Goal: Task Accomplishment & Management: Manage account settings

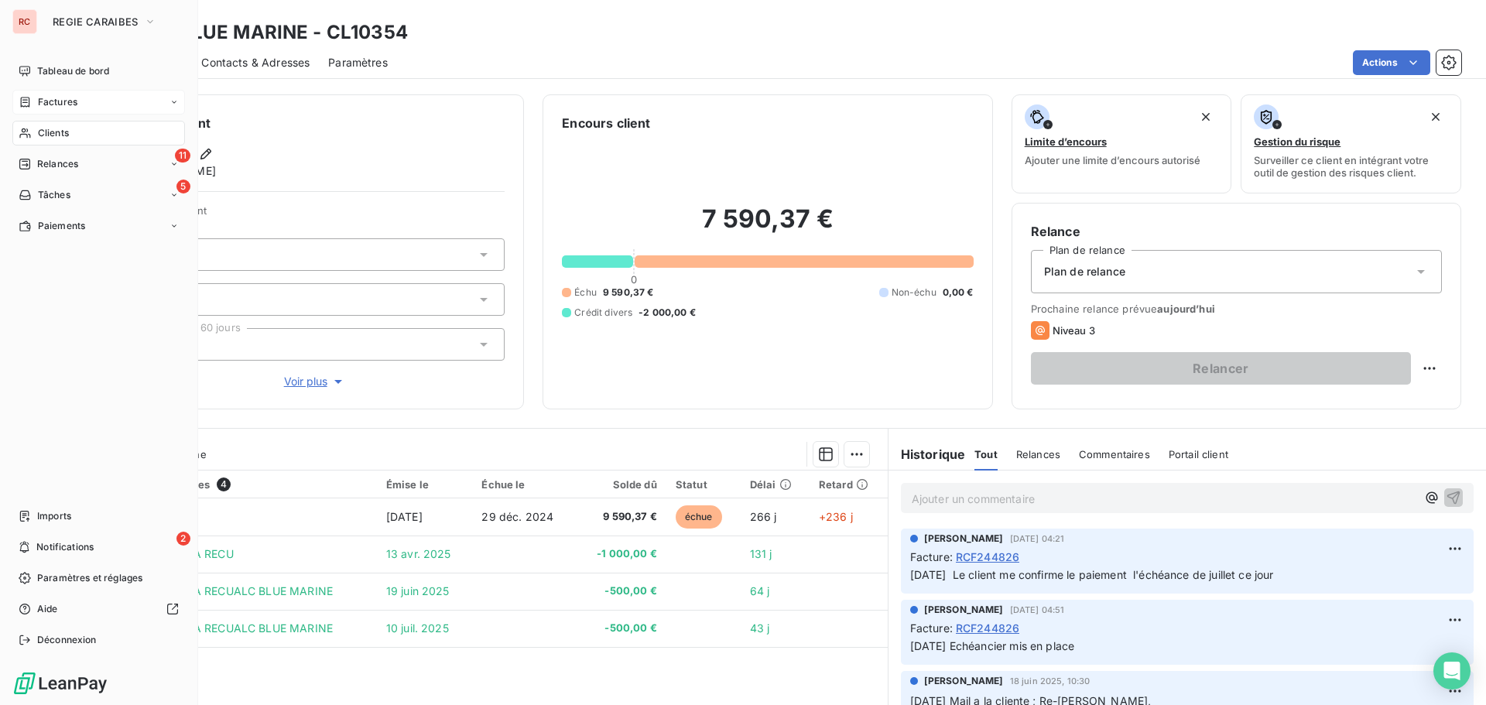
click at [72, 106] on span "Factures" at bounding box center [57, 102] width 39 height 14
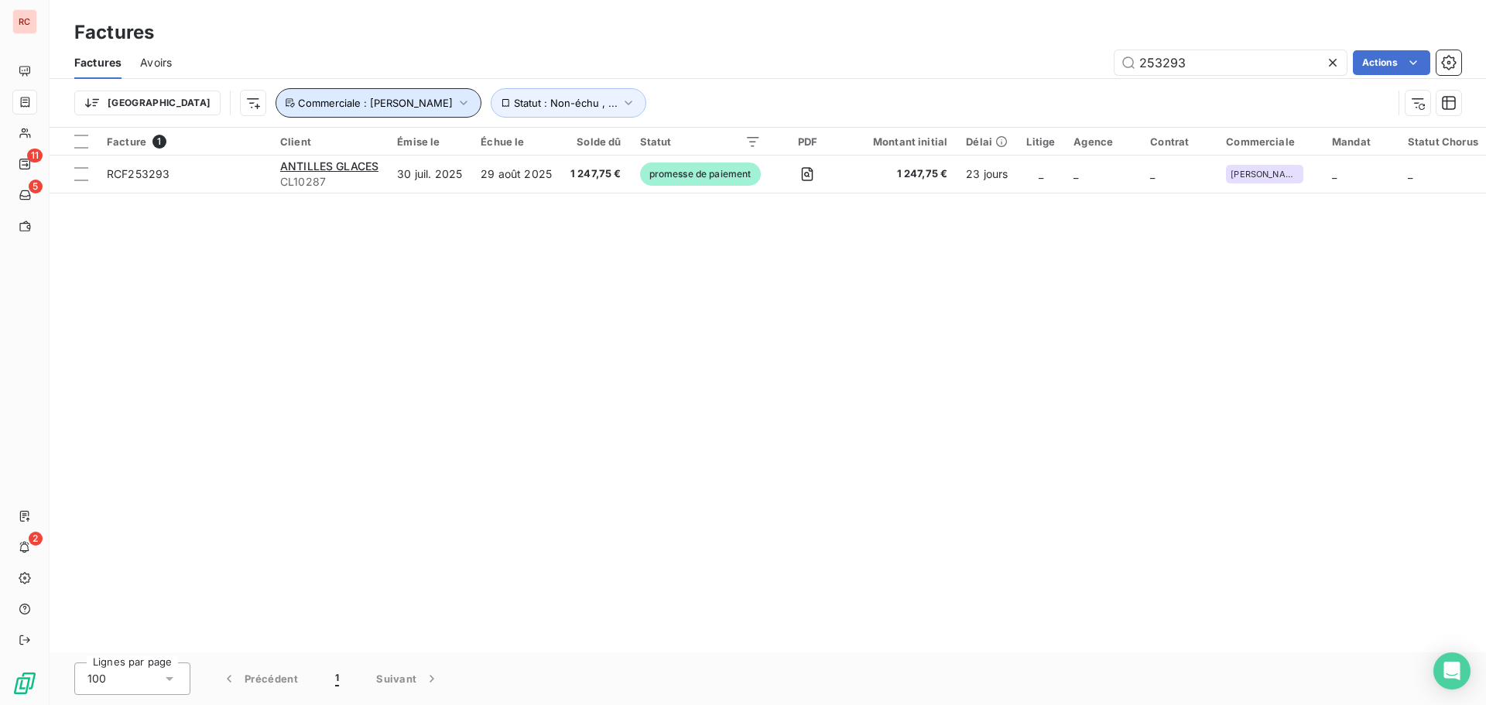
click at [456, 100] on icon "button" at bounding box center [463, 102] width 15 height 15
click at [1329, 59] on icon at bounding box center [1333, 63] width 8 height 8
click at [364, 106] on span "Commerciale : Cynthia Guitteaud" at bounding box center [375, 103] width 155 height 12
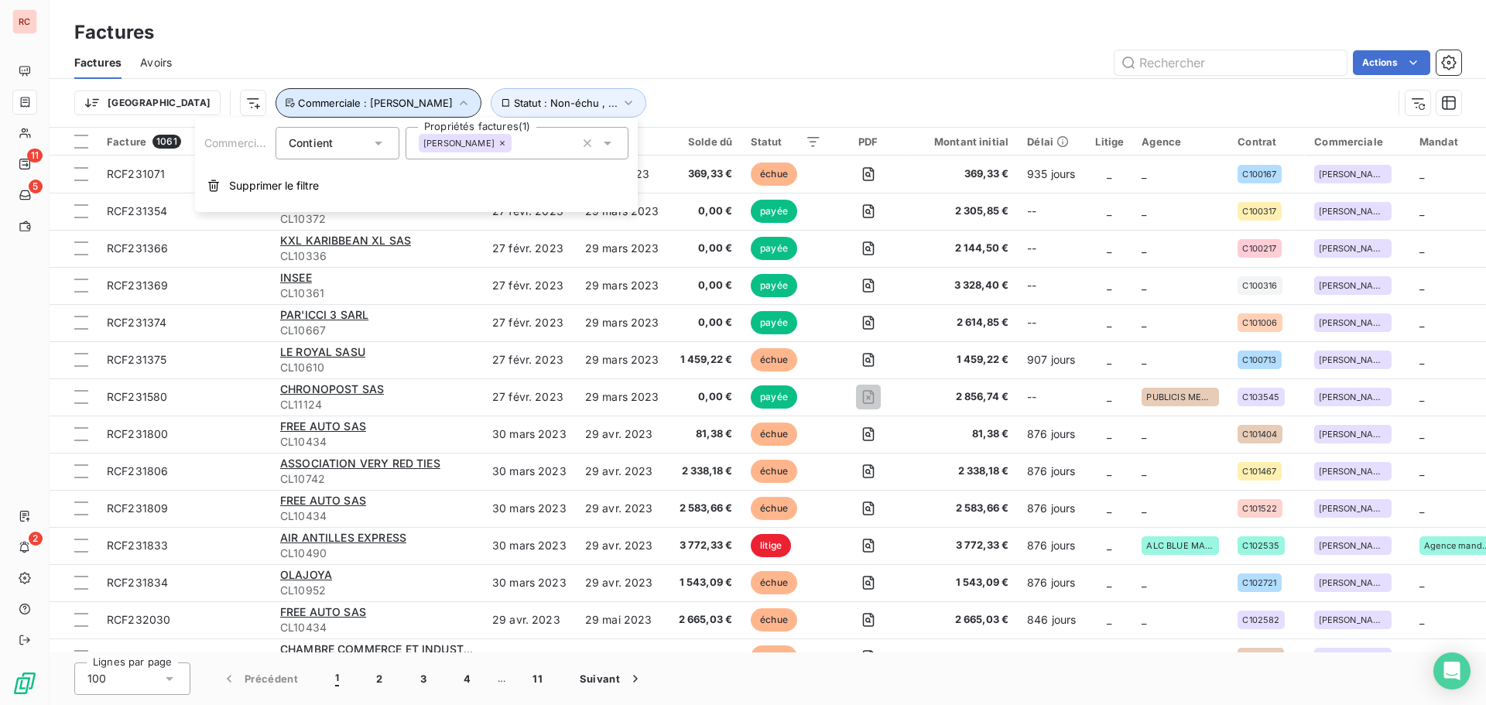
click at [456, 104] on icon "button" at bounding box center [463, 102] width 15 height 15
click at [456, 101] on icon "button" at bounding box center [463, 102] width 15 height 15
click at [586, 139] on icon "button" at bounding box center [587, 142] width 15 height 15
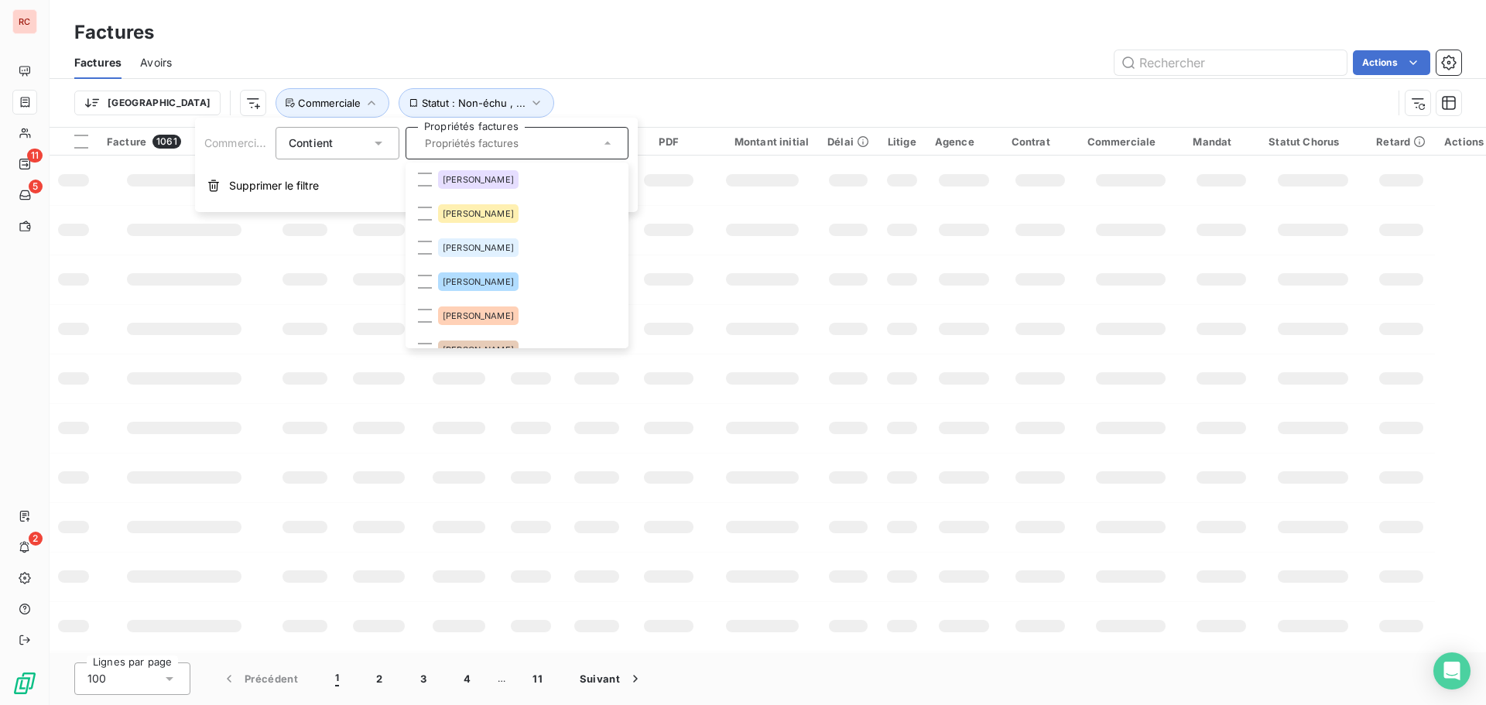
scroll to position [232, 0]
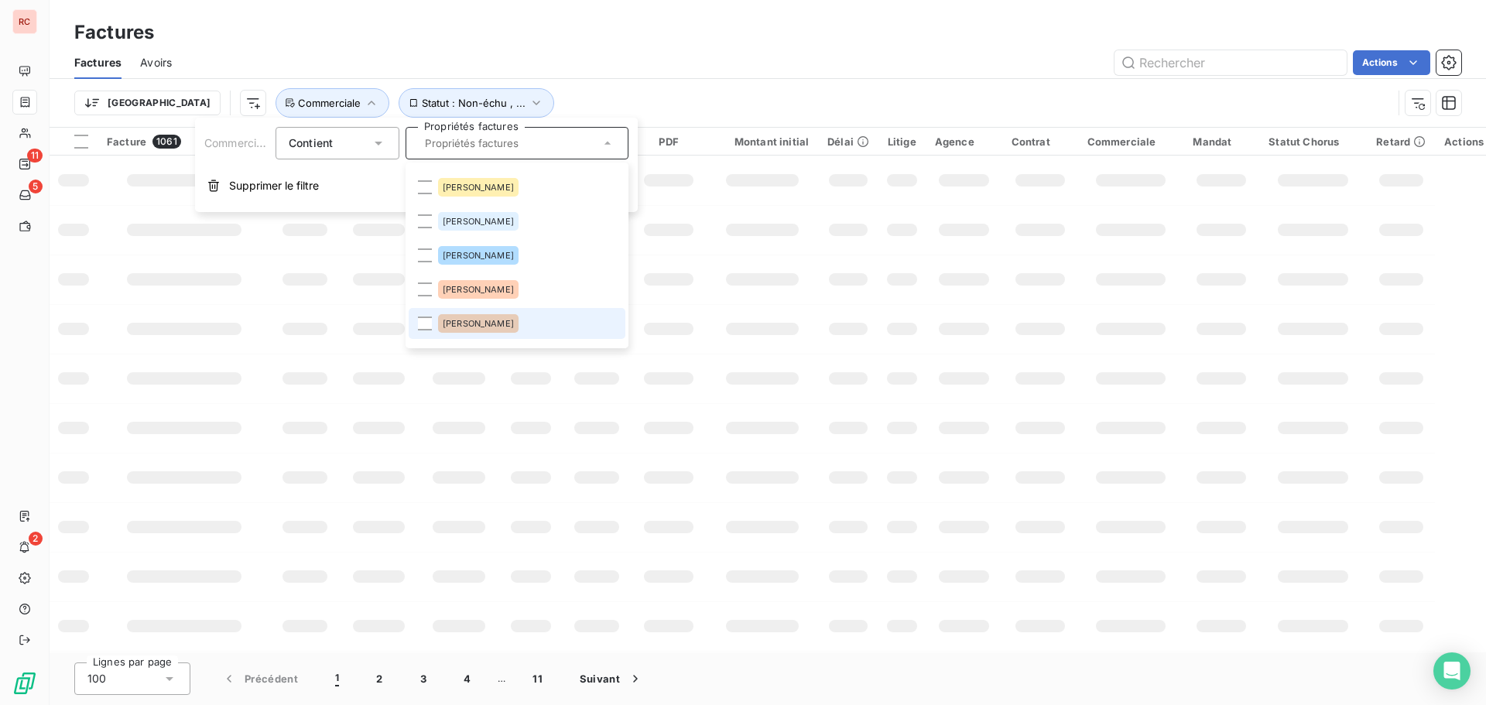
click at [459, 322] on span "Sandra Zebina" at bounding box center [478, 323] width 71 height 9
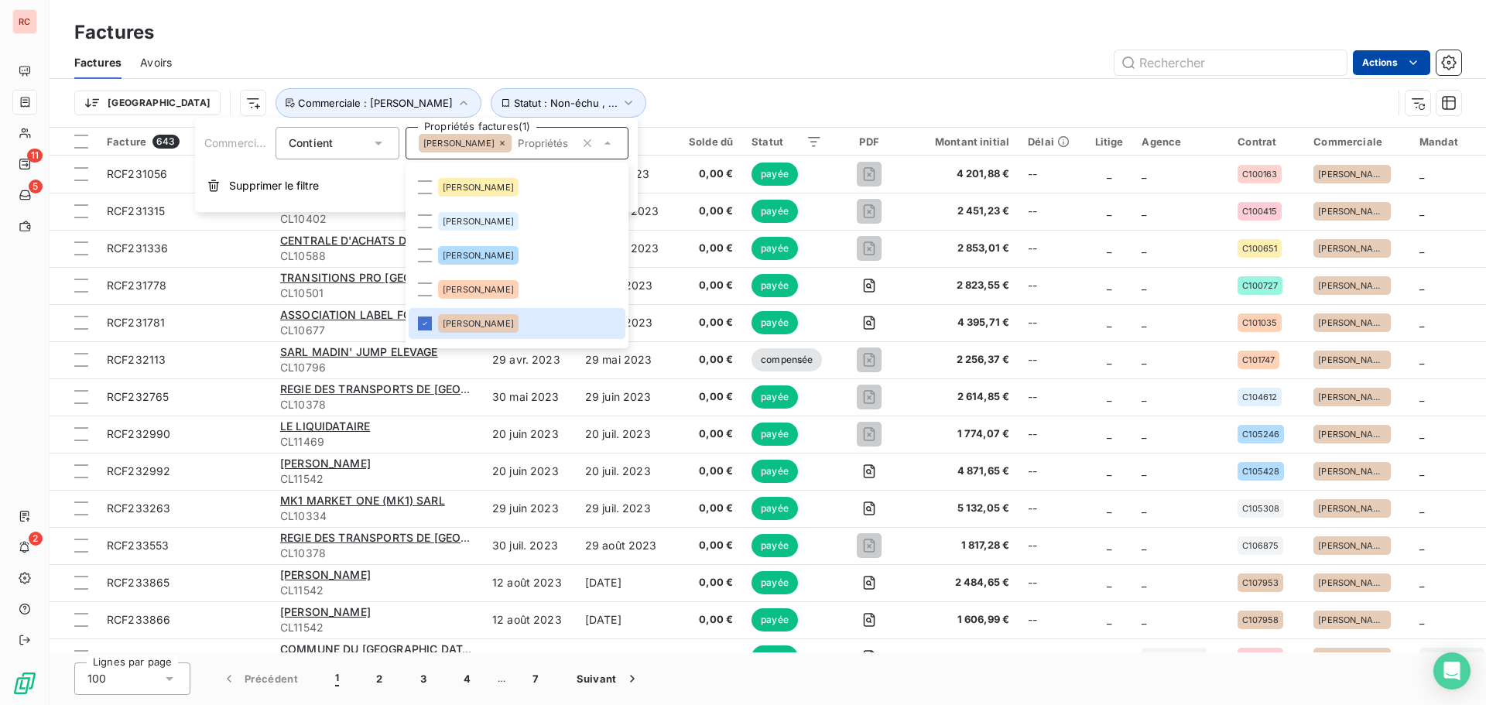
click at [1361, 61] on html "RC 11 5 2 Factures Factures Avoirs Actions Trier Statut : Non-échu , ... Commer…" at bounding box center [743, 352] width 1486 height 705
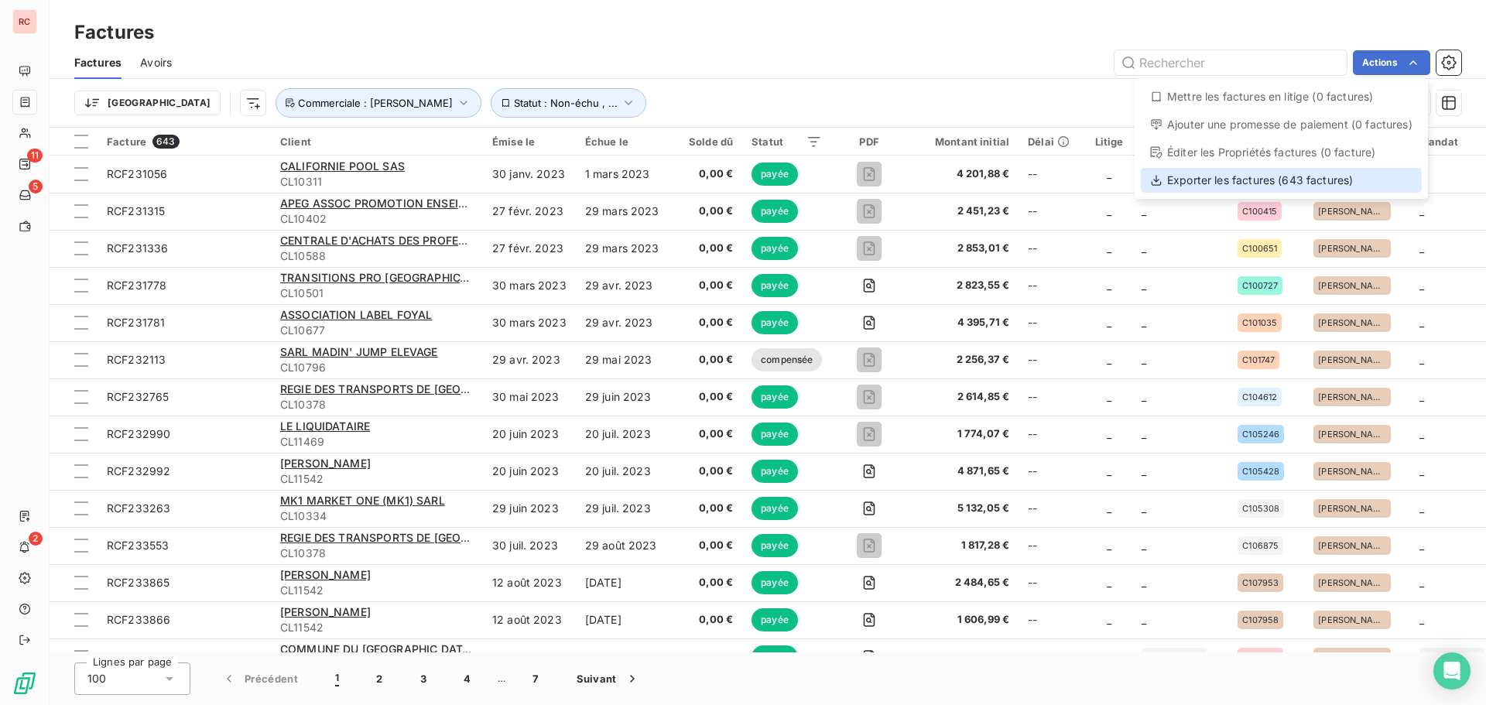
click at [1331, 180] on div "Exporter les factures (643 factures)" at bounding box center [1281, 180] width 281 height 25
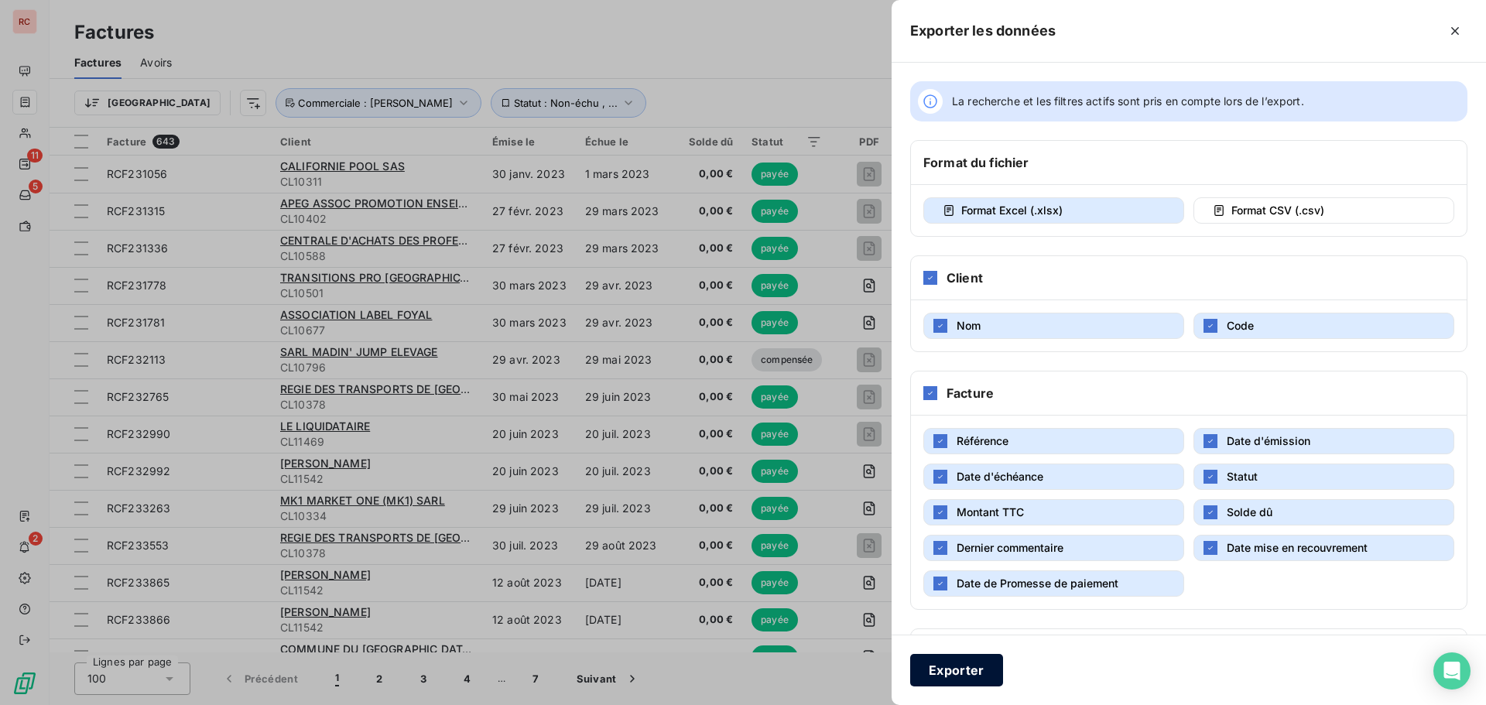
click at [981, 673] on button "Exporter" at bounding box center [956, 670] width 93 height 33
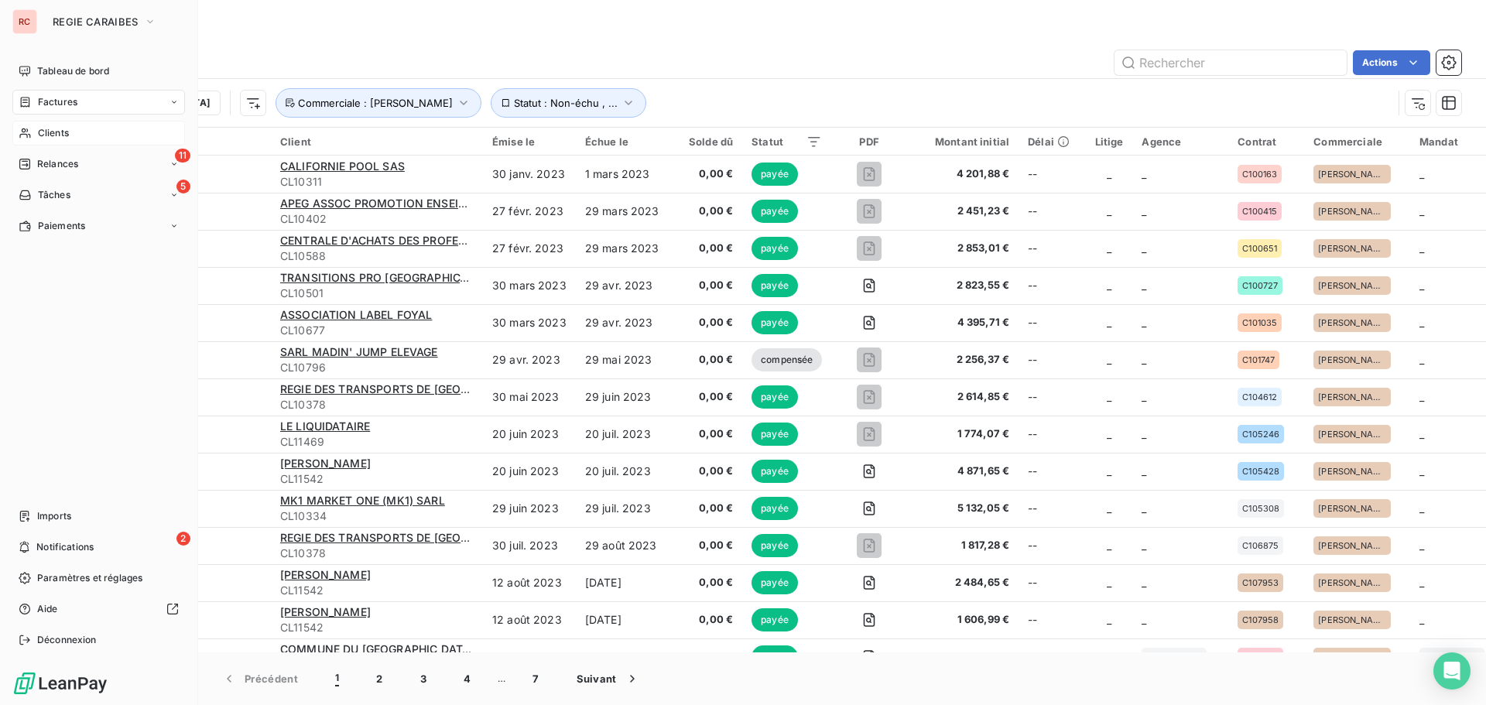
click at [38, 130] on span "Clients" at bounding box center [53, 133] width 31 height 14
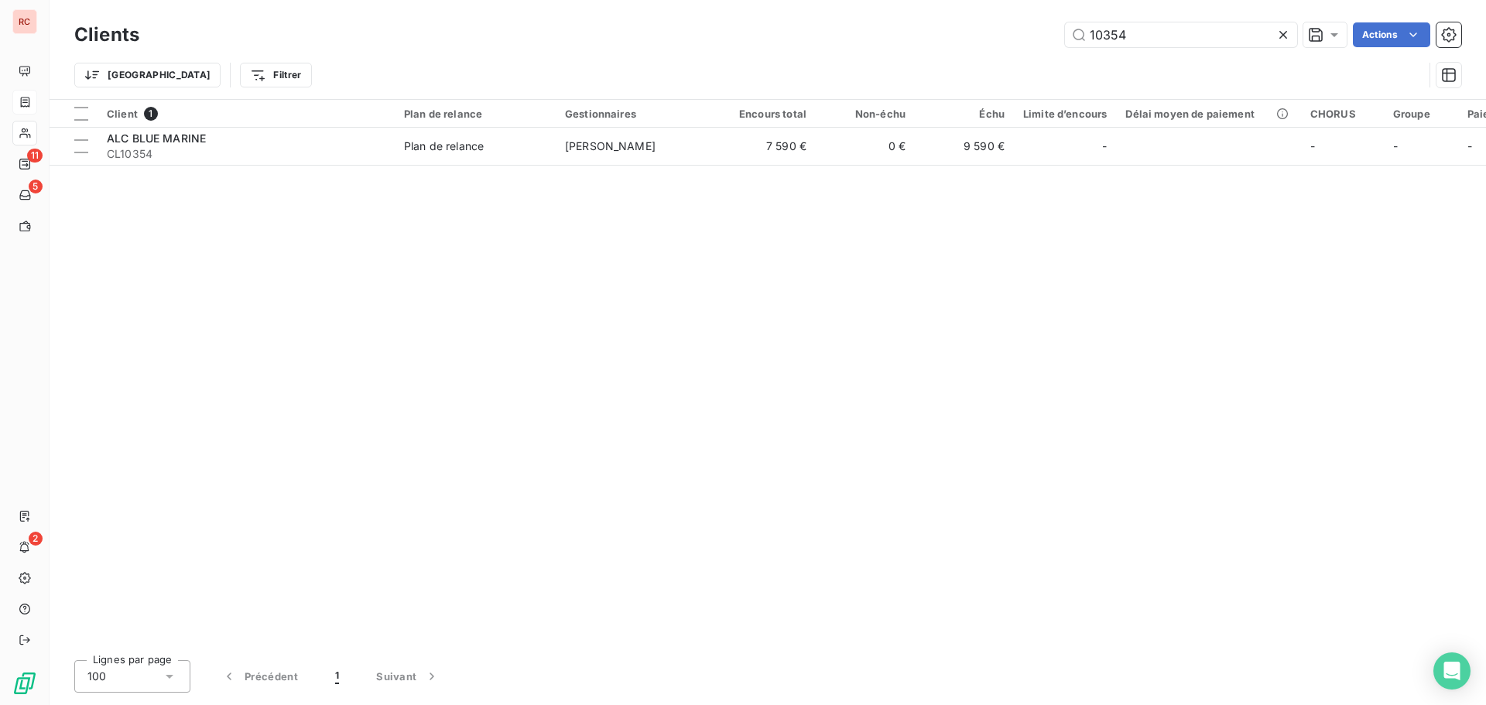
drag, startPoint x: 1153, startPoint y: 38, endPoint x: 1007, endPoint y: 47, distance: 146.6
click at [1007, 47] on div "Clients 10354 Actions" at bounding box center [767, 35] width 1387 height 33
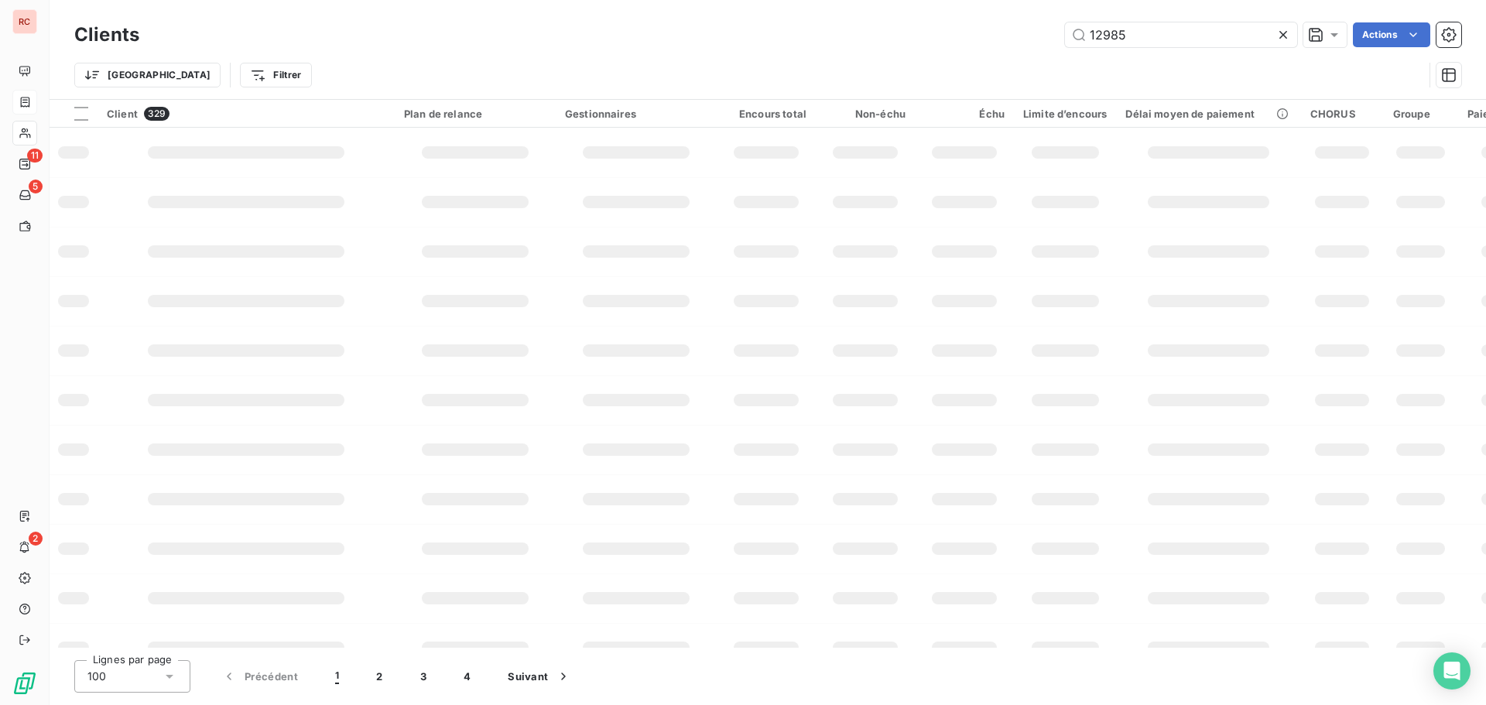
type input "12985"
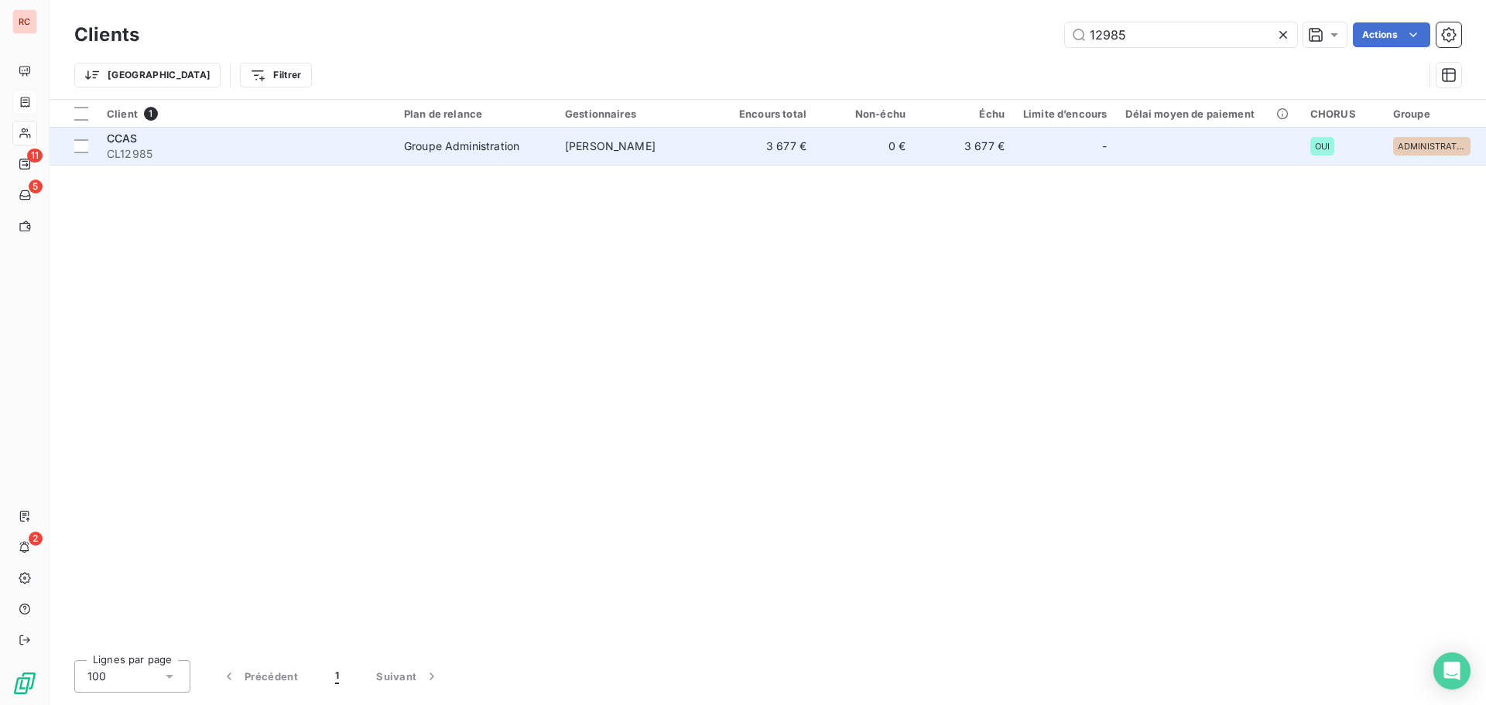
click at [714, 141] on td "[PERSON_NAME]" at bounding box center [636, 146] width 161 height 37
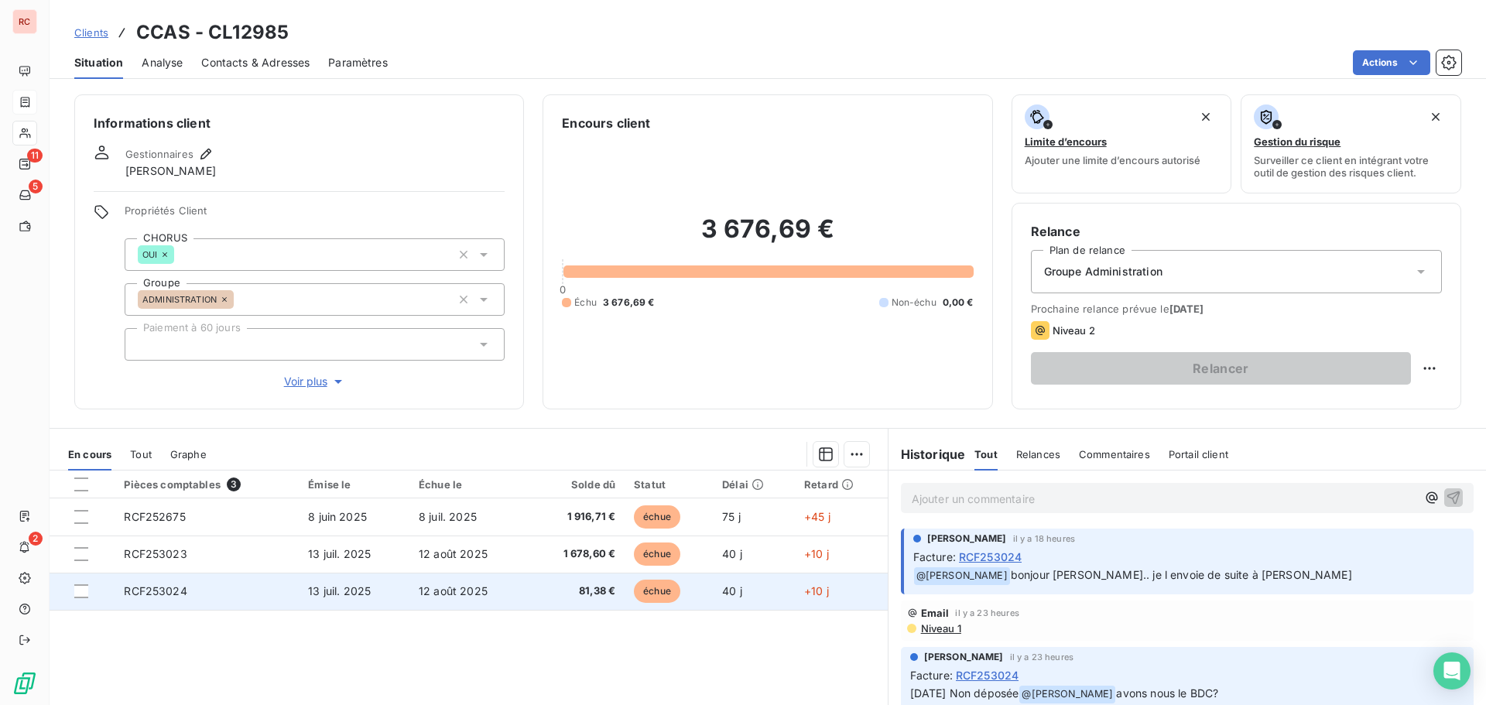
click at [189, 596] on td "RCF253024" at bounding box center [207, 591] width 184 height 37
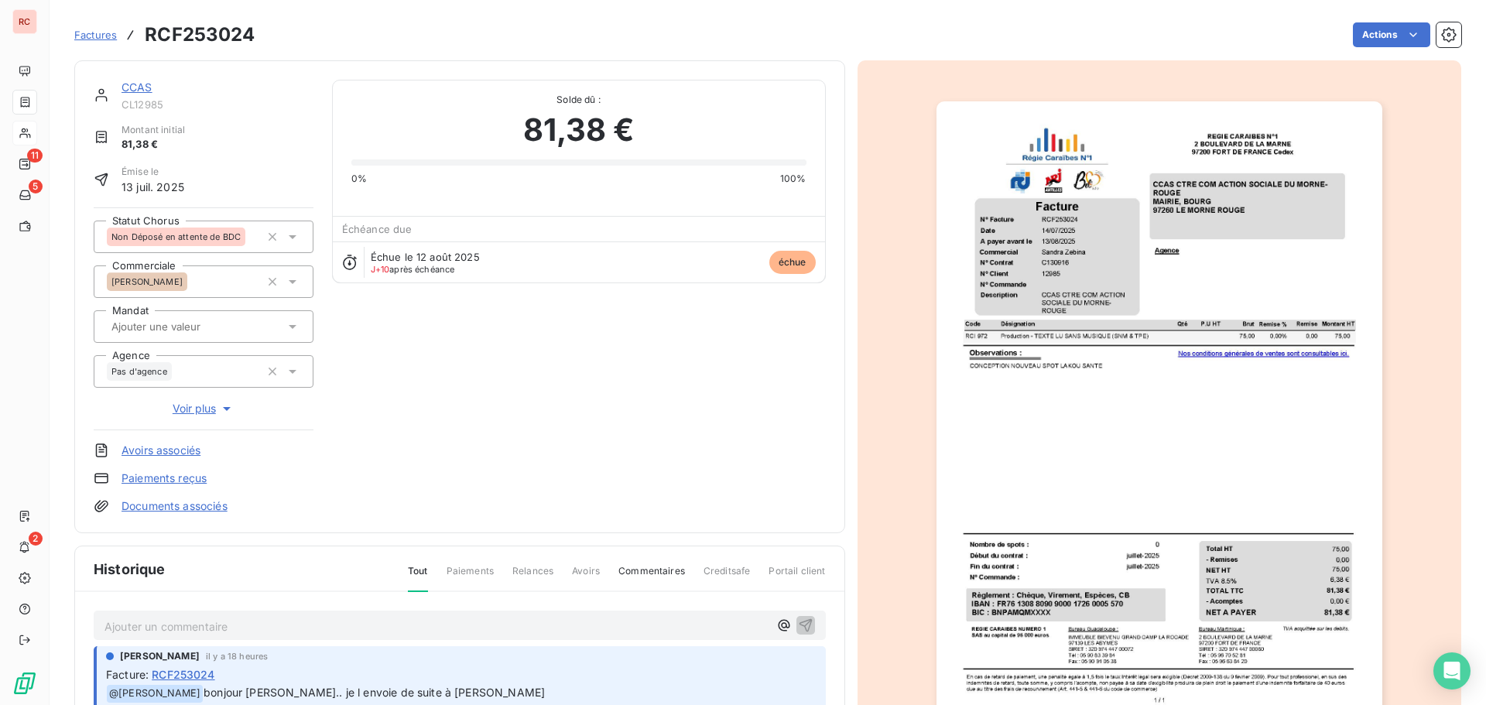
click at [292, 239] on icon at bounding box center [292, 236] width 15 height 15
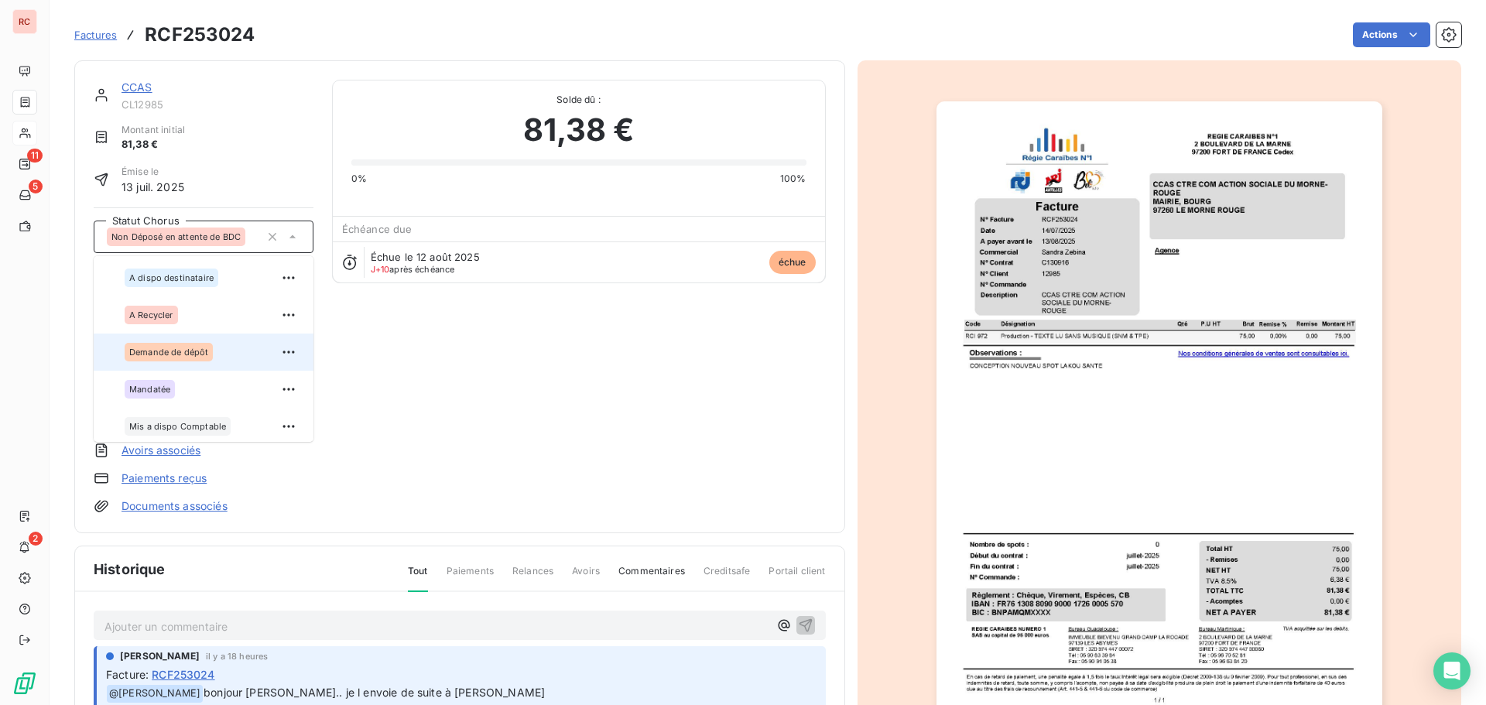
scroll to position [77, 0]
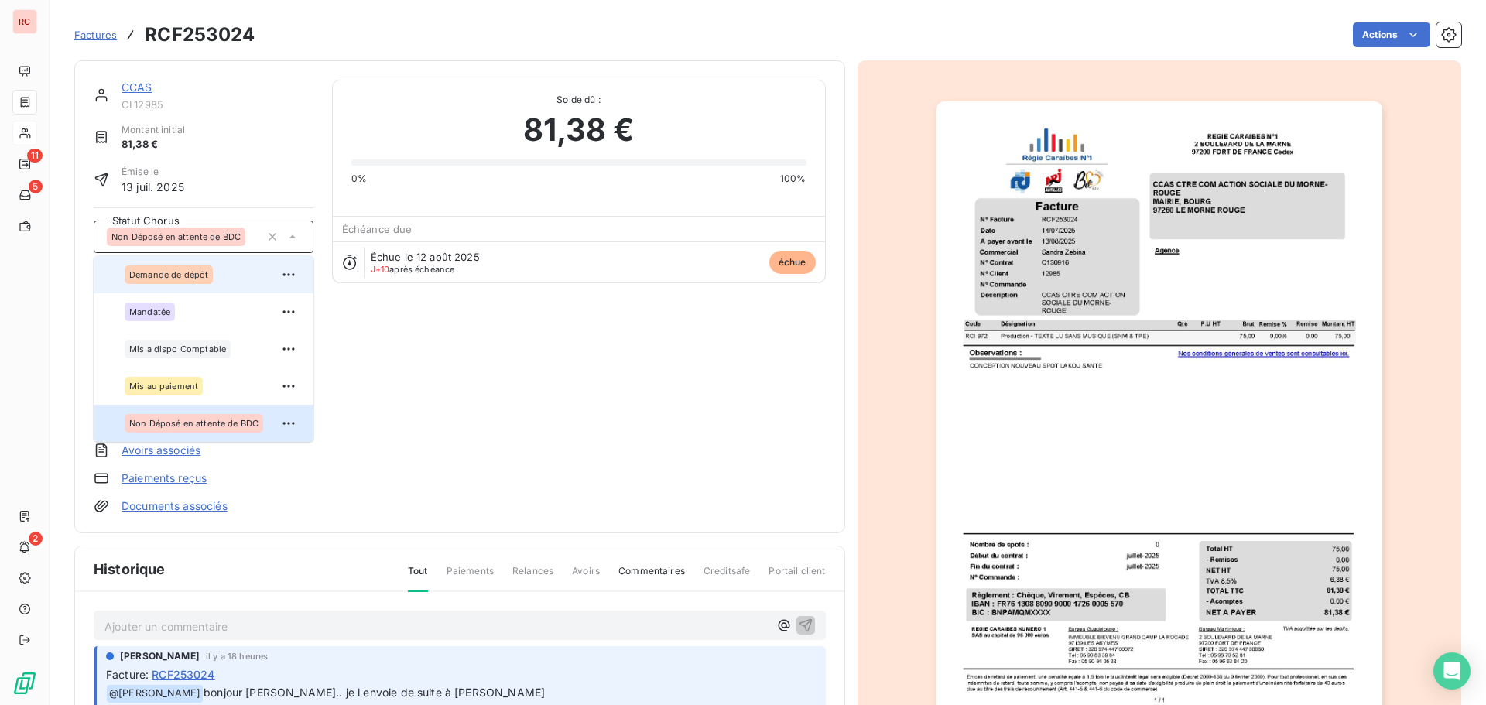
click at [167, 274] on span "Demande de dépôt" at bounding box center [168, 274] width 79 height 9
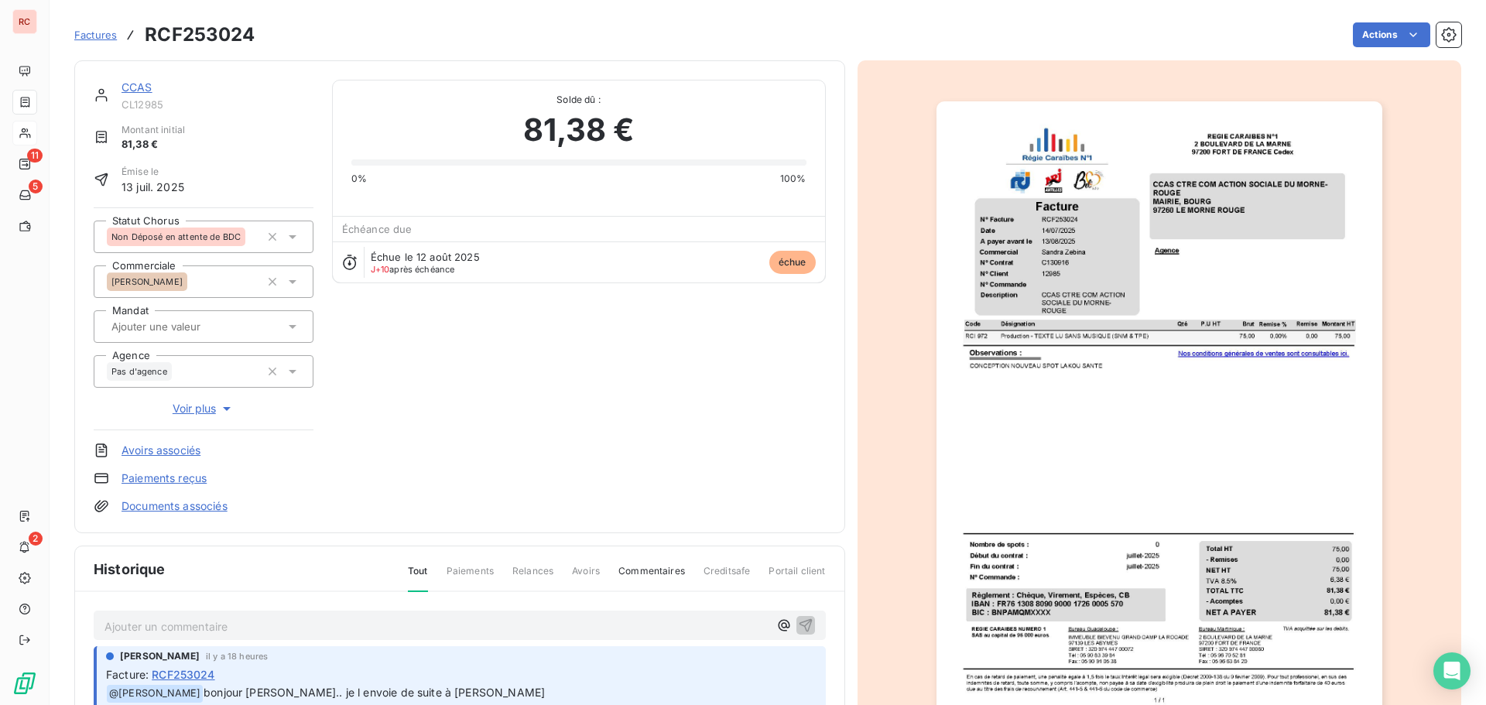
scroll to position [0, 0]
click at [134, 635] on p "Ajouter un commentaire ﻿" at bounding box center [436, 626] width 664 height 19
click at [800, 627] on icon "button" at bounding box center [805, 624] width 15 height 15
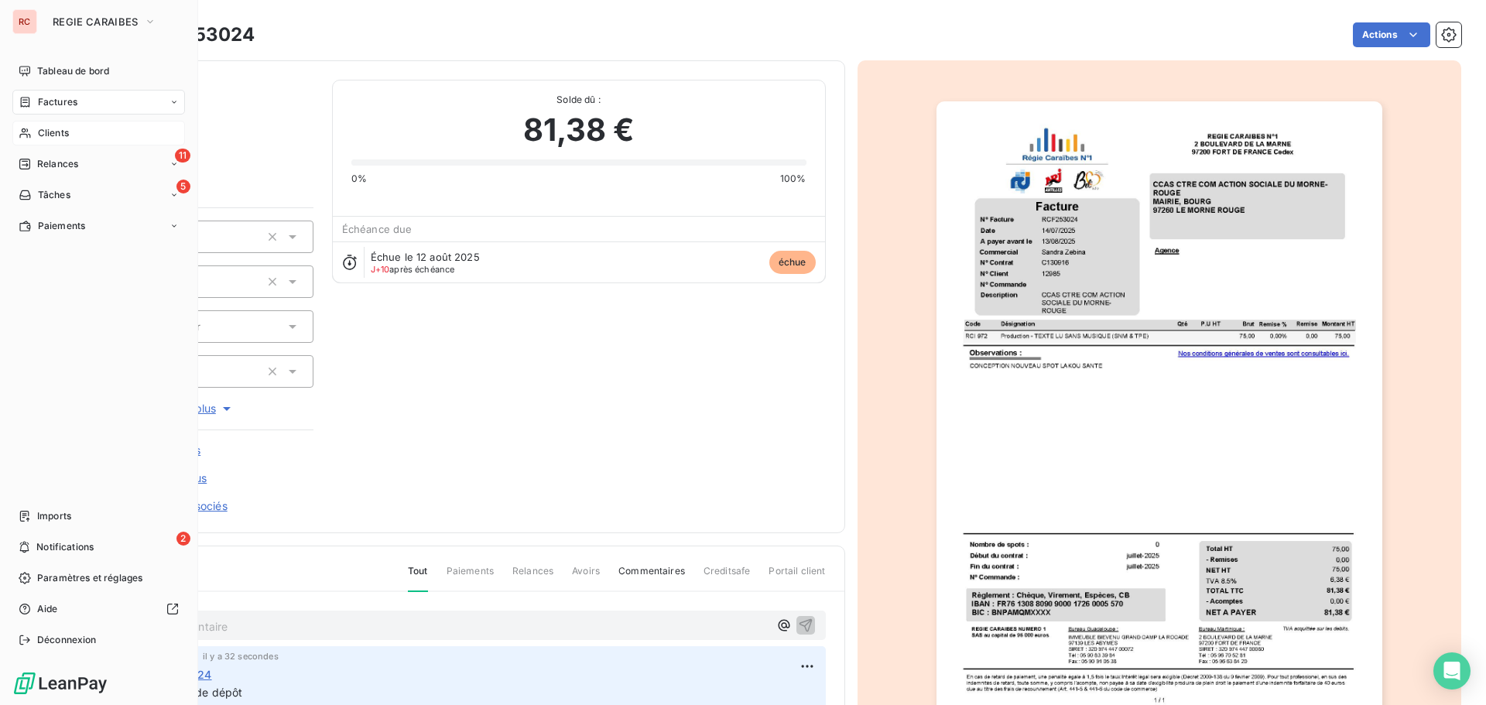
click at [47, 128] on span "Clients" at bounding box center [53, 133] width 31 height 14
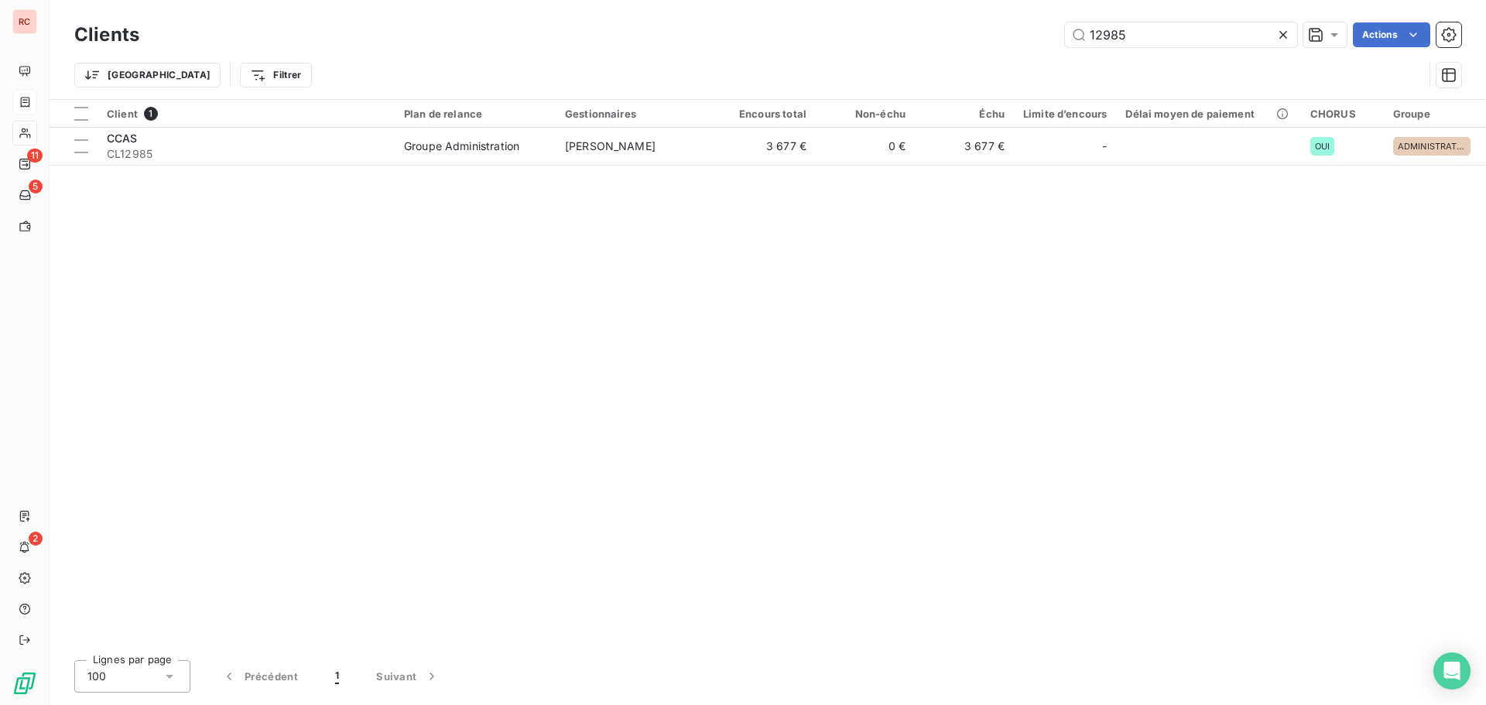
drag, startPoint x: 1135, startPoint y: 31, endPoint x: 1035, endPoint y: 22, distance: 100.3
click at [1035, 22] on div "Clients 12985 Actions" at bounding box center [767, 35] width 1387 height 33
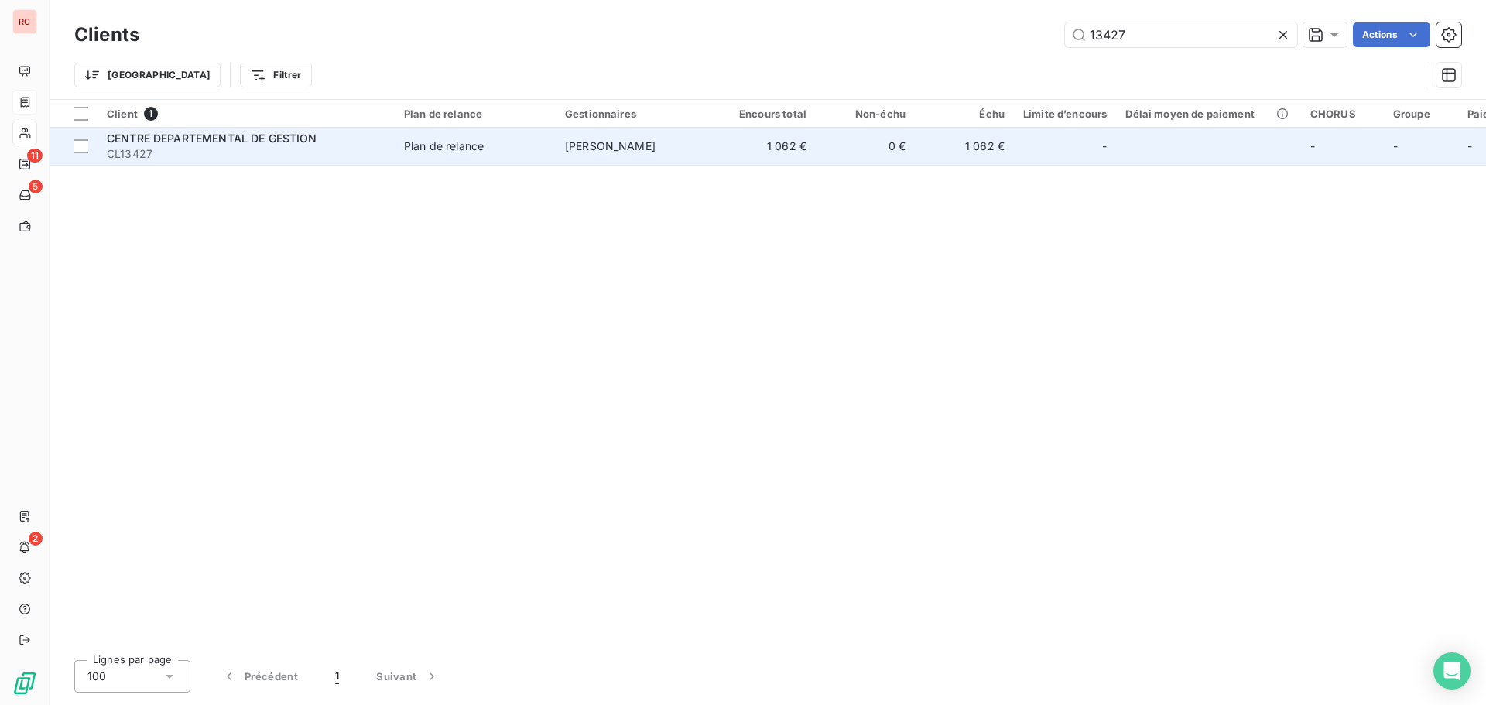
type input "13427"
click at [590, 152] on td "[PERSON_NAME]" at bounding box center [636, 146] width 161 height 37
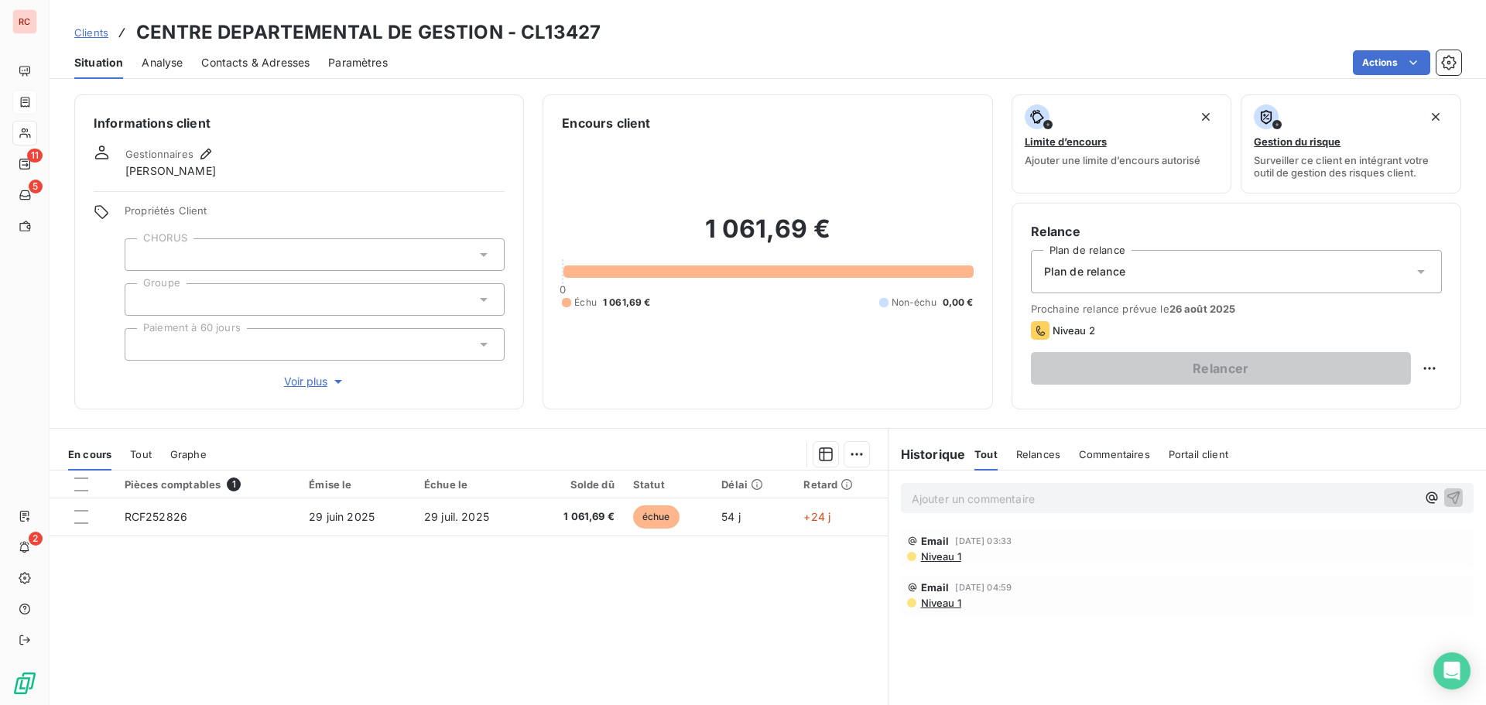
click at [300, 60] on span "Contacts & Adresses" at bounding box center [255, 62] width 108 height 15
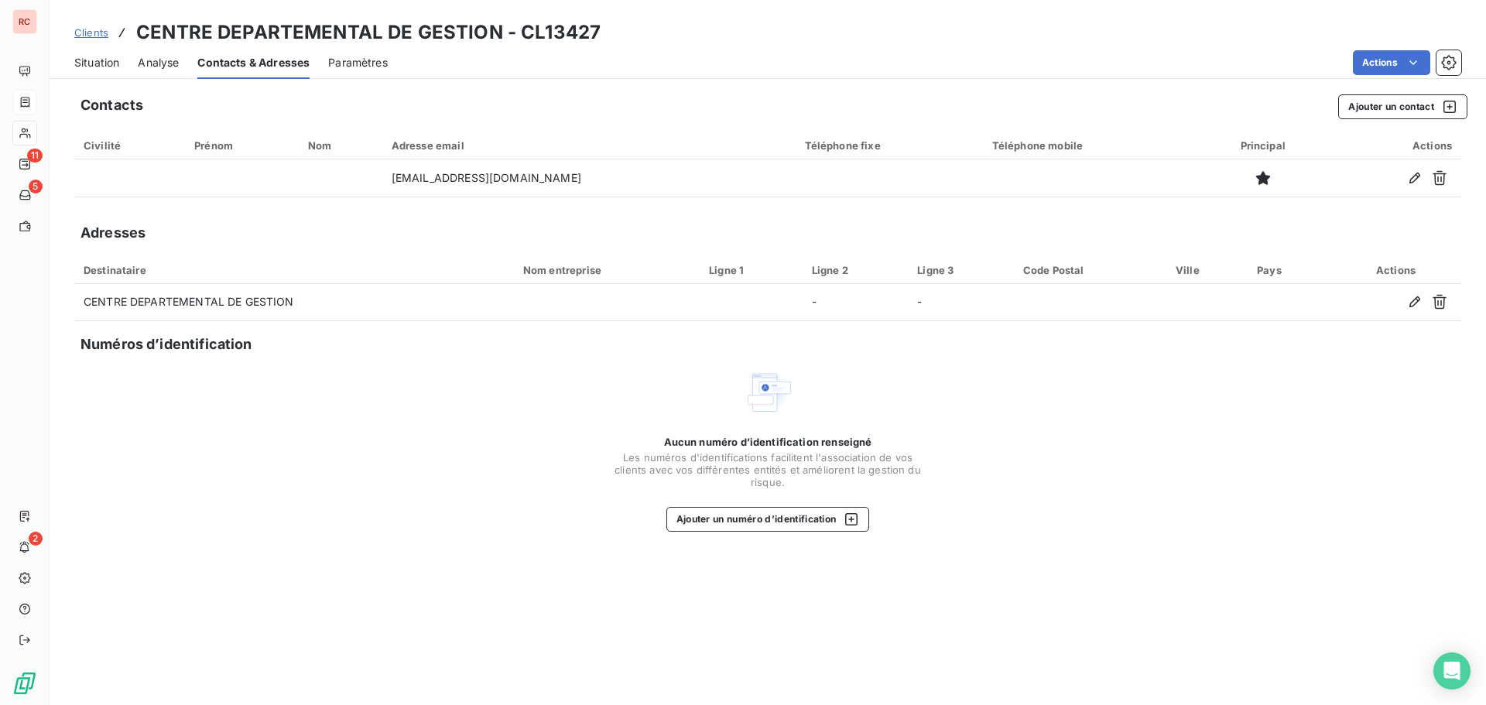
click at [70, 61] on div "Situation Analyse Contacts & Adresses Paramètres Actions" at bounding box center [768, 62] width 1437 height 33
click at [94, 63] on span "Situation" at bounding box center [96, 62] width 45 height 15
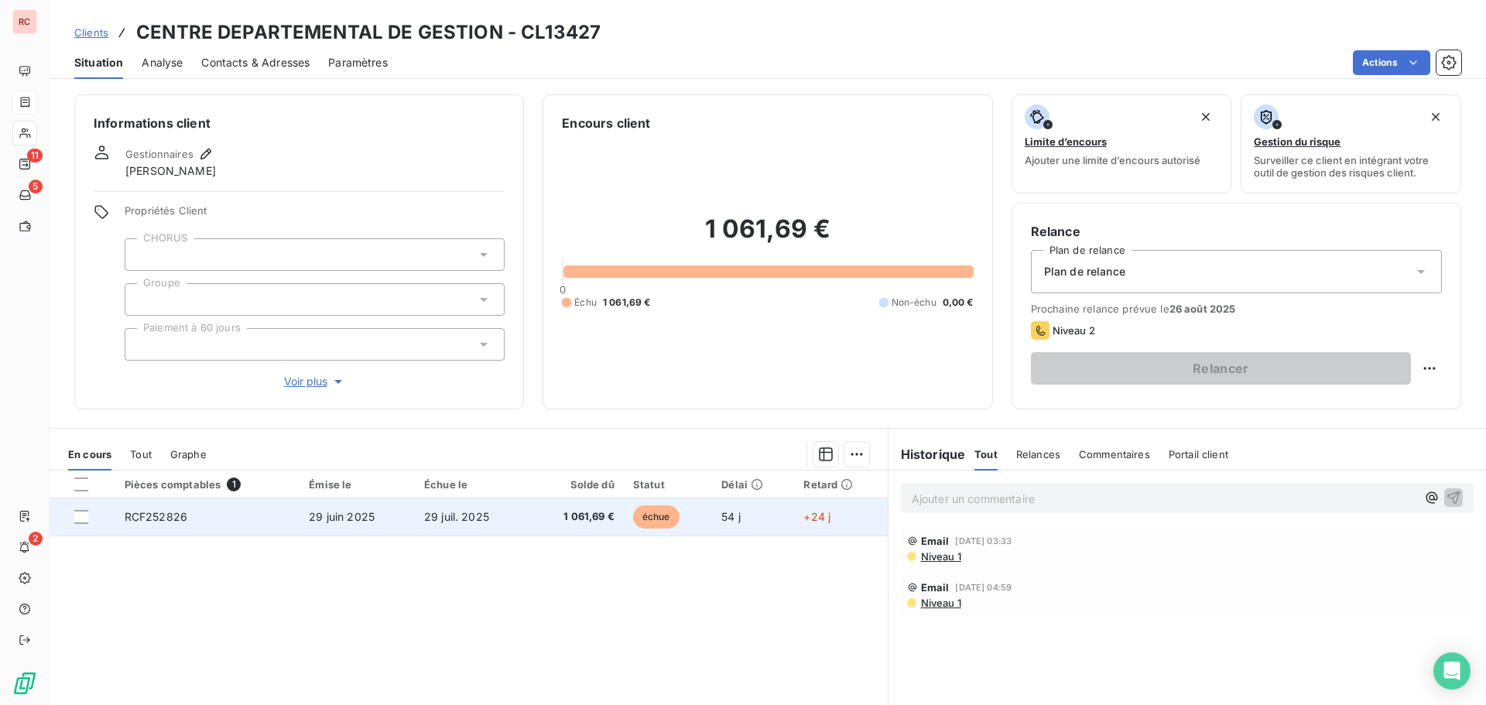
click at [280, 524] on td "RCF252826" at bounding box center [207, 516] width 185 height 37
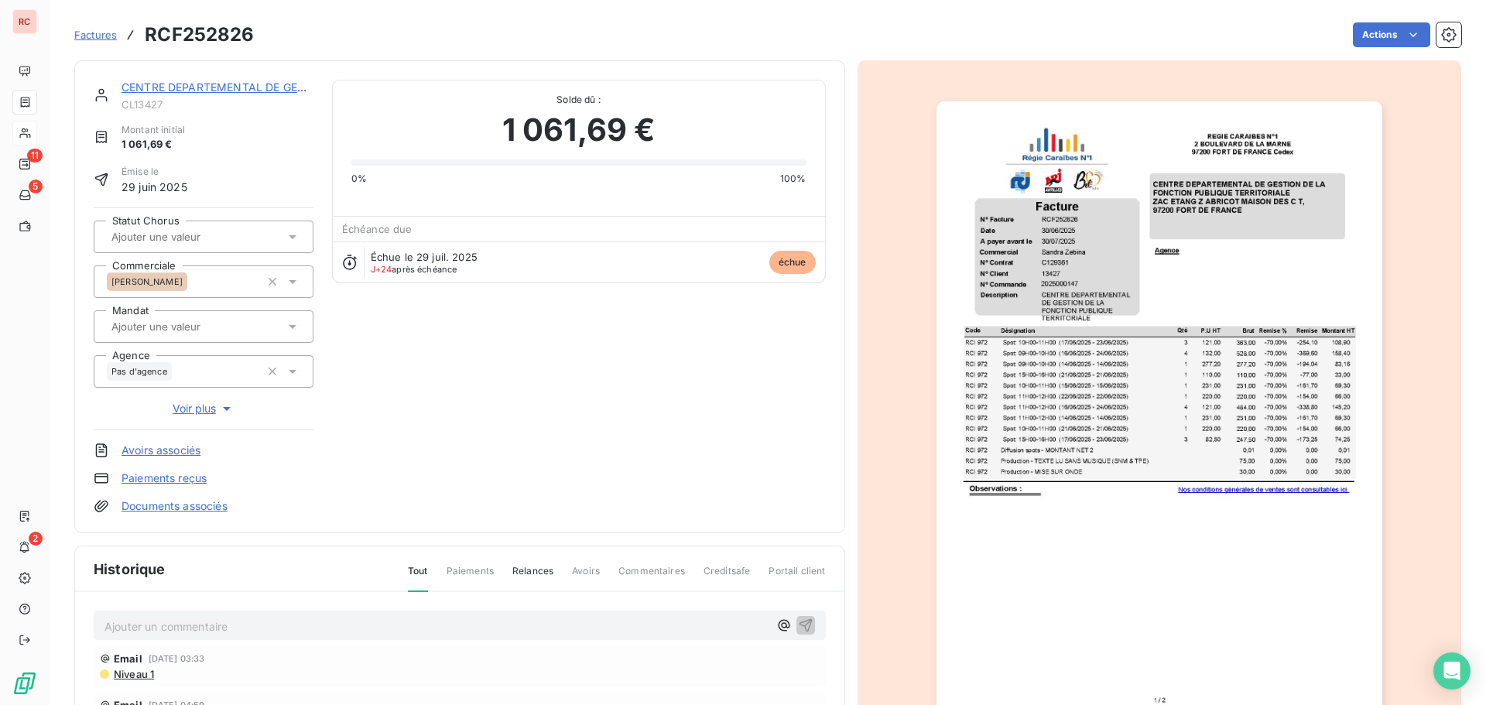
click at [194, 619] on p "Ajouter un commentaire ﻿" at bounding box center [436, 626] width 664 height 19
drag, startPoint x: 1043, startPoint y: 266, endPoint x: 1084, endPoint y: 516, distance: 253.2
click at [1084, 516] on img "button" at bounding box center [1160, 416] width 446 height 630
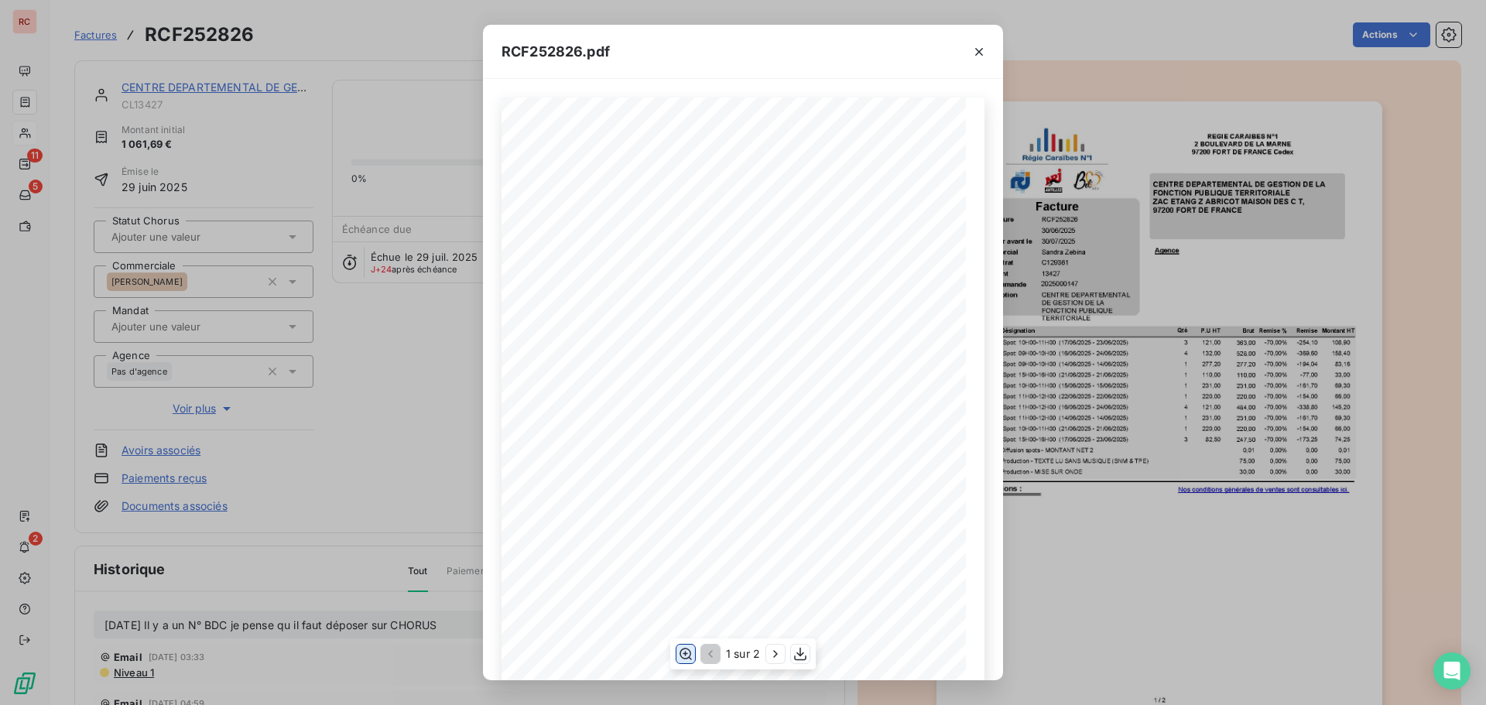
click at [691, 654] on icon "button" at bounding box center [685, 653] width 15 height 15
drag, startPoint x: 444, startPoint y: 306, endPoint x: 447, endPoint y: 316, distance: 10.5
click at [443, 306] on div "RCF252826.pdf 3 Spot: 10H00-11H00 (17/06/2025 - 23/06/2025) 108,90 RCI 972 121,…" at bounding box center [743, 352] width 1486 height 705
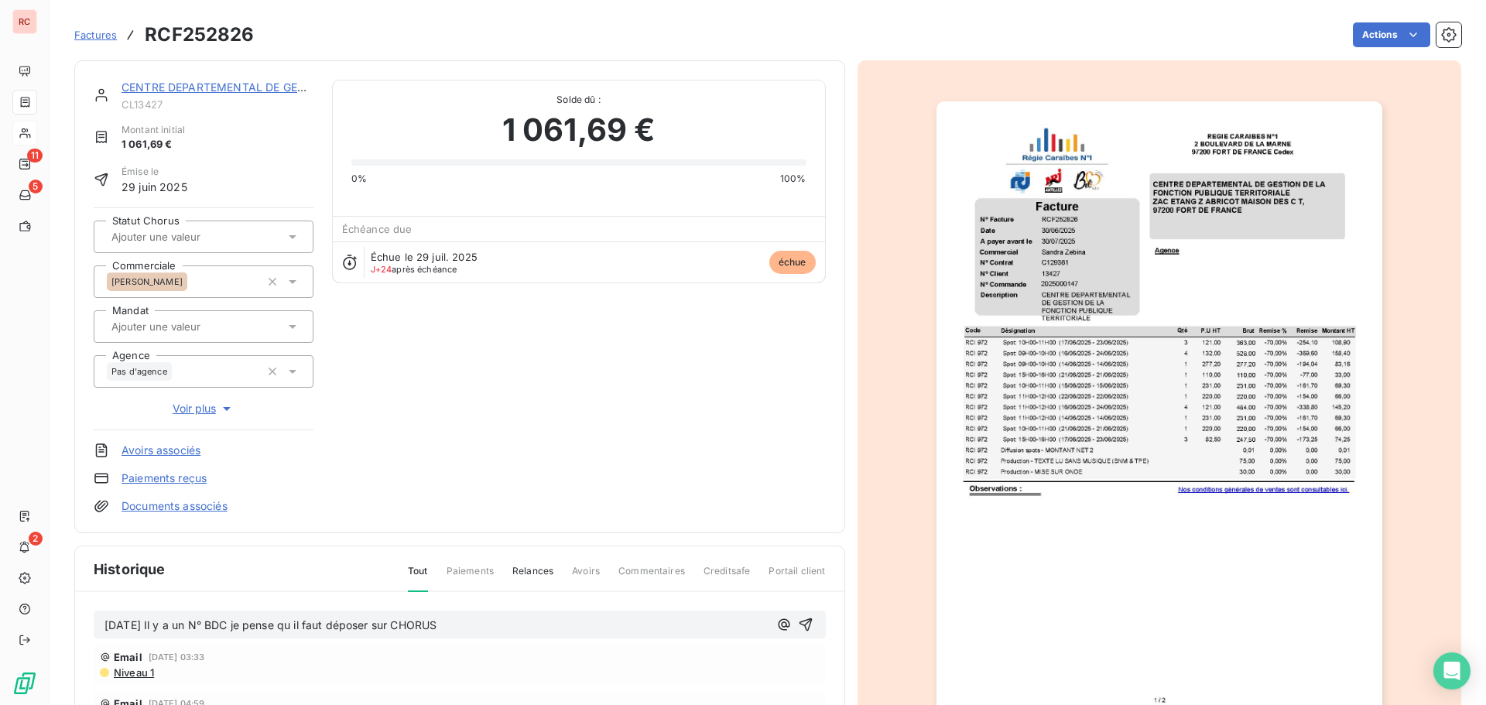
drag, startPoint x: 1088, startPoint y: 376, endPoint x: 1077, endPoint y: 361, distance: 19.3
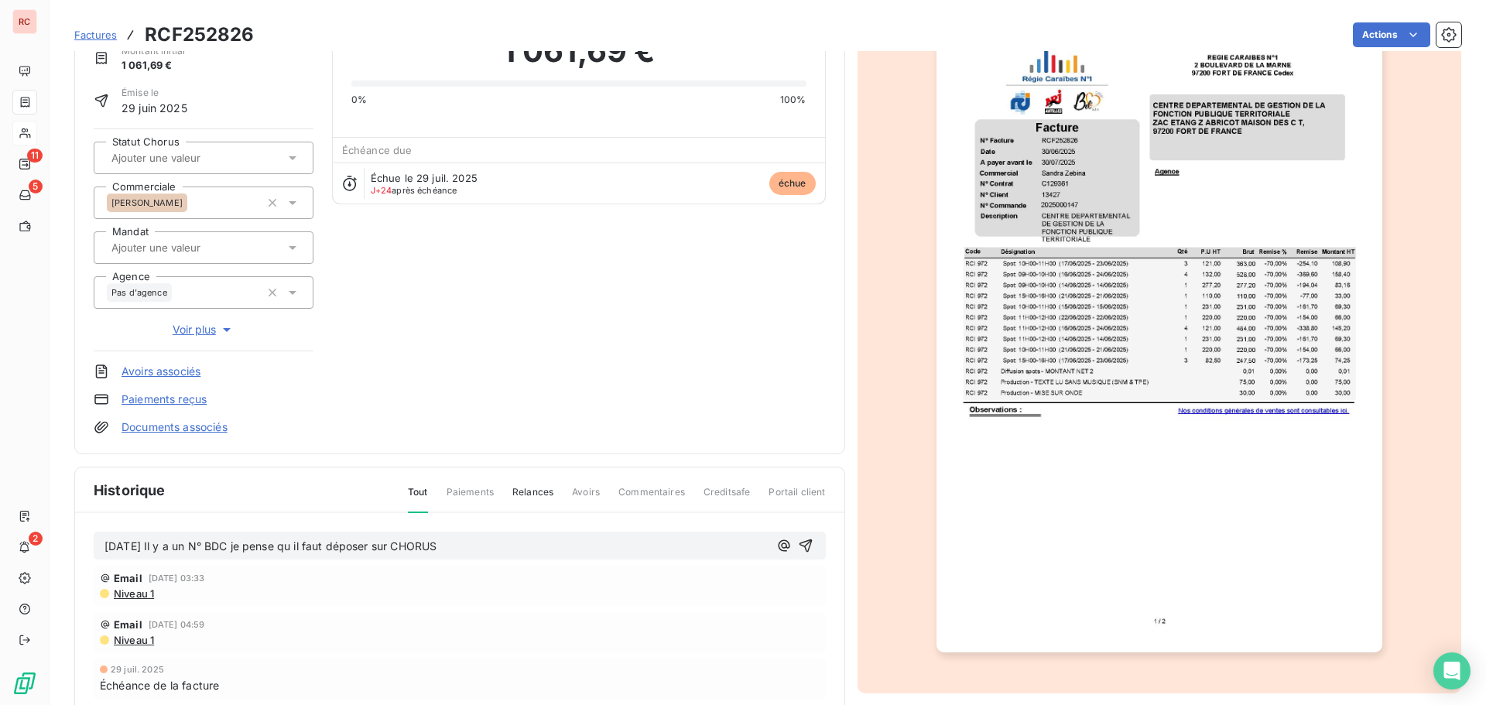
scroll to position [156, 0]
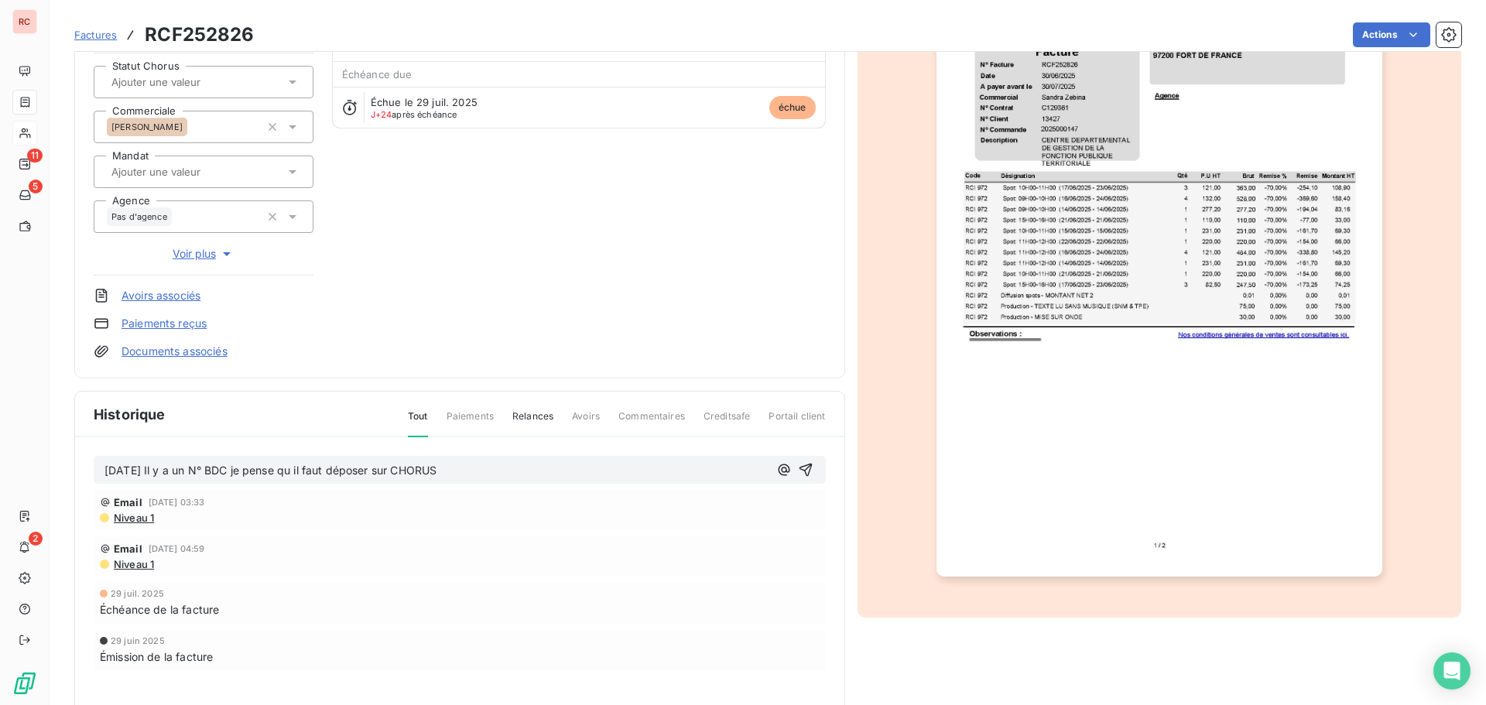
click at [1165, 447] on img "button" at bounding box center [1160, 262] width 446 height 630
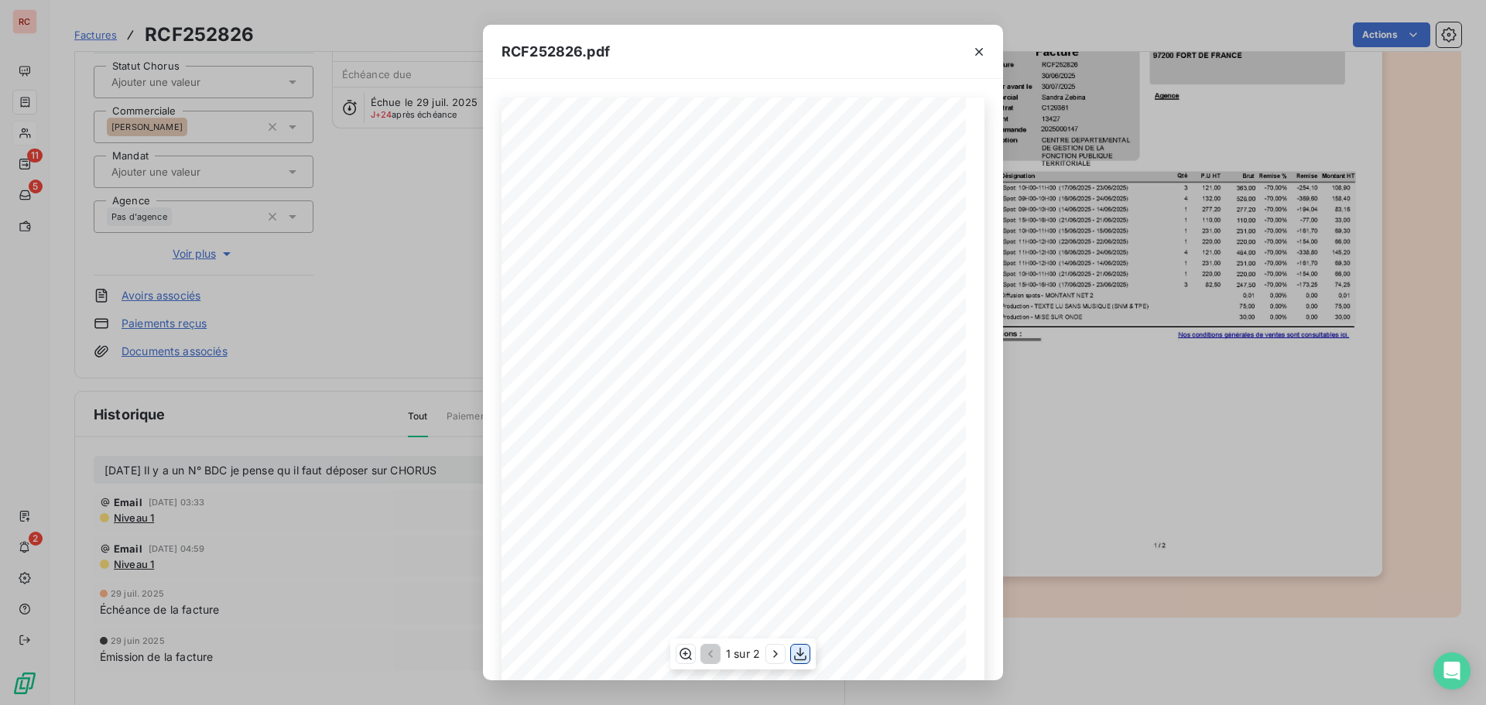
click at [800, 651] on icon "button" at bounding box center [800, 653] width 15 height 15
drag, startPoint x: 981, startPoint y: 46, endPoint x: 982, endPoint y: 62, distance: 16.3
click at [981, 46] on icon "button" at bounding box center [978, 51] width 15 height 15
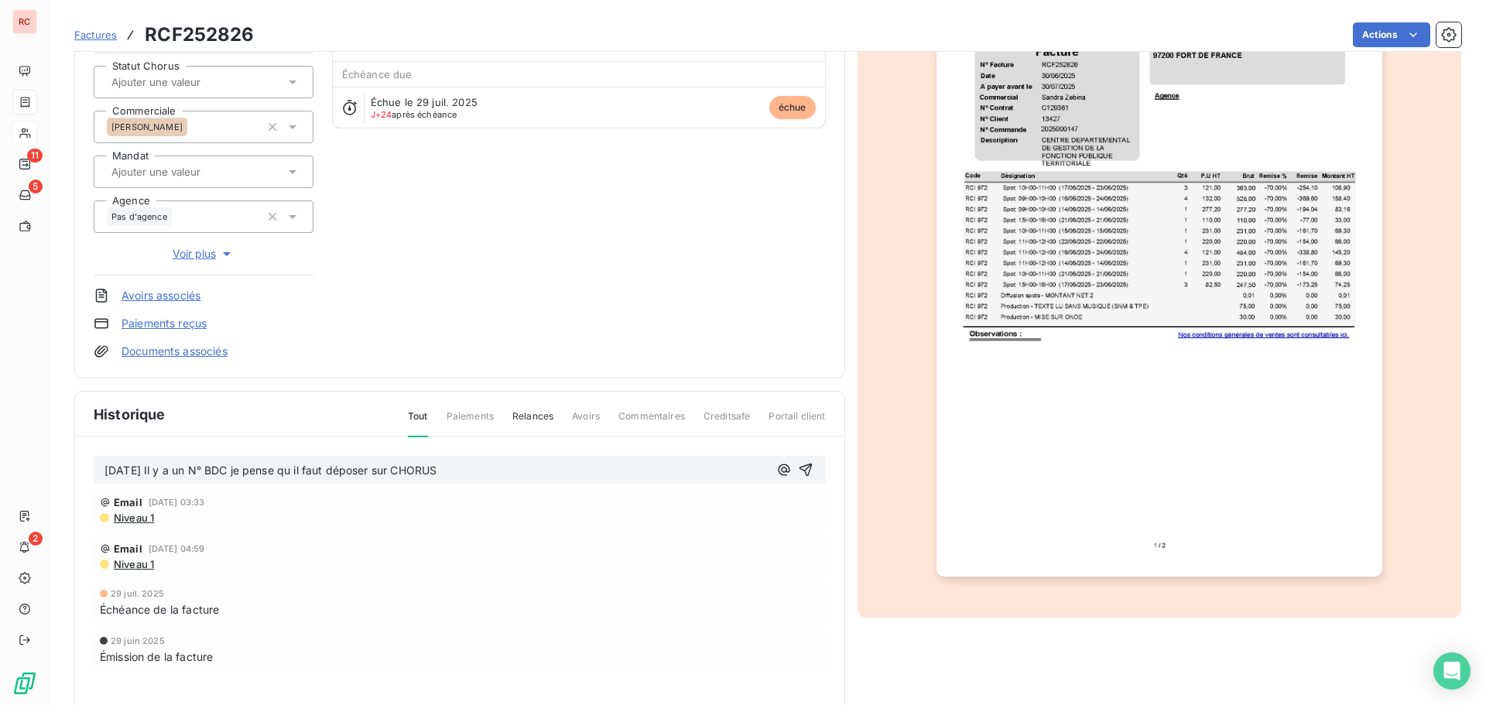
drag, startPoint x: 512, startPoint y: 467, endPoint x: 171, endPoint y: 474, distance: 340.6
click at [171, 474] on p "22/08/2025 Il y a un N° BDC je pense qu il faut déposer sur CHORUS" at bounding box center [436, 471] width 664 height 18
drag, startPoint x: 419, startPoint y: 467, endPoint x: 422, endPoint y: 492, distance: 25.0
click at [422, 492] on div "Email 20 août 2025, 03:33 Niveau 1" at bounding box center [460, 510] width 732 height 40
click at [431, 474] on span "22/08/2025 c'est du chorus, BDC dans aquira du coup j ai faitt la demande a Flo…" at bounding box center [337, 470] width 467 height 13
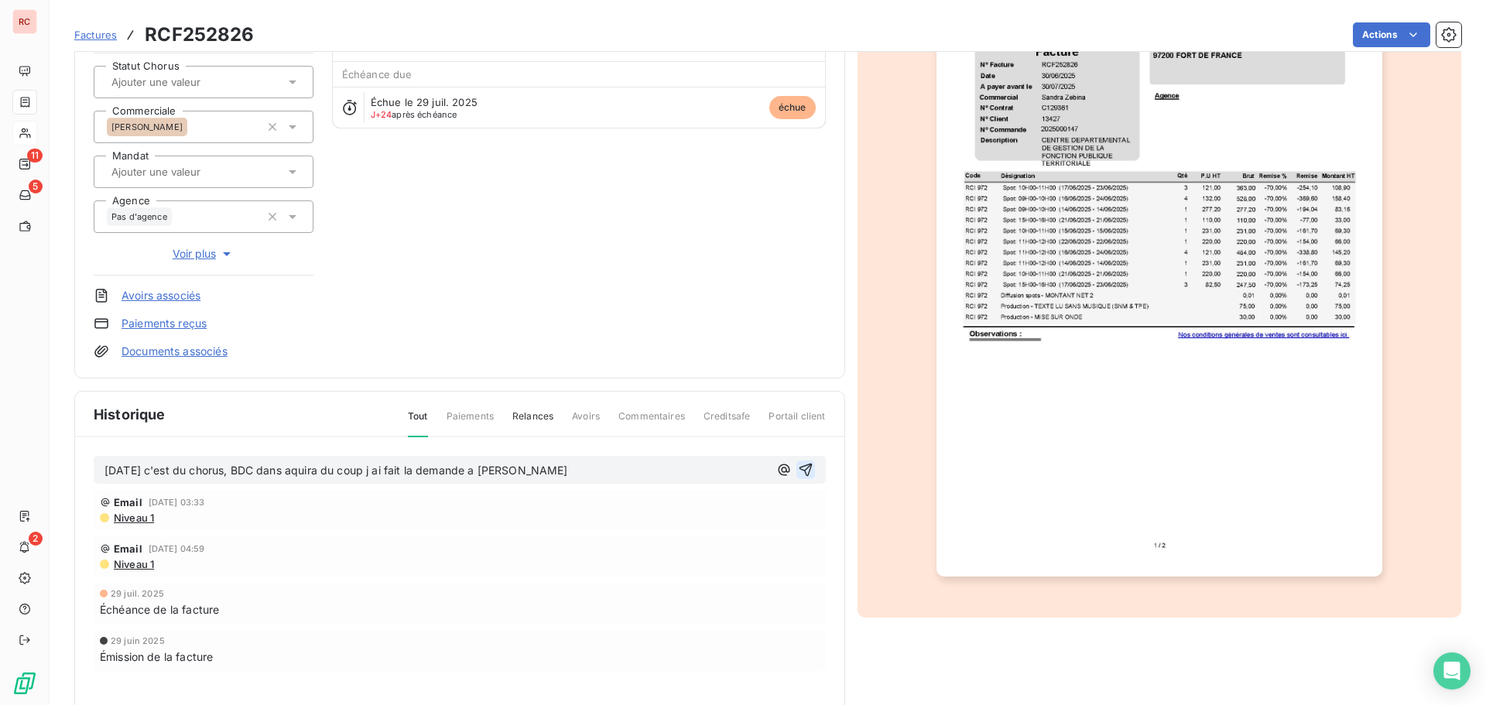
click at [806, 466] on icon "button" at bounding box center [805, 469] width 15 height 15
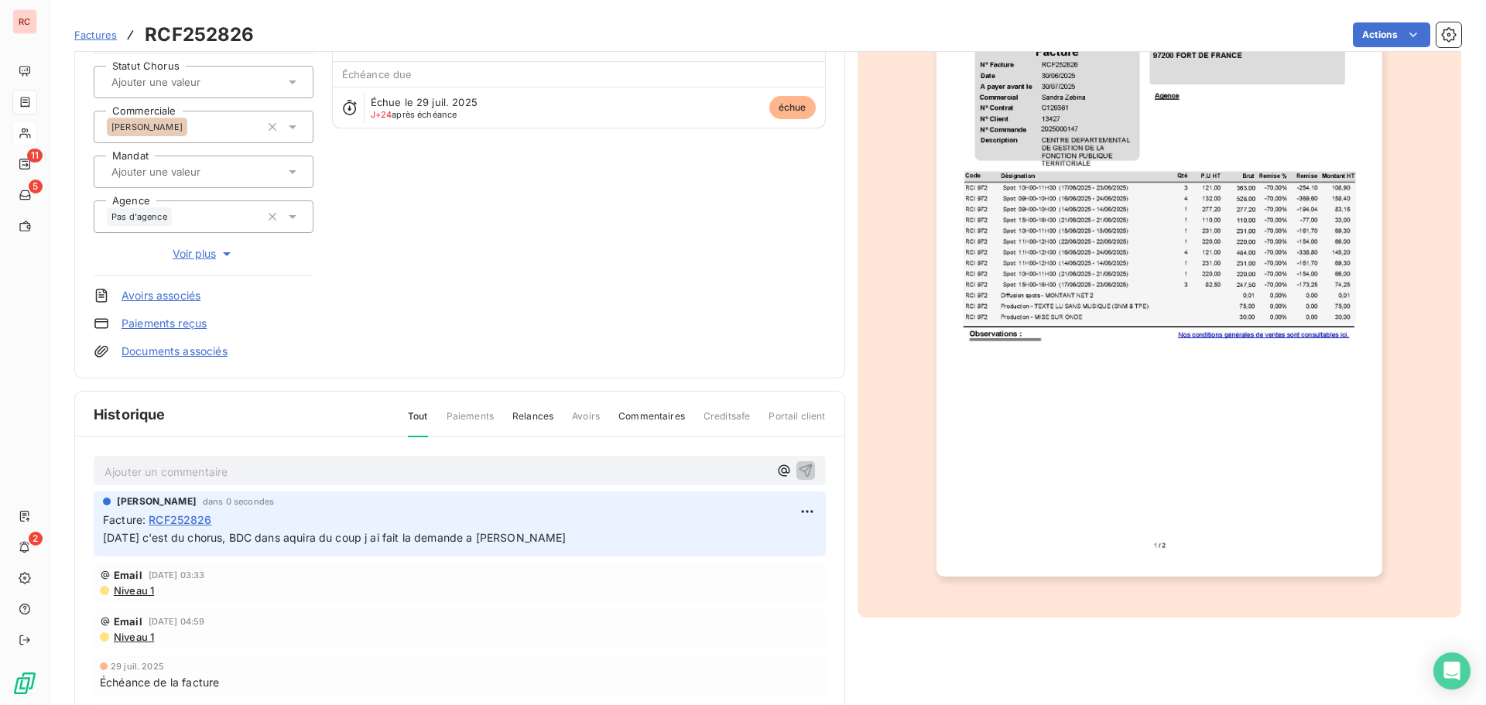
click at [292, 83] on icon at bounding box center [292, 81] width 15 height 15
click at [425, 187] on div "CENTRE DEPARTEMENTAL DE GESTION CL13427 Montant initial 1 061,69 € Émise le 29 …" at bounding box center [460, 142] width 732 height 434
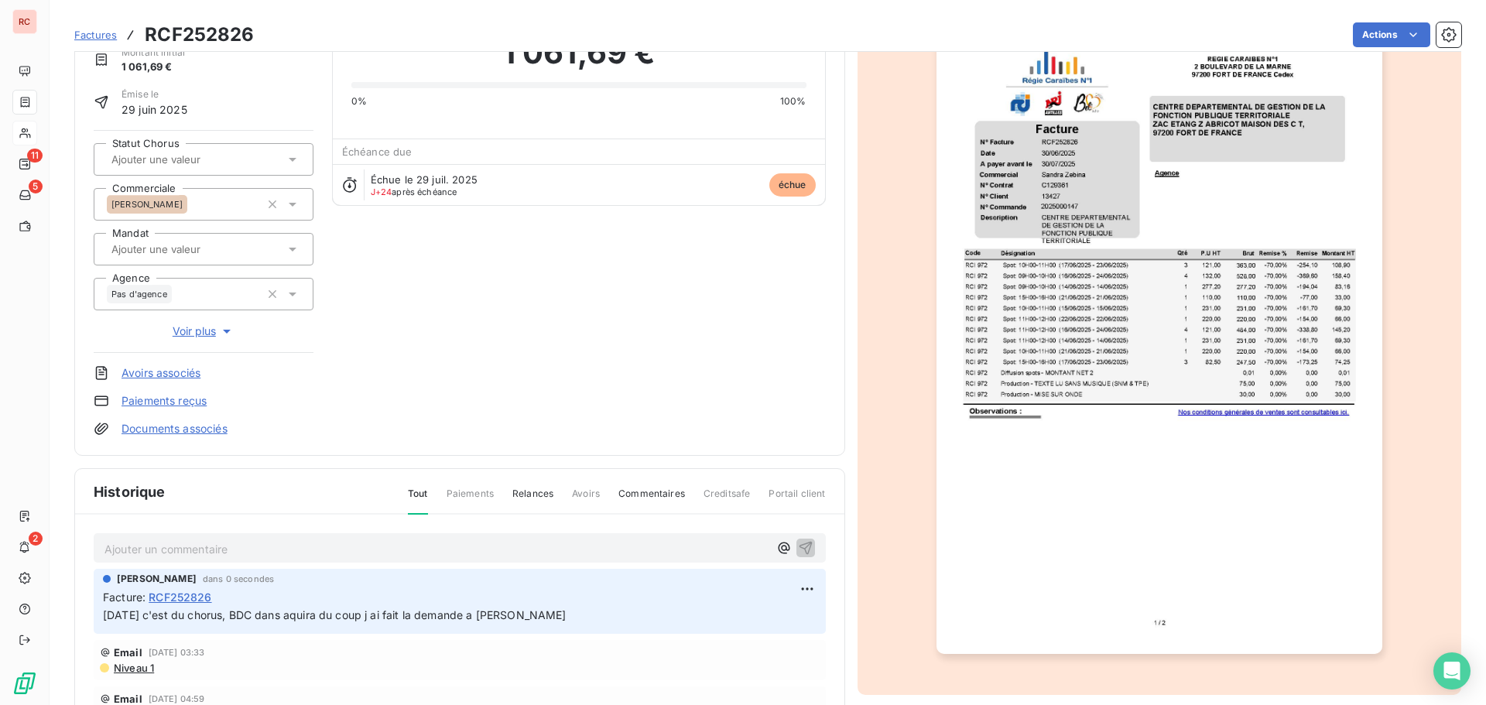
click at [289, 159] on icon at bounding box center [293, 160] width 8 height 4
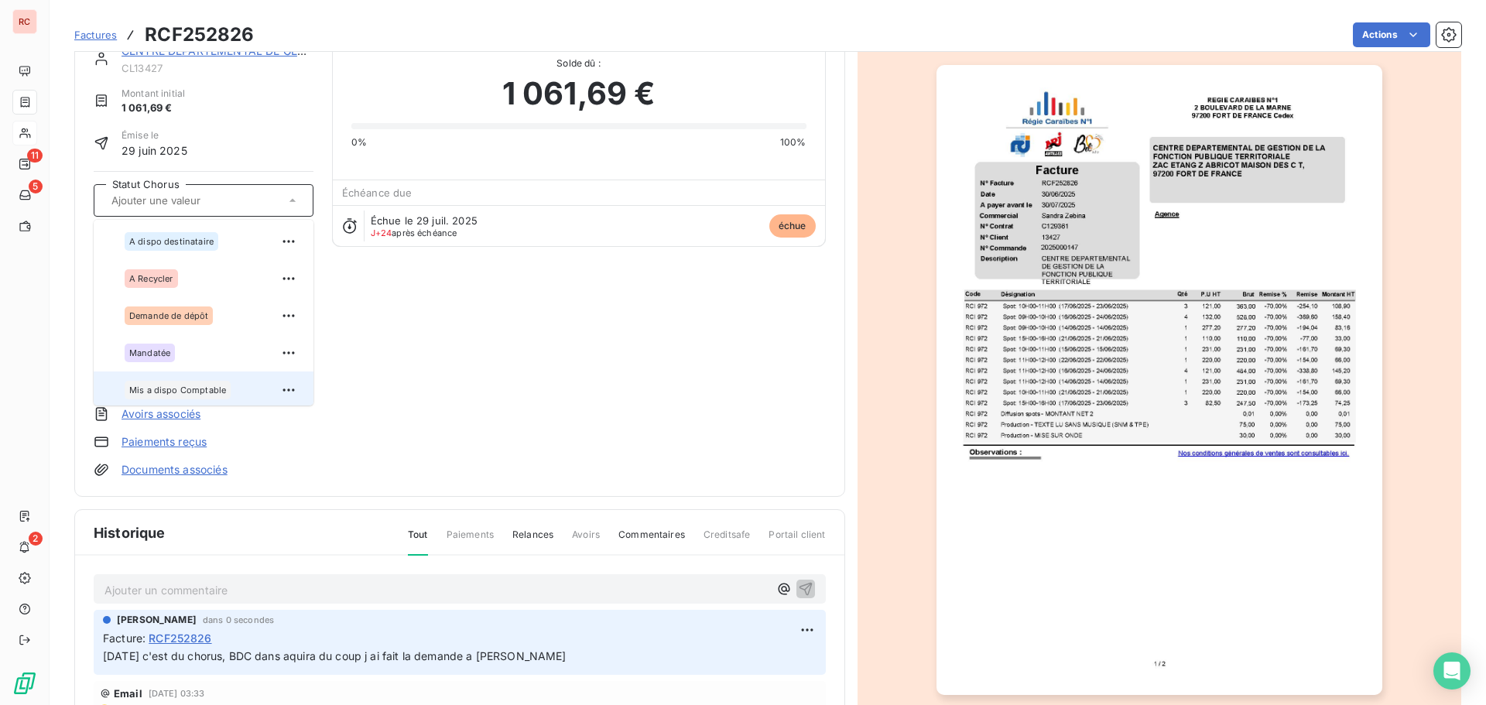
scroll to position [0, 0]
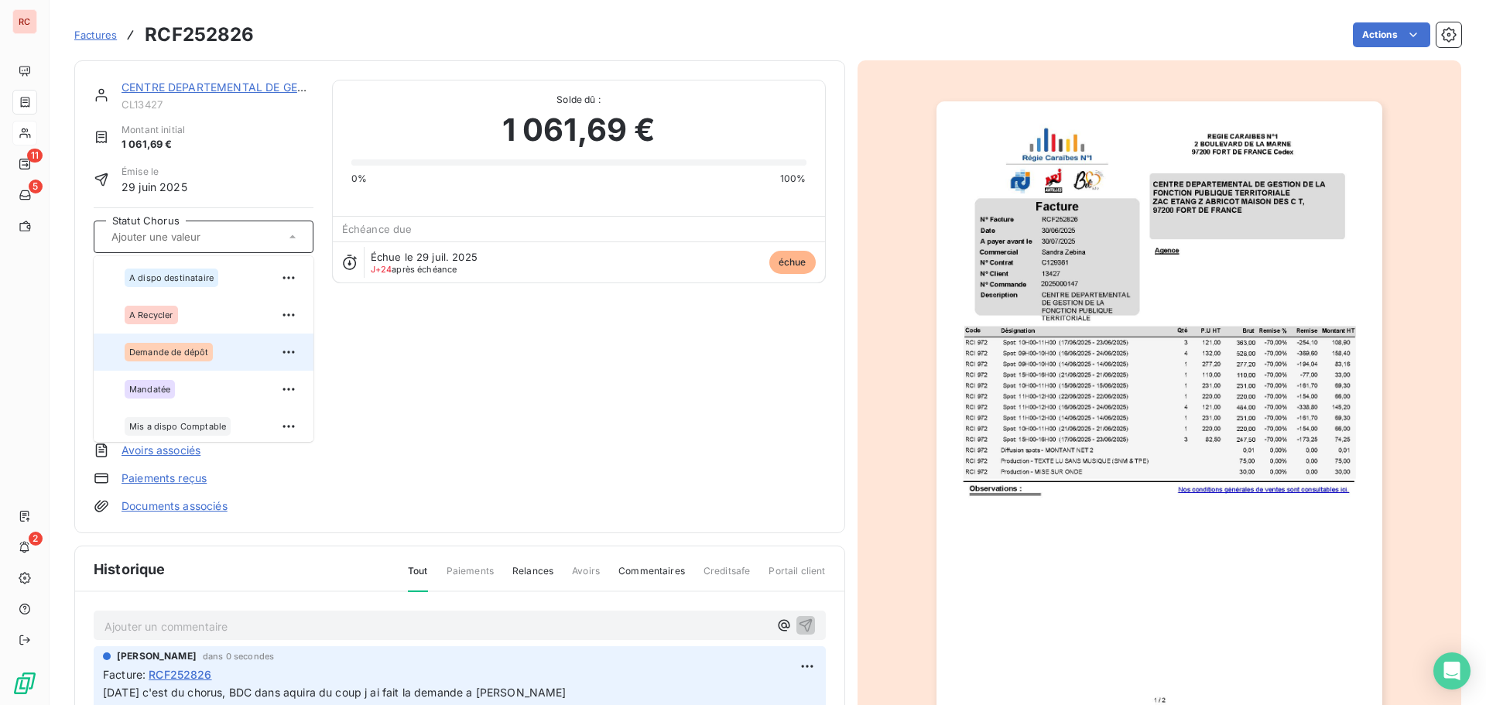
click at [196, 341] on div "Demande de dépôt" at bounding box center [213, 352] width 176 height 25
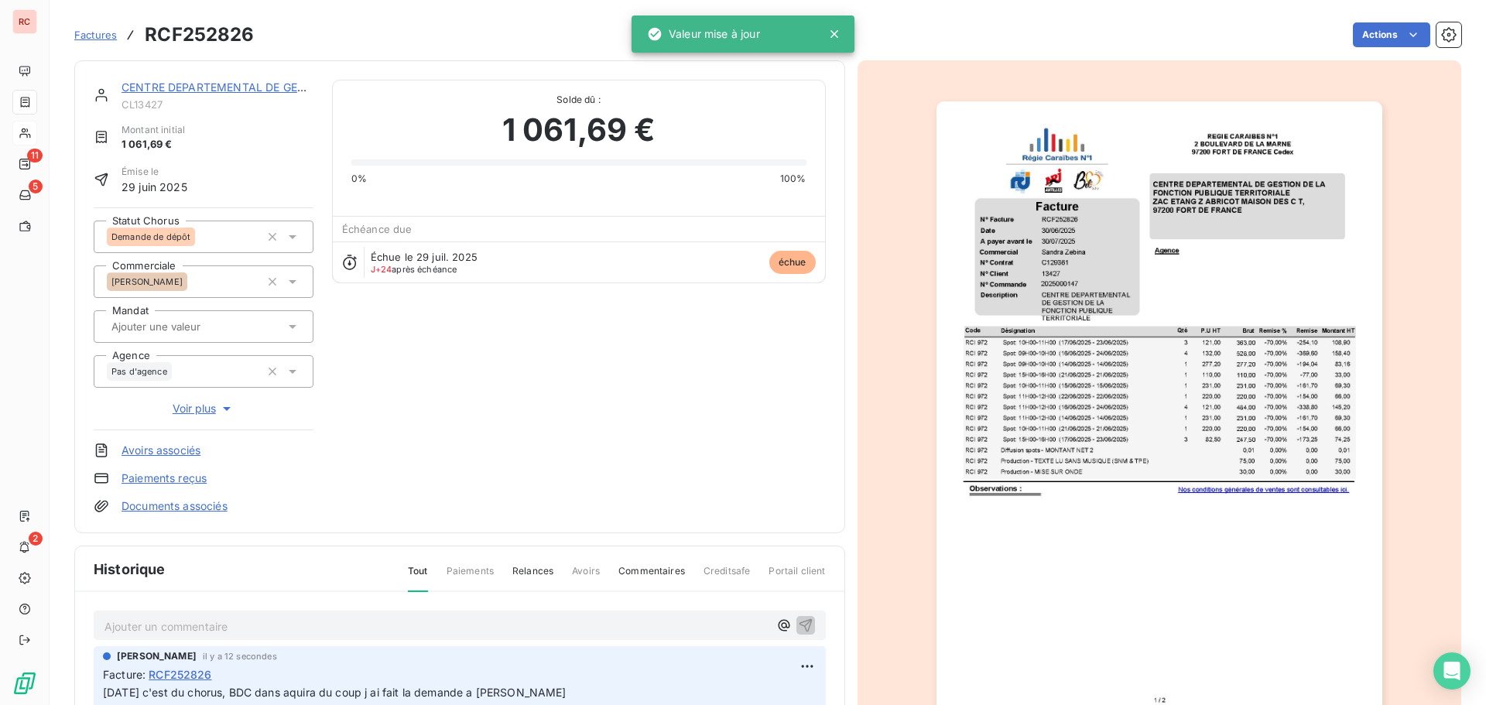
click at [217, 87] on link "CENTRE DEPARTEMENTAL DE GESTION" at bounding box center [227, 86] width 211 height 13
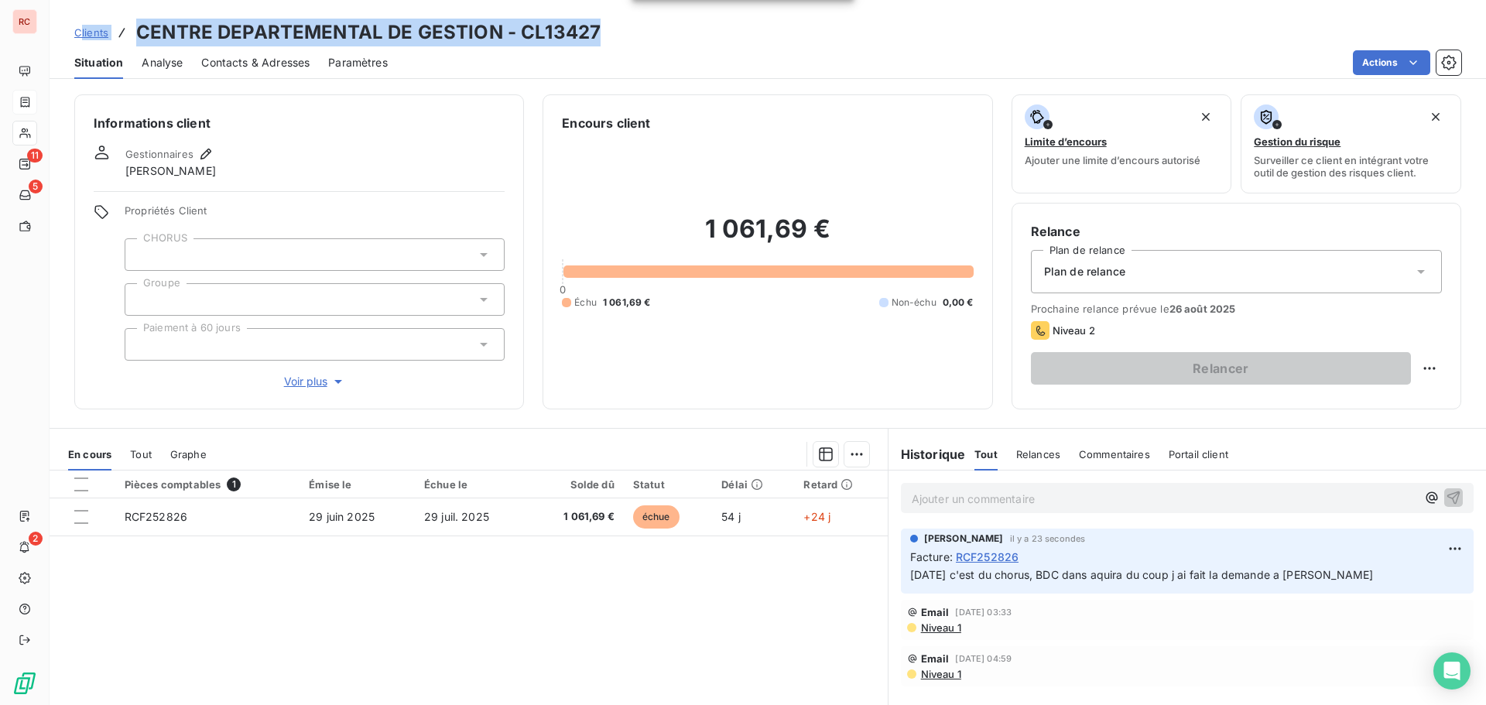
drag, startPoint x: 601, startPoint y: 27, endPoint x: 83, endPoint y: 29, distance: 518.6
click at [83, 29] on div "Clients CENTRE DEPARTEMENTAL DE GESTION - CL13427" at bounding box center [768, 33] width 1437 height 28
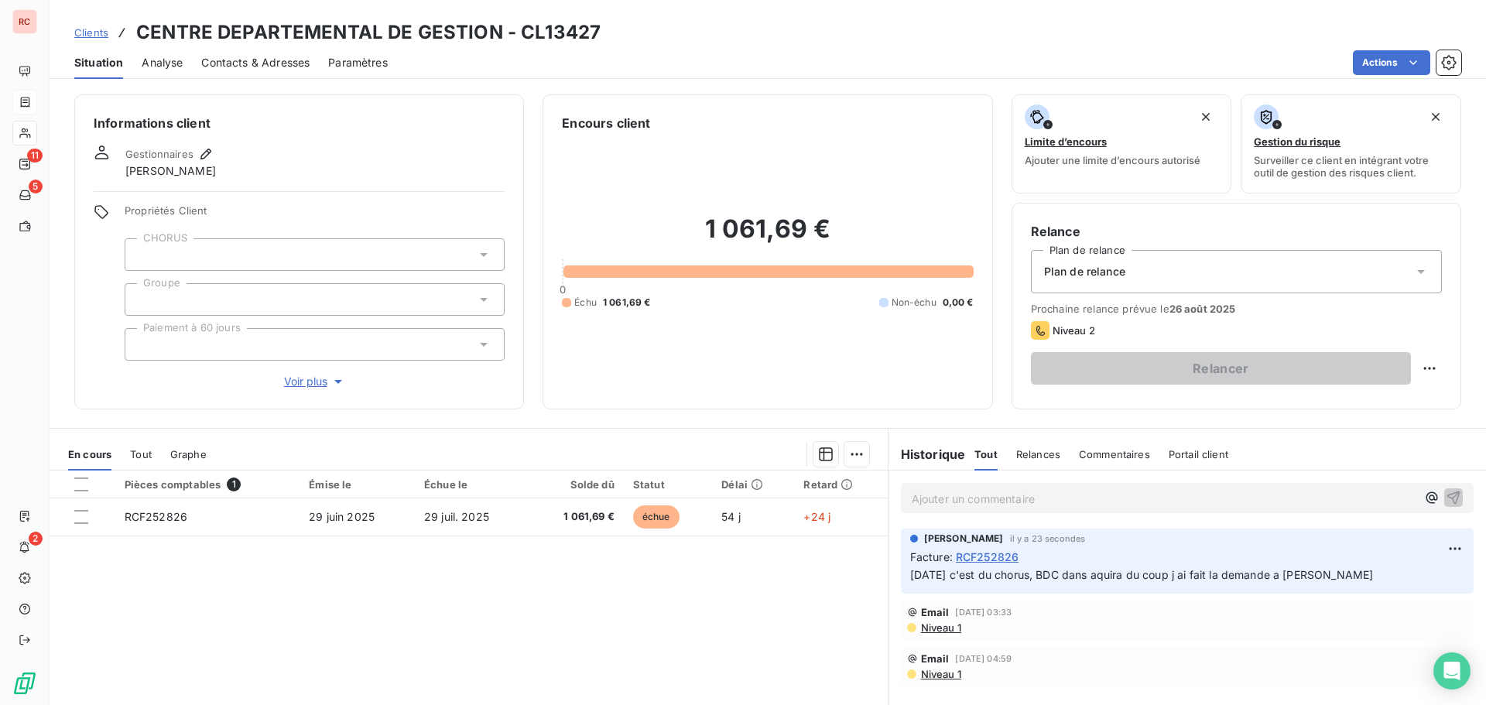
drag, startPoint x: 509, startPoint y: 71, endPoint x: 521, endPoint y: 66, distance: 12.8
click at [509, 71] on div "Actions" at bounding box center [933, 62] width 1055 height 25
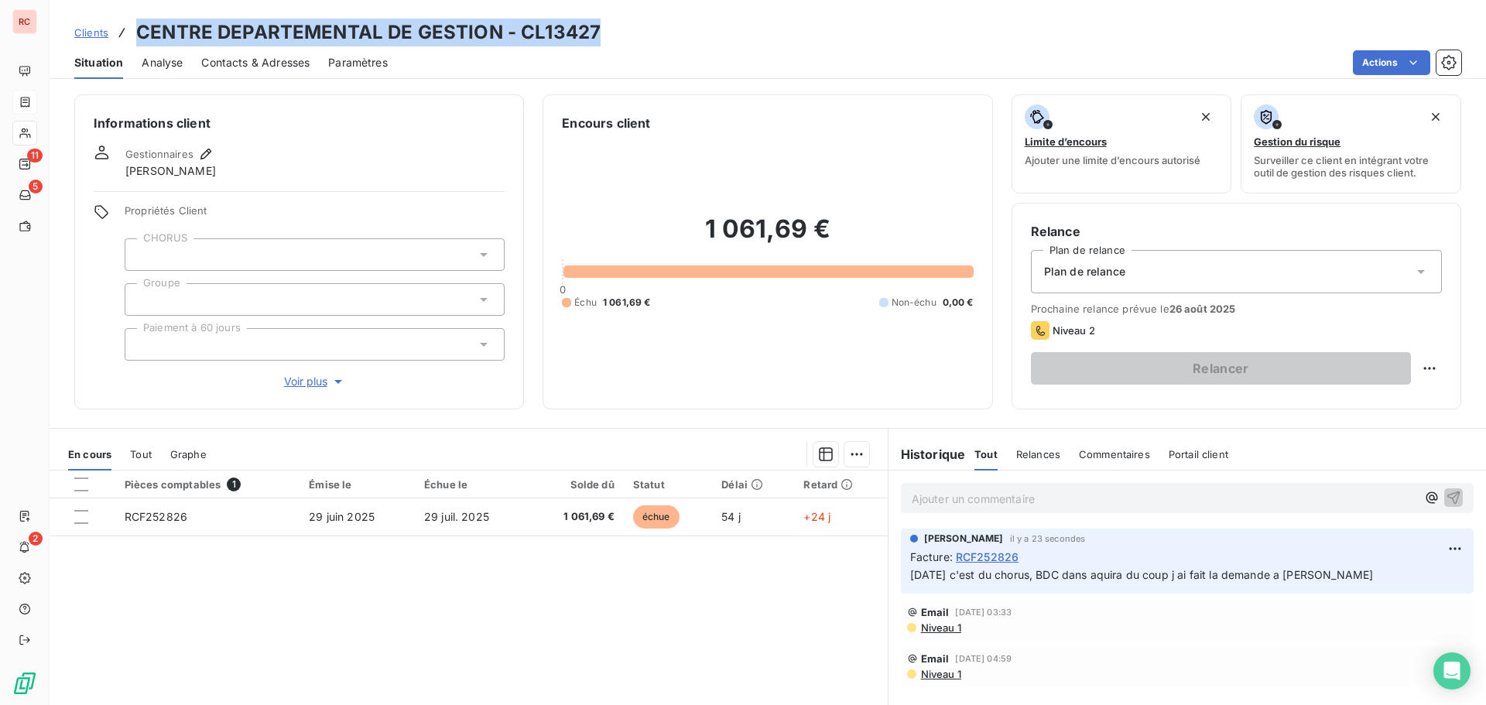
drag, startPoint x: 615, startPoint y: 33, endPoint x: 131, endPoint y: 36, distance: 483.8
click at [131, 36] on div "Clients CENTRE DEPARTEMENTAL DE GESTION - CL13427" at bounding box center [768, 33] width 1437 height 28
copy h3 "CENTRE DEPARTEMENTAL DE GESTION - CL13427"
click at [656, 22] on div "Clients CENTRE DEPARTEMENTAL DE GESTION - CL13427" at bounding box center [768, 33] width 1437 height 28
drag, startPoint x: 618, startPoint y: 36, endPoint x: 135, endPoint y: 33, distance: 482.2
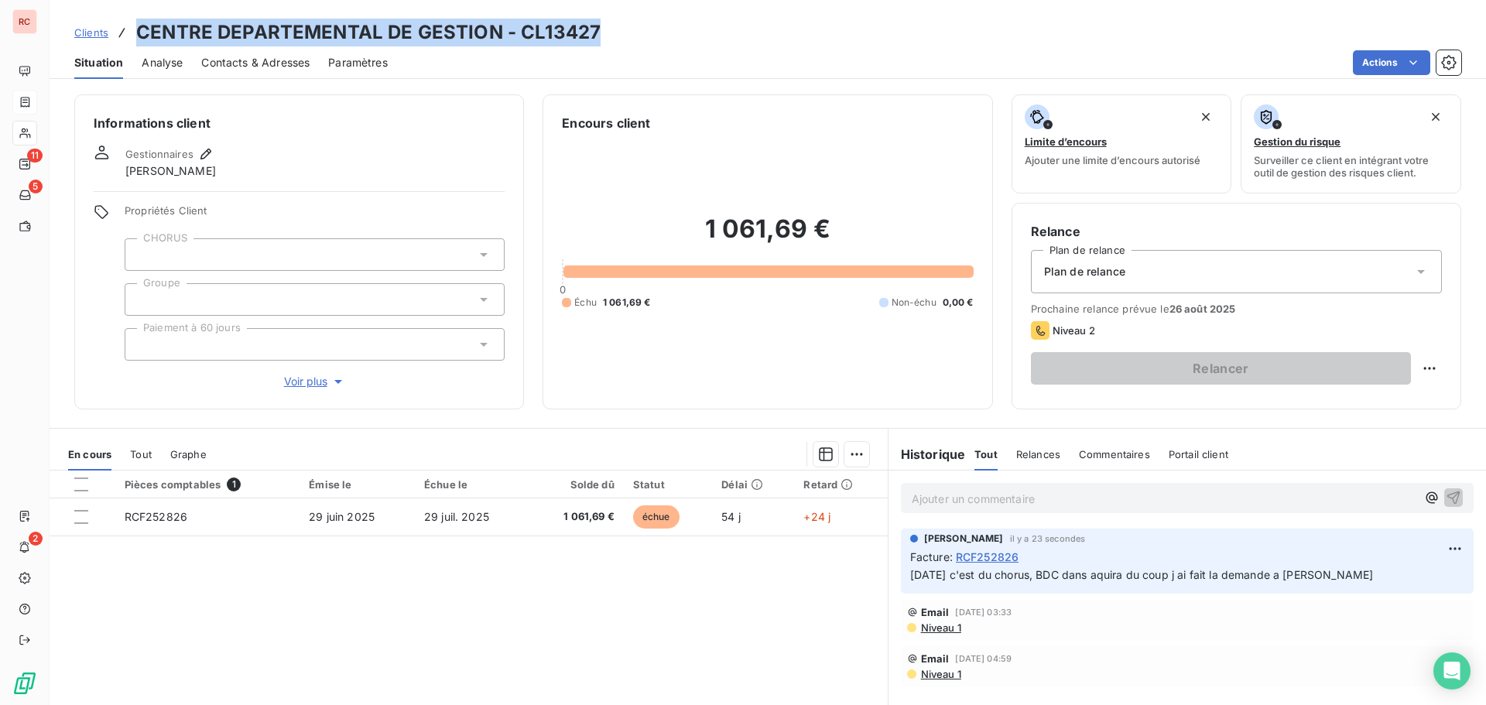
click at [135, 33] on div "Clients CENTRE DEPARTEMENTAL DE GESTION - CL13427" at bounding box center [768, 33] width 1437 height 28
copy h3 "CENTRE DEPARTEMENTAL DE GESTION - CL13427"
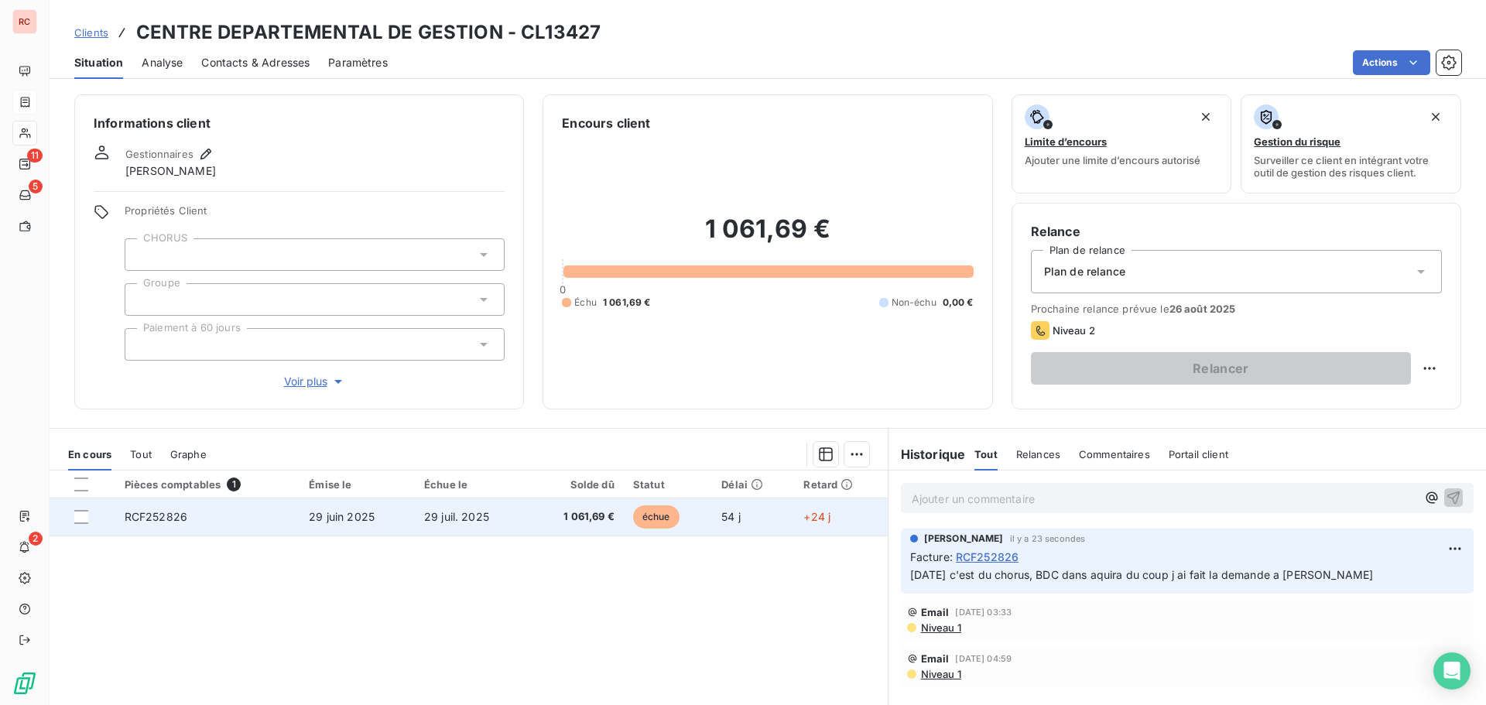
click at [142, 517] on span "RCF252826" at bounding box center [156, 516] width 63 height 13
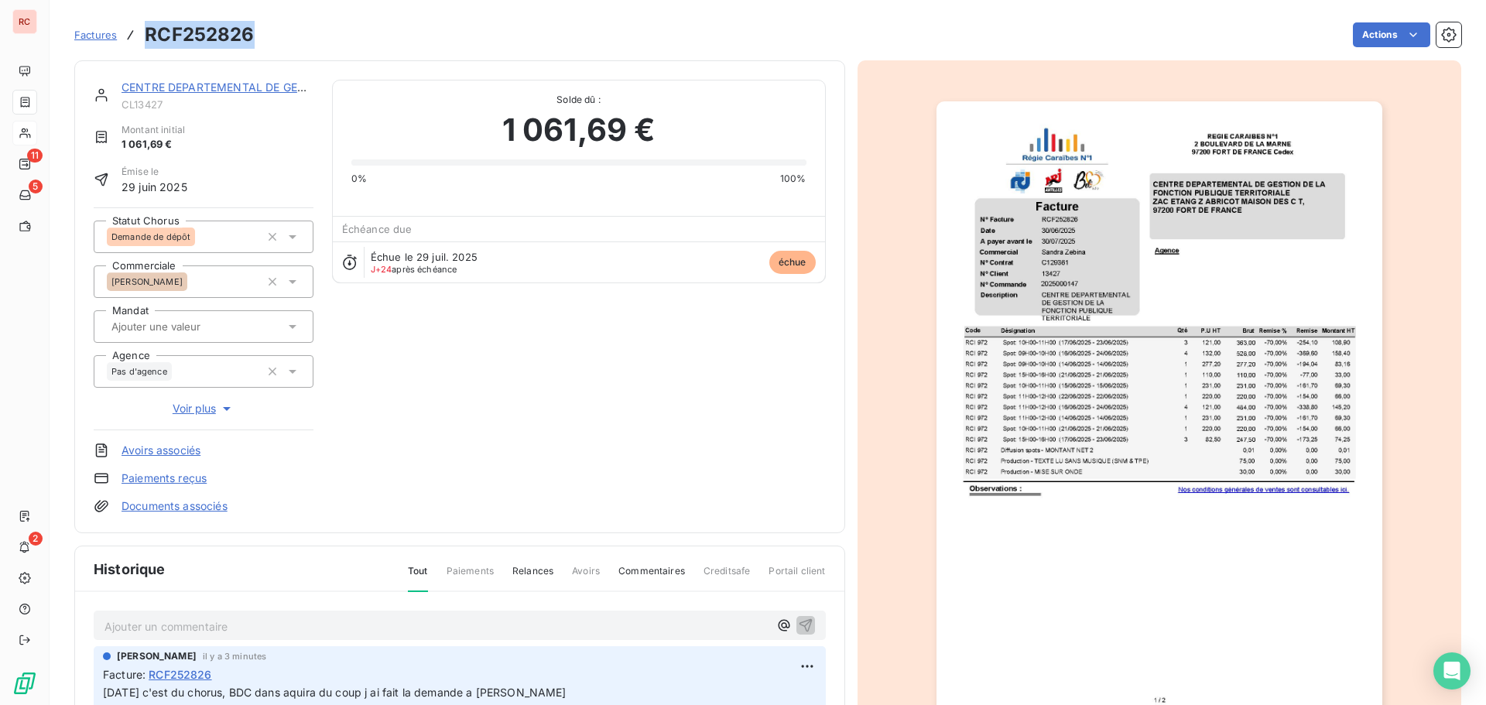
drag, startPoint x: 258, startPoint y: 43, endPoint x: 149, endPoint y: 39, distance: 109.2
click at [149, 39] on div "Factures RCF252826 Actions" at bounding box center [767, 35] width 1387 height 33
copy h3 "RCF252826"
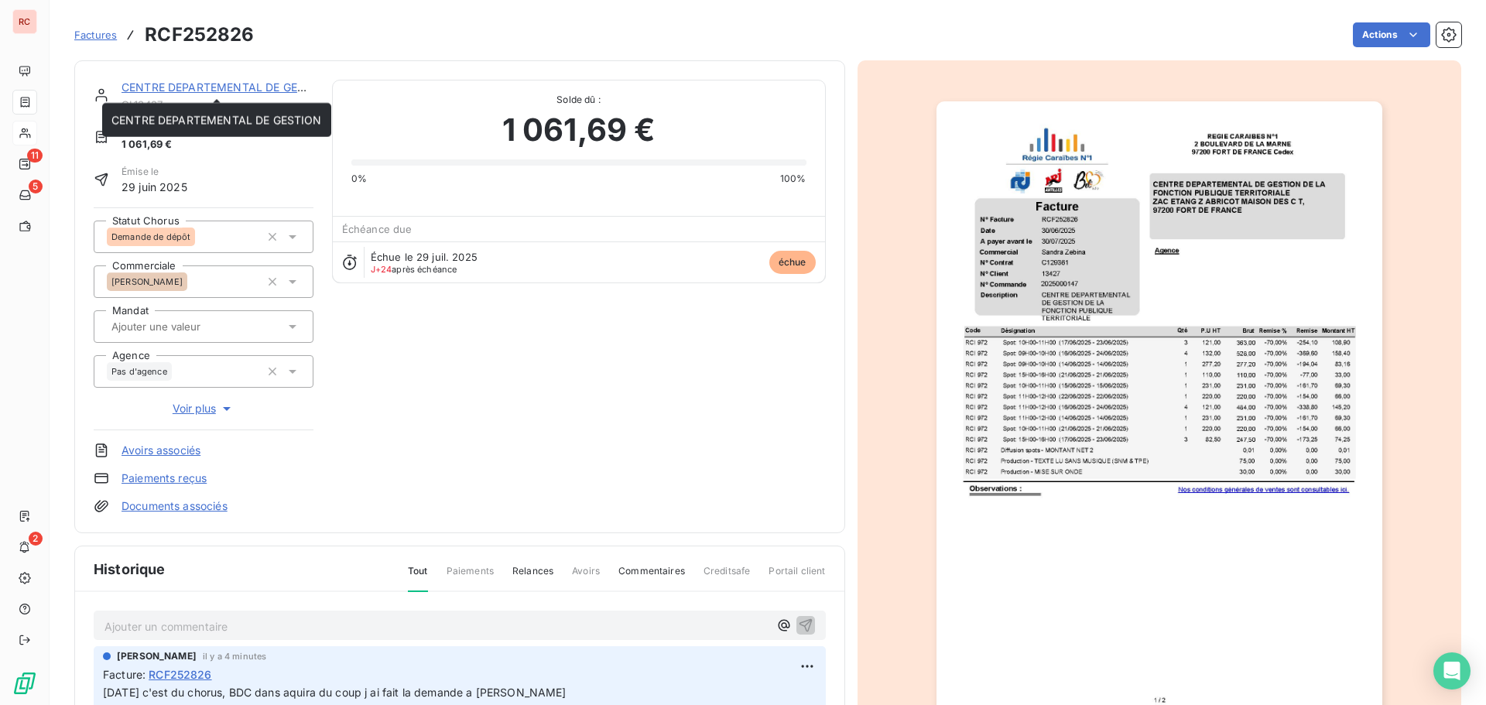
click at [151, 85] on link "CENTRE DEPARTEMENTAL DE GESTION" at bounding box center [227, 86] width 211 height 13
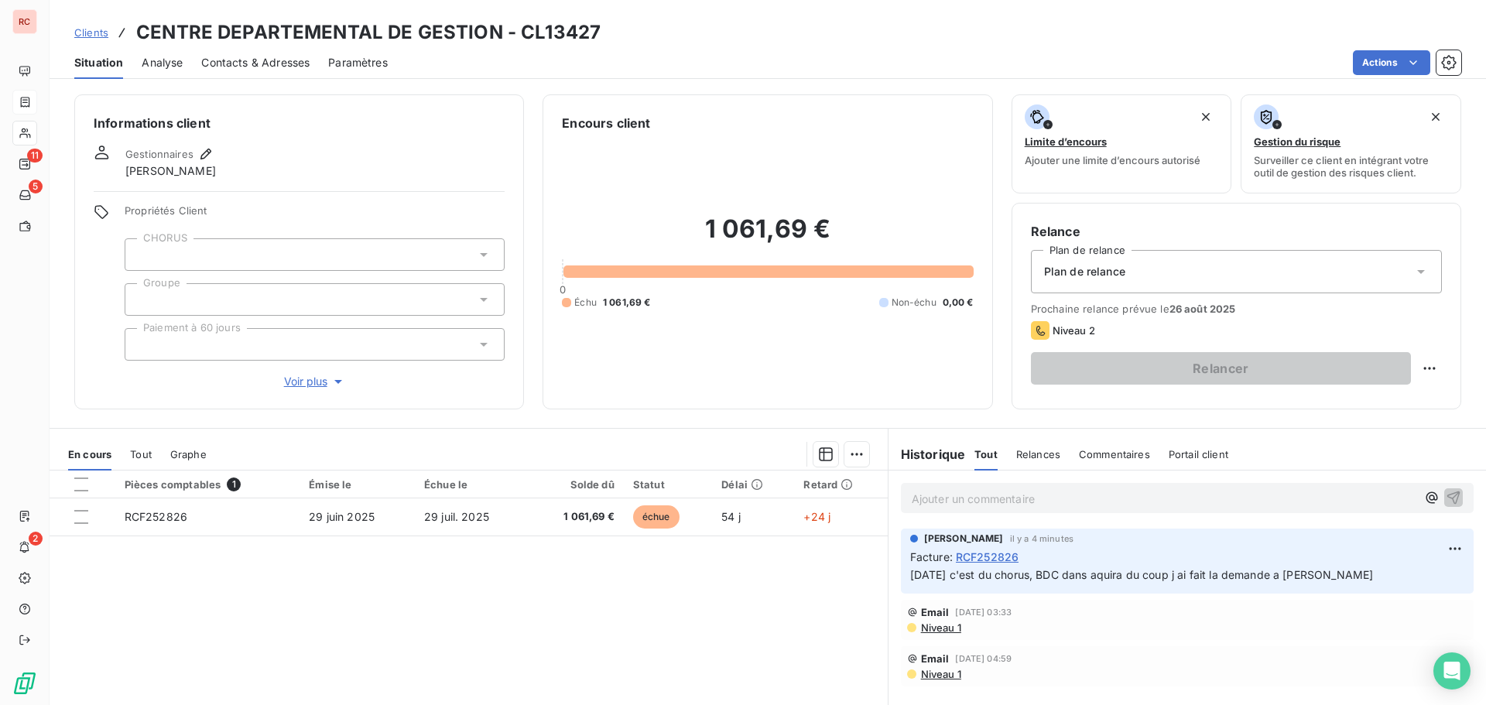
click at [1106, 281] on div "Plan de relance" at bounding box center [1236, 271] width 411 height 43
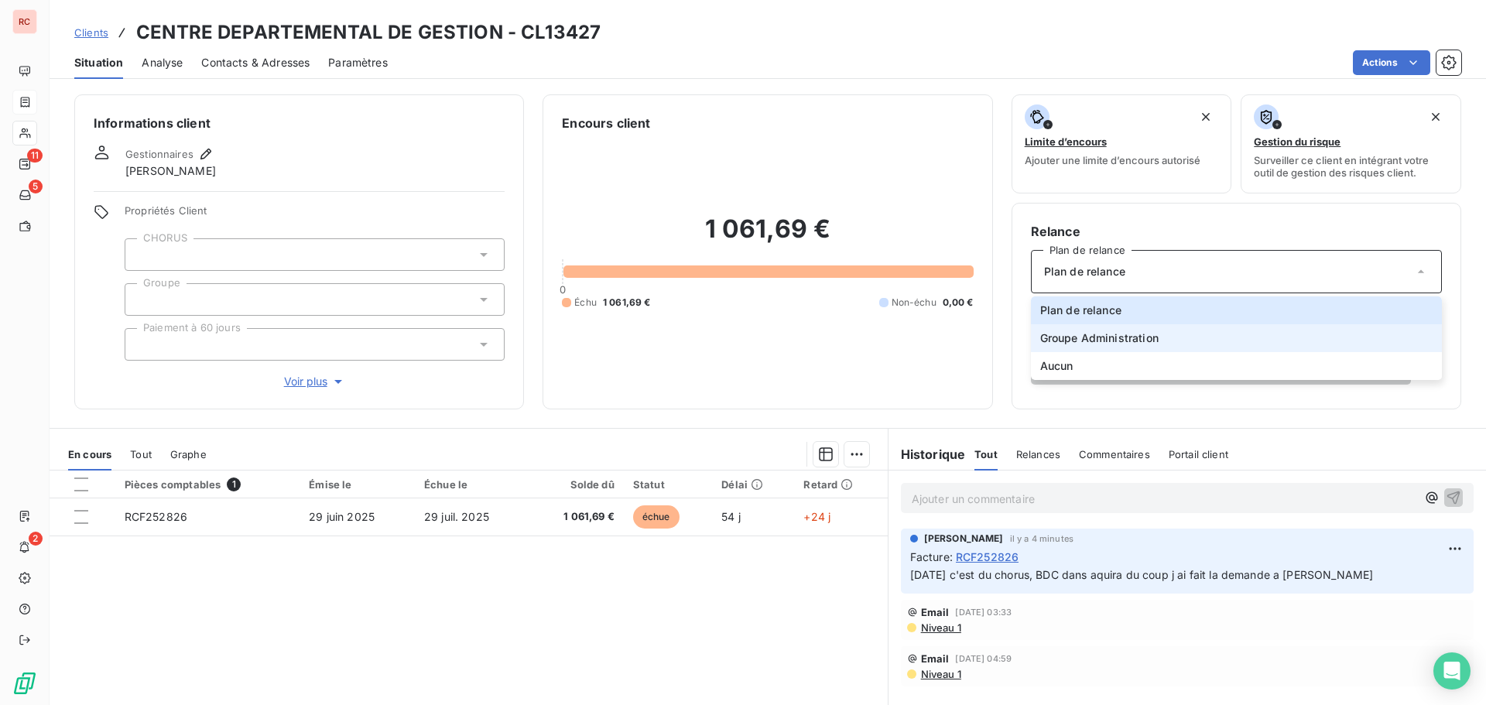
click at [1095, 338] on span "Groupe Administration" at bounding box center [1099, 337] width 118 height 15
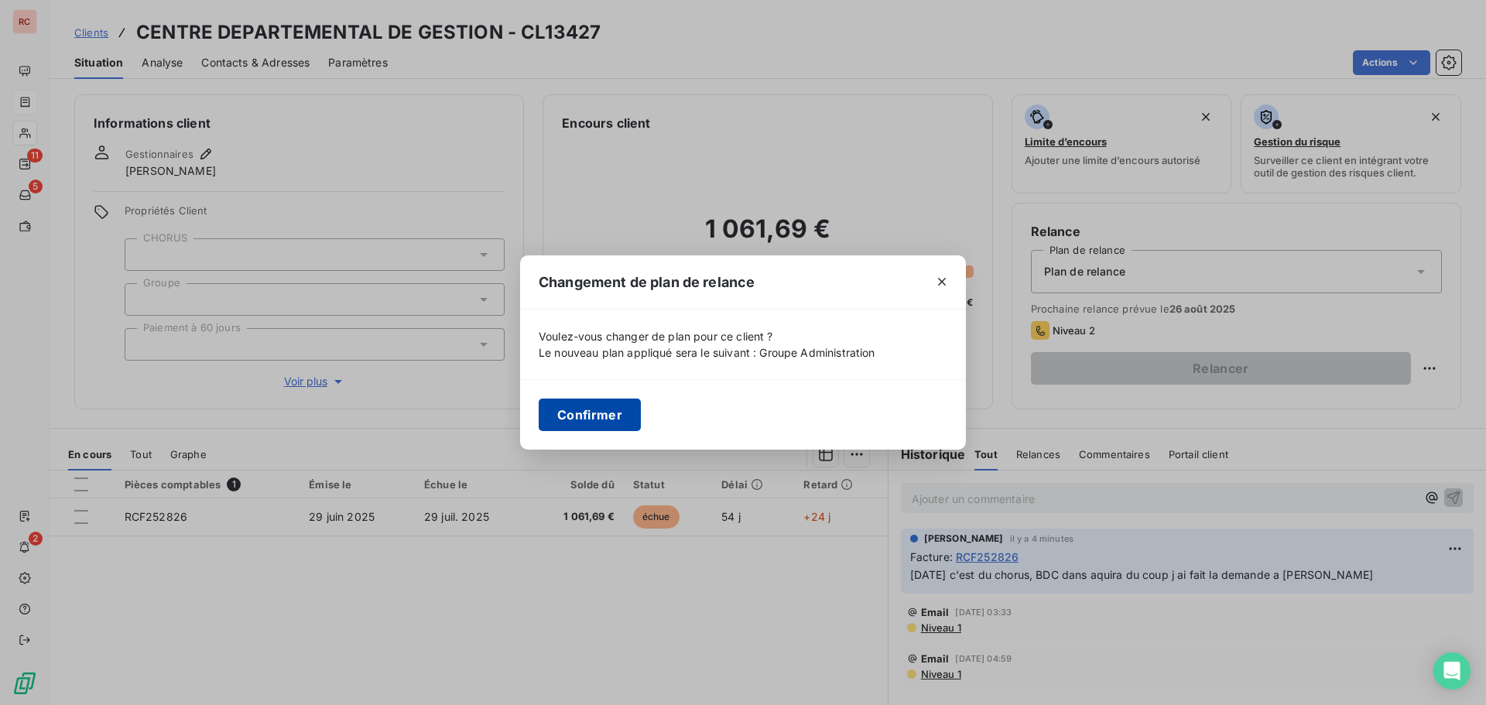
click at [601, 414] on button "Confirmer" at bounding box center [590, 415] width 102 height 33
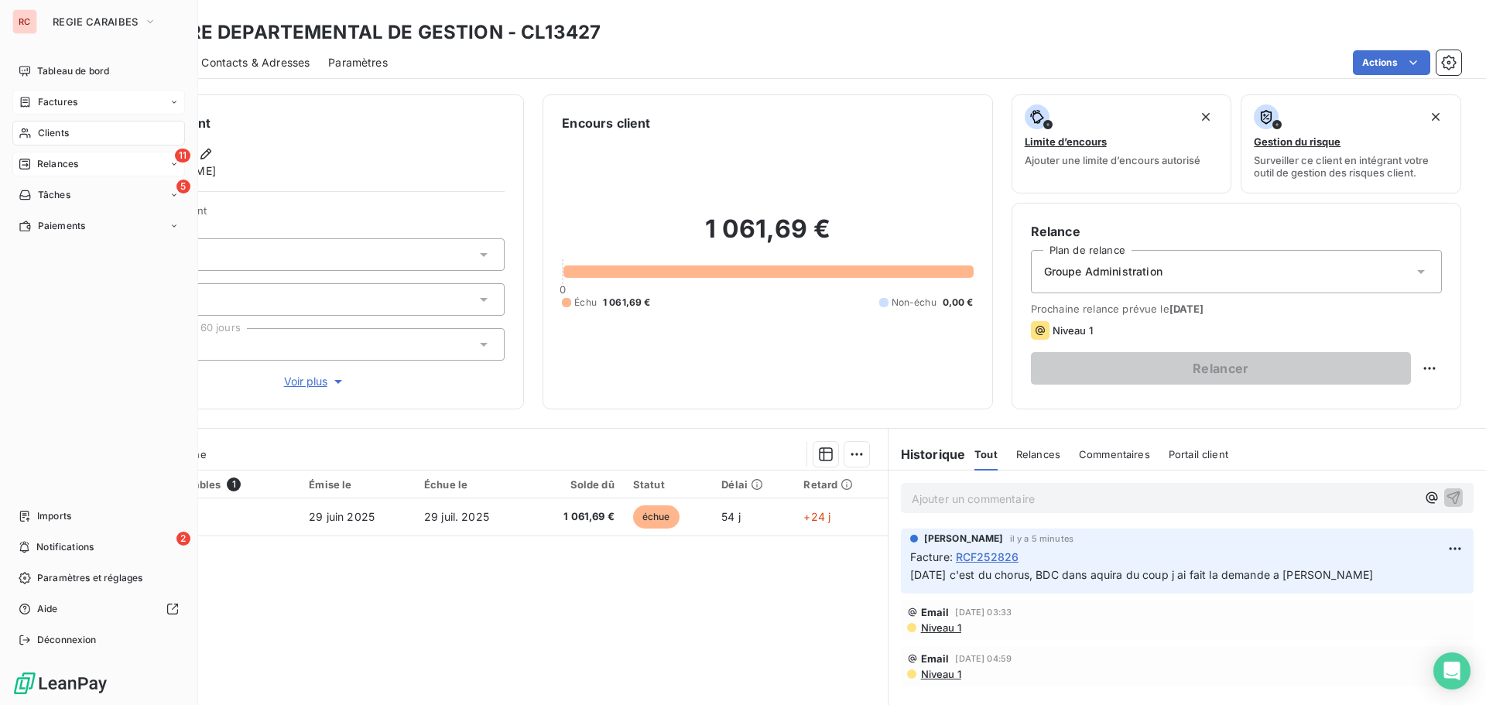
click at [55, 167] on span "Relances" at bounding box center [57, 164] width 41 height 14
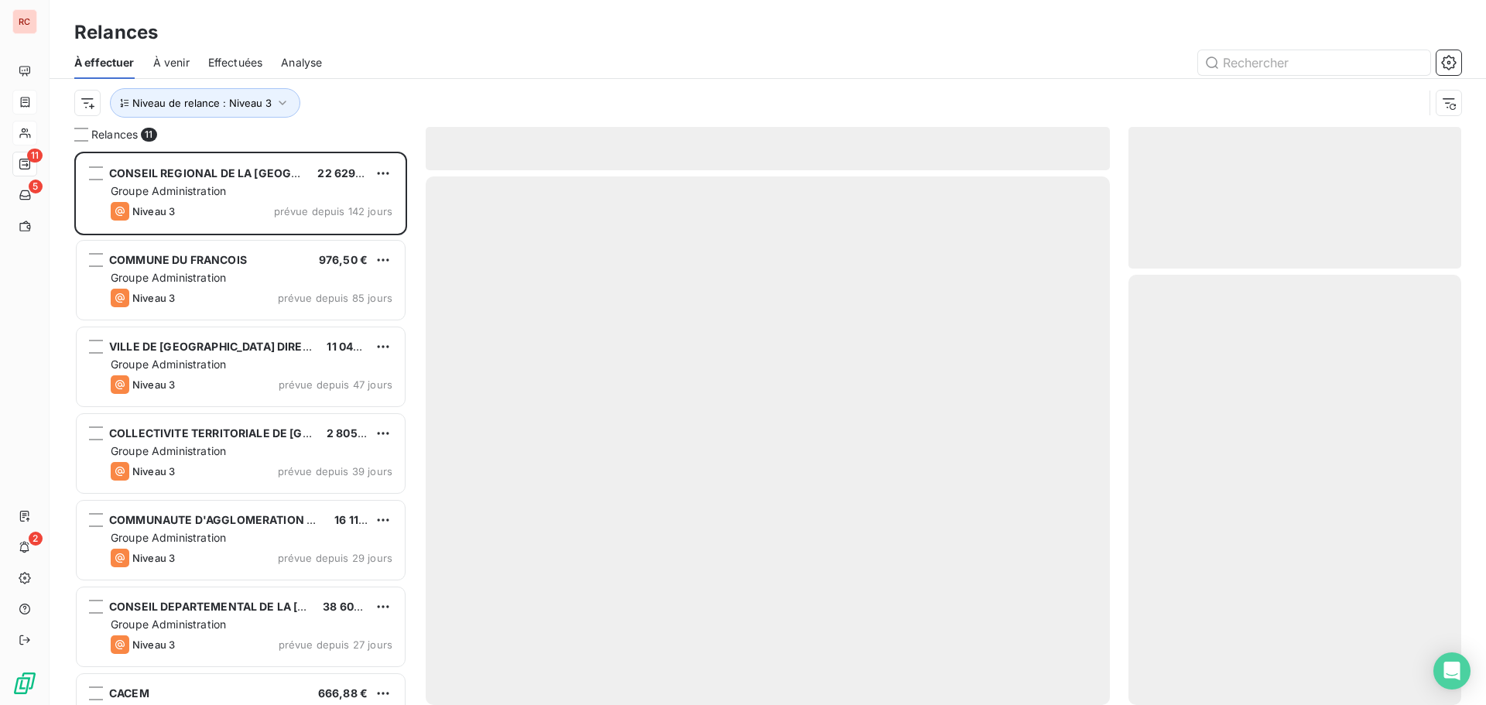
scroll to position [542, 321]
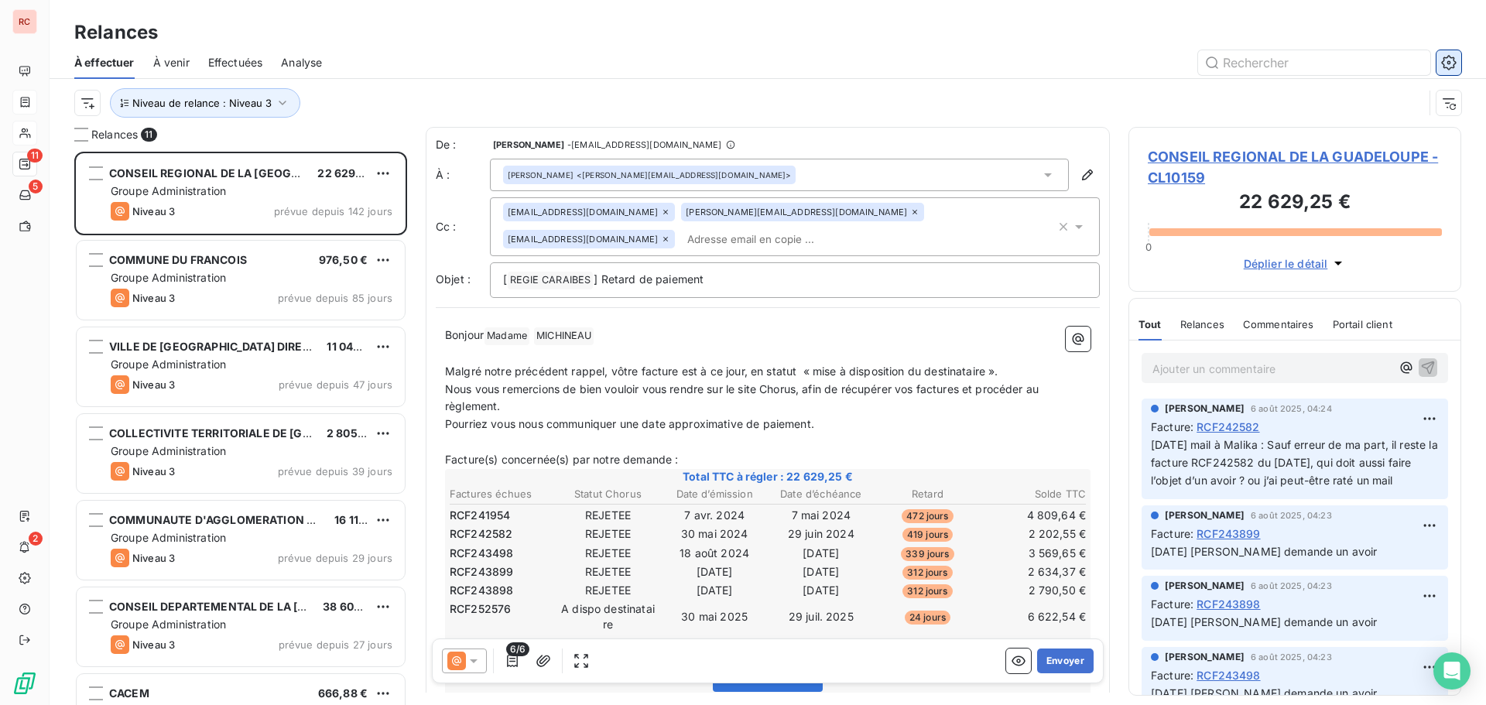
click at [1449, 64] on icon "button" at bounding box center [1448, 62] width 15 height 15
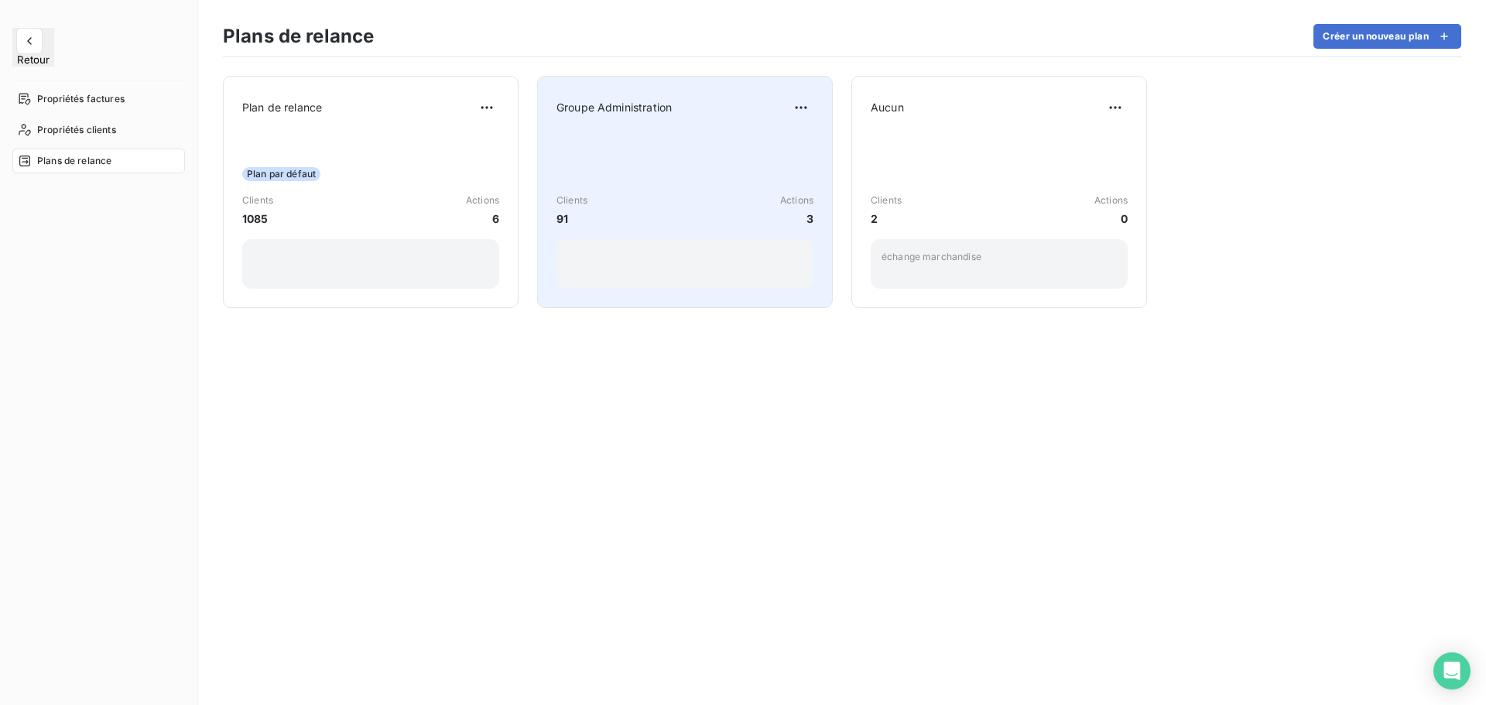
click at [753, 133] on div "Clients 91 Actions 3" at bounding box center [684, 210] width 257 height 156
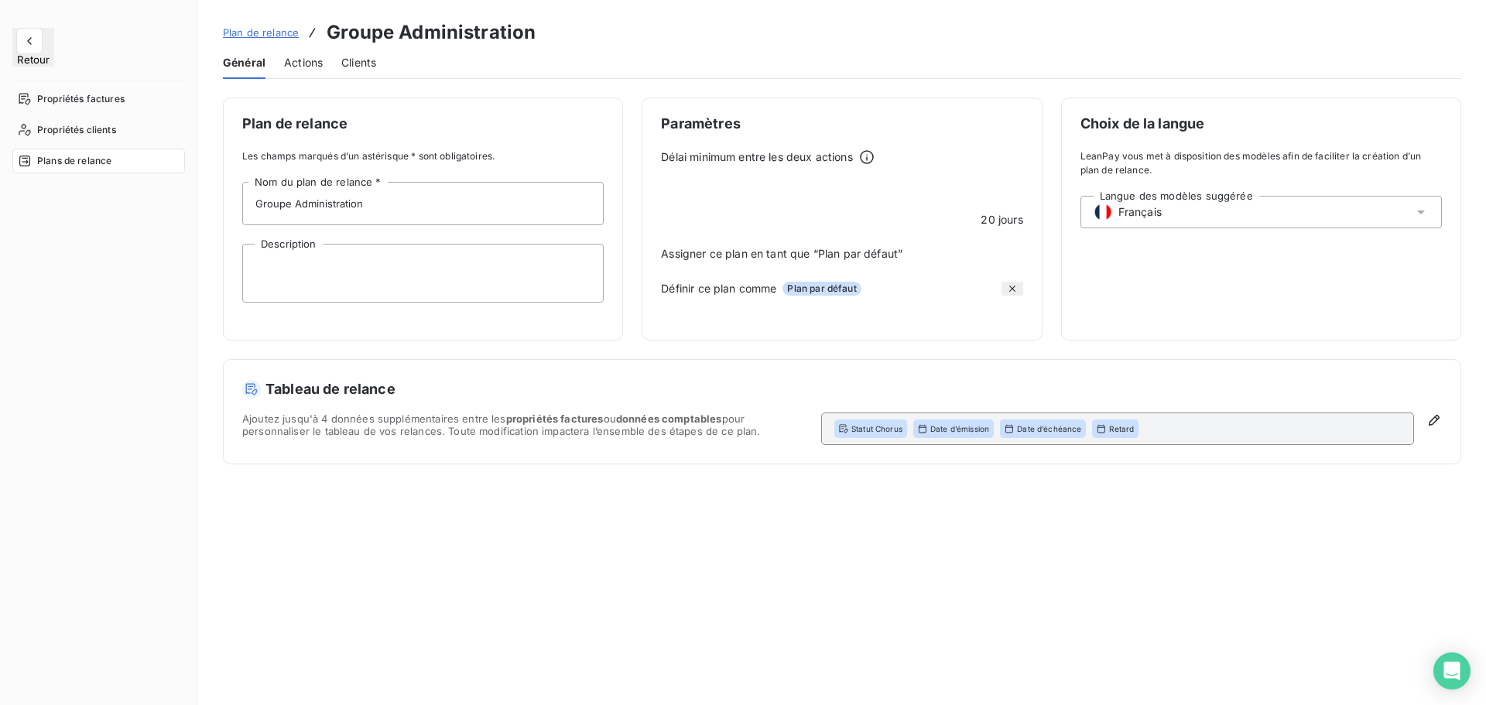
click at [300, 69] on span "Actions" at bounding box center [303, 62] width 39 height 15
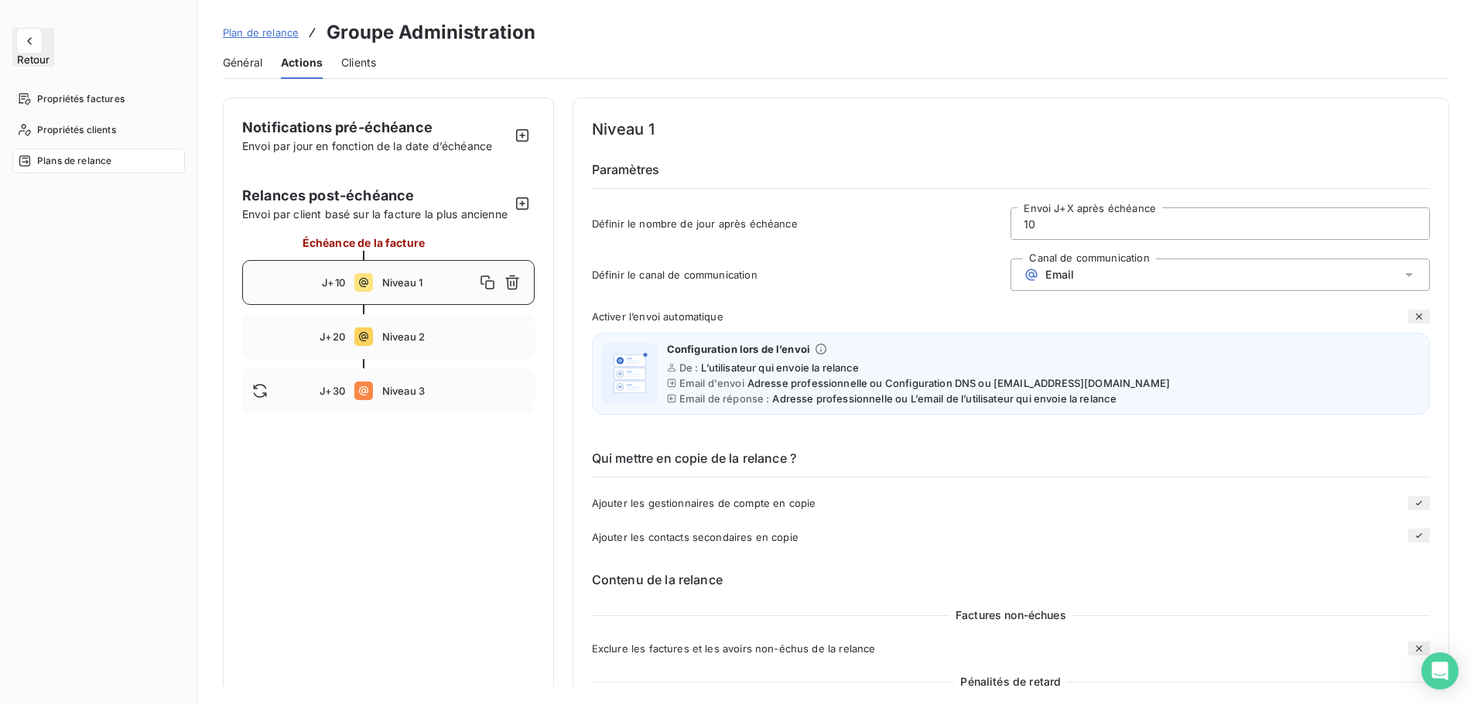
drag, startPoint x: 1044, startPoint y: 220, endPoint x: 1005, endPoint y: 227, distance: 39.3
click at [1005, 227] on div "Définir le nombre de jour après échéance 10 Envoi J+X après échéance" at bounding box center [1011, 228] width 838 height 42
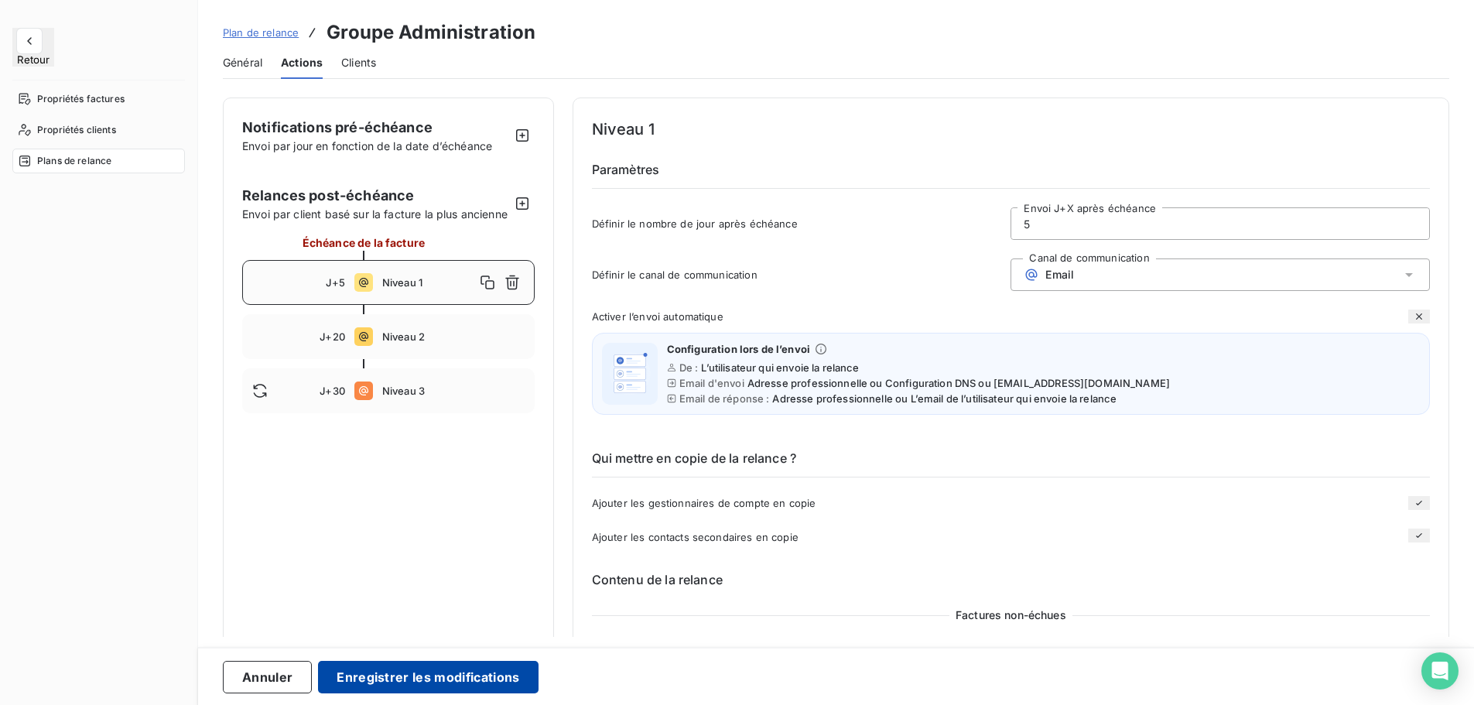
type input "5"
click at [504, 672] on button "Enregistrer les modifications" at bounding box center [428, 677] width 220 height 33
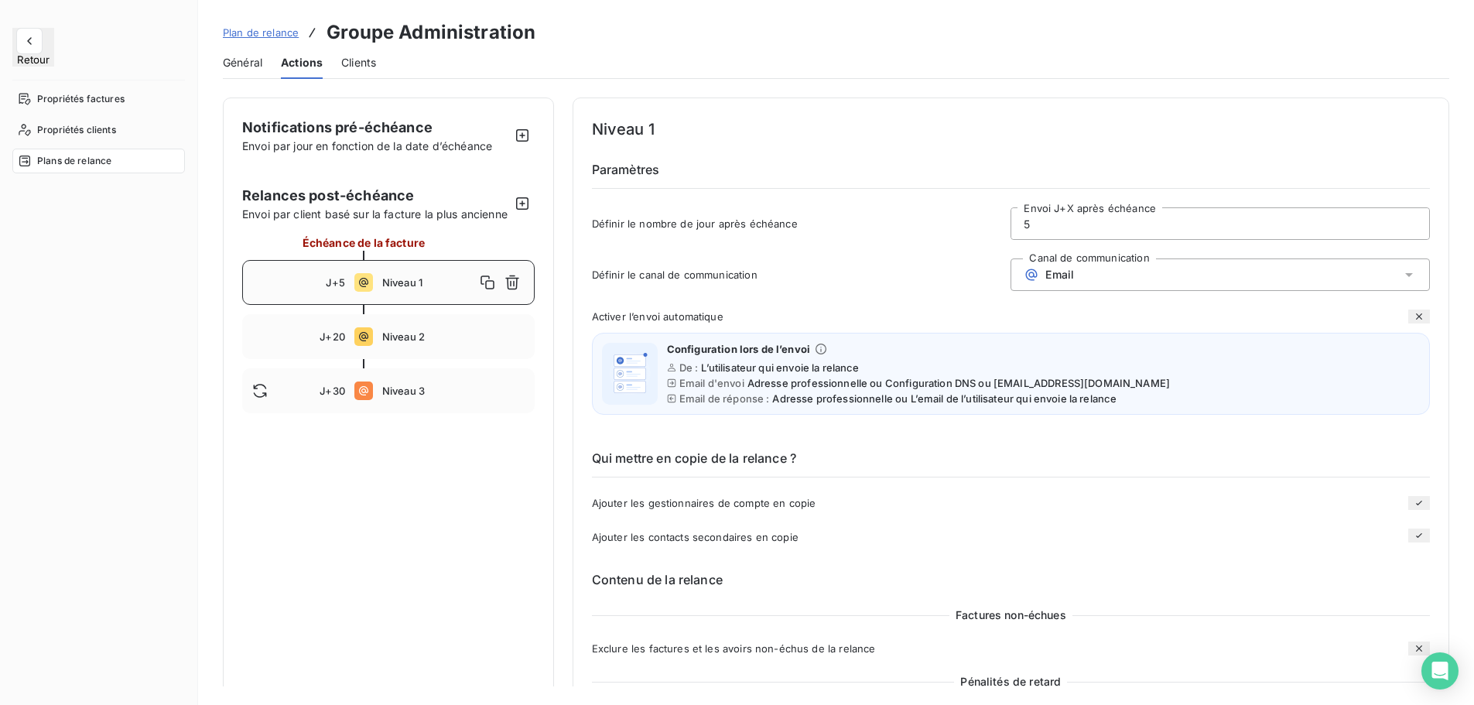
click at [43, 40] on button "Retour" at bounding box center [33, 47] width 42 height 39
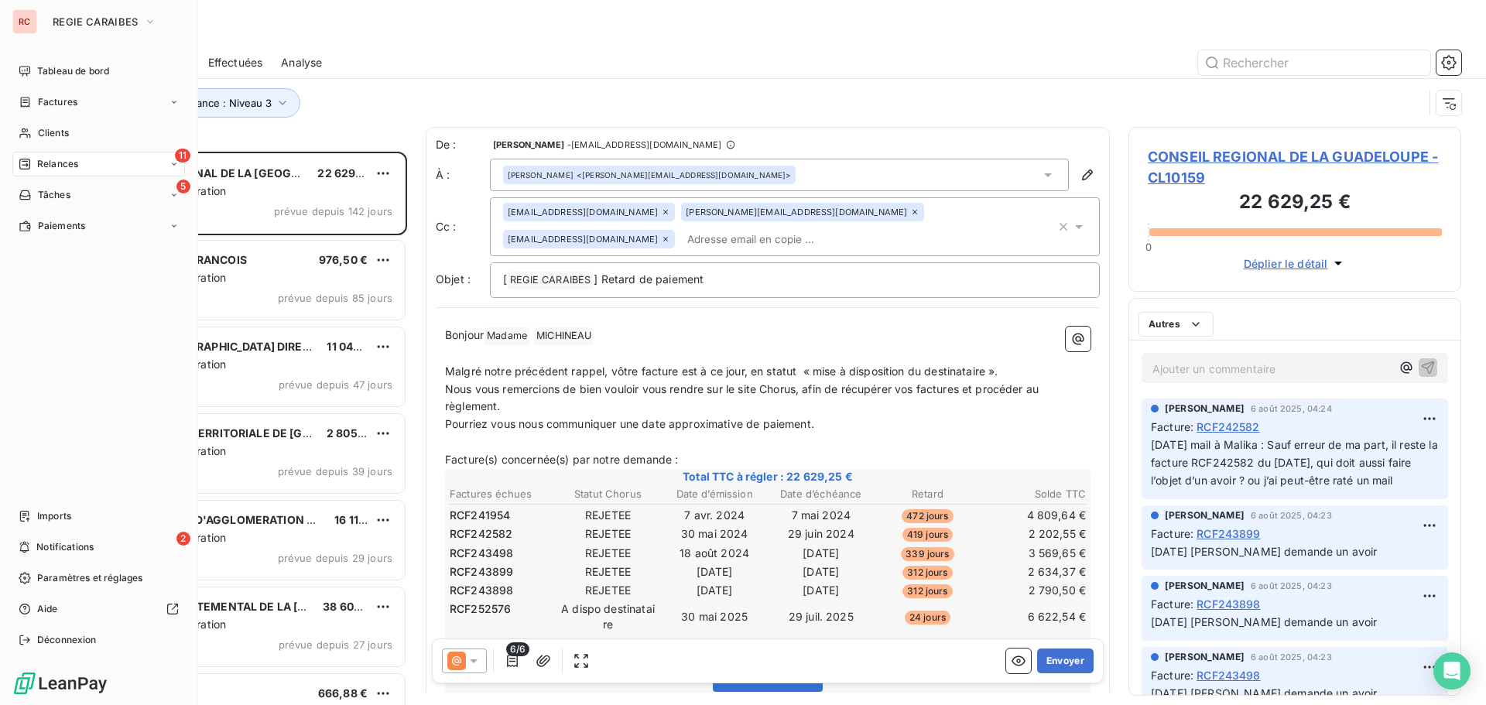
scroll to position [542, 321]
click at [34, 136] on div "Clients" at bounding box center [98, 133] width 173 height 25
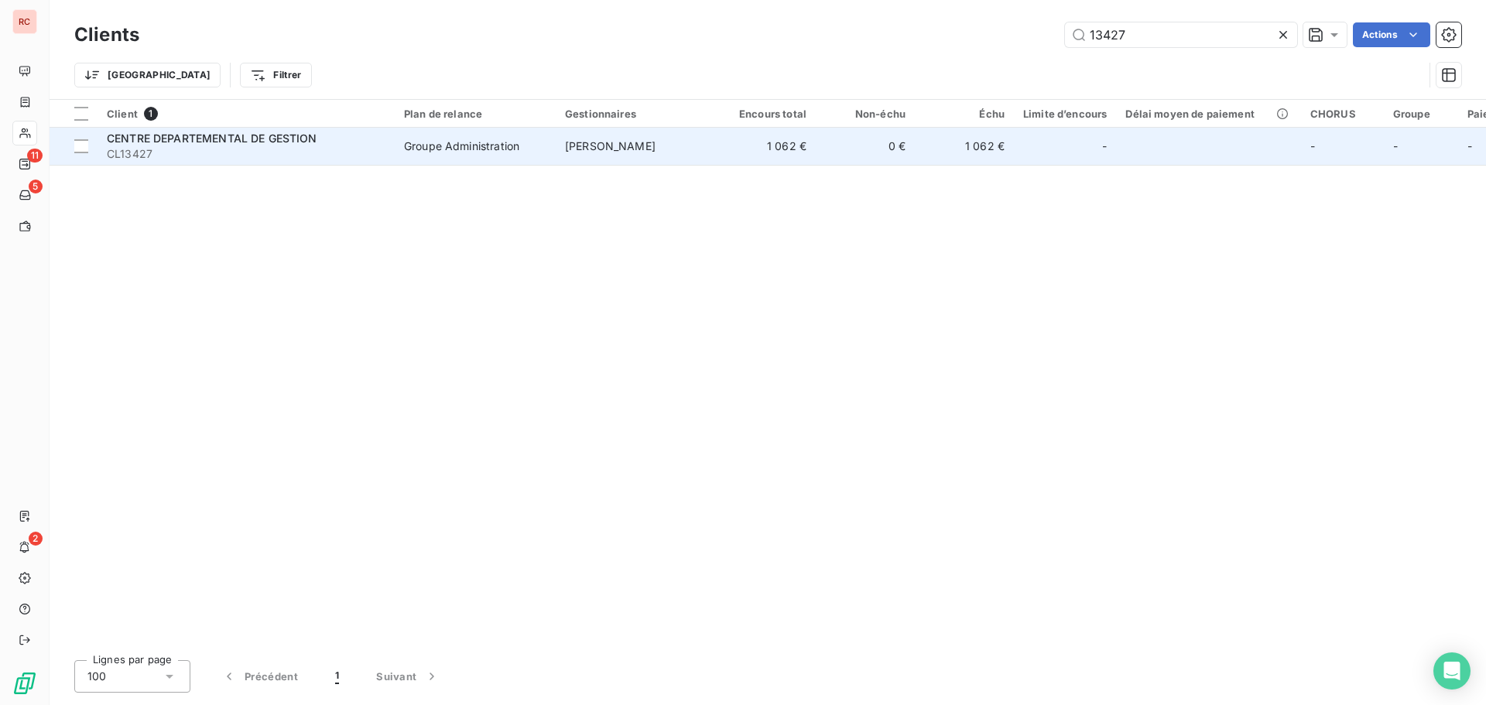
click at [485, 159] on td "Groupe Administration" at bounding box center [475, 146] width 161 height 37
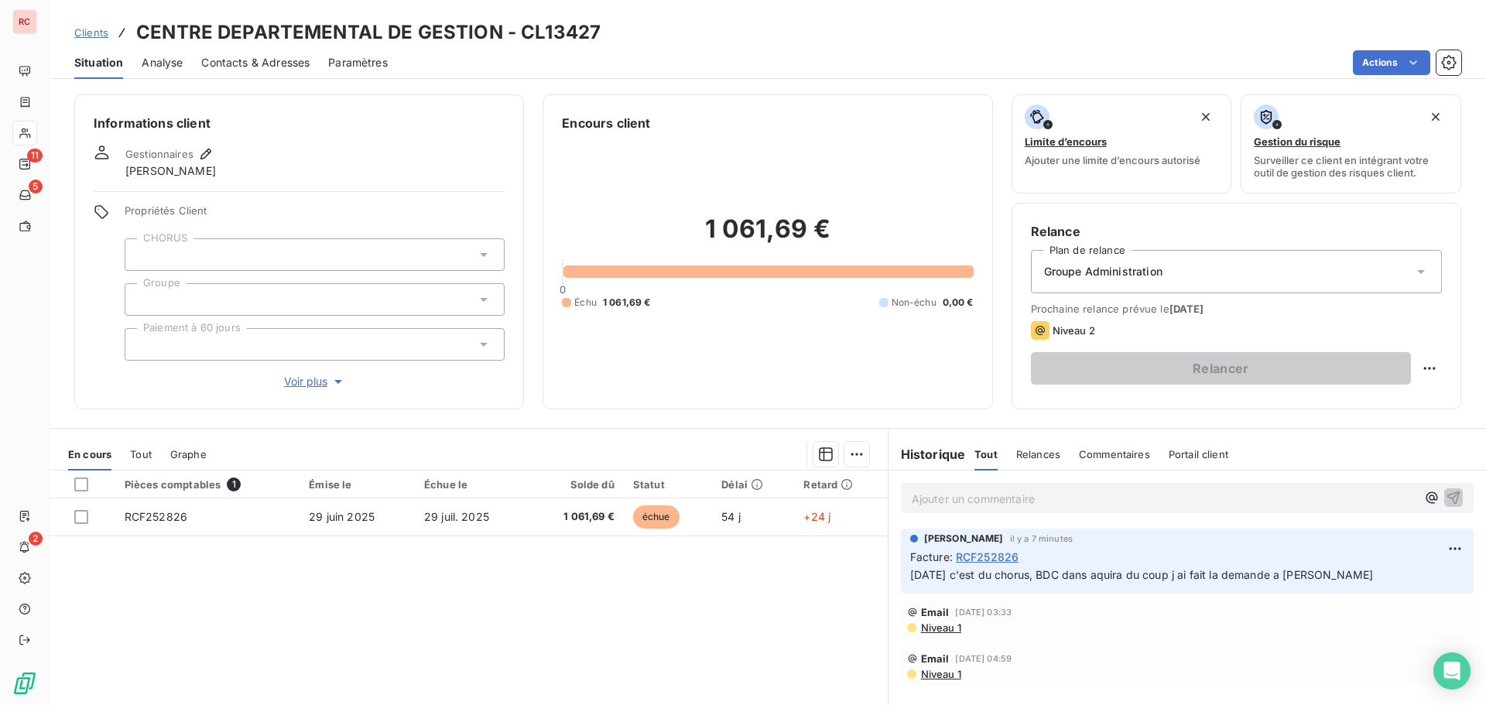
click at [939, 628] on span "Niveau 1" at bounding box center [940, 628] width 42 height 12
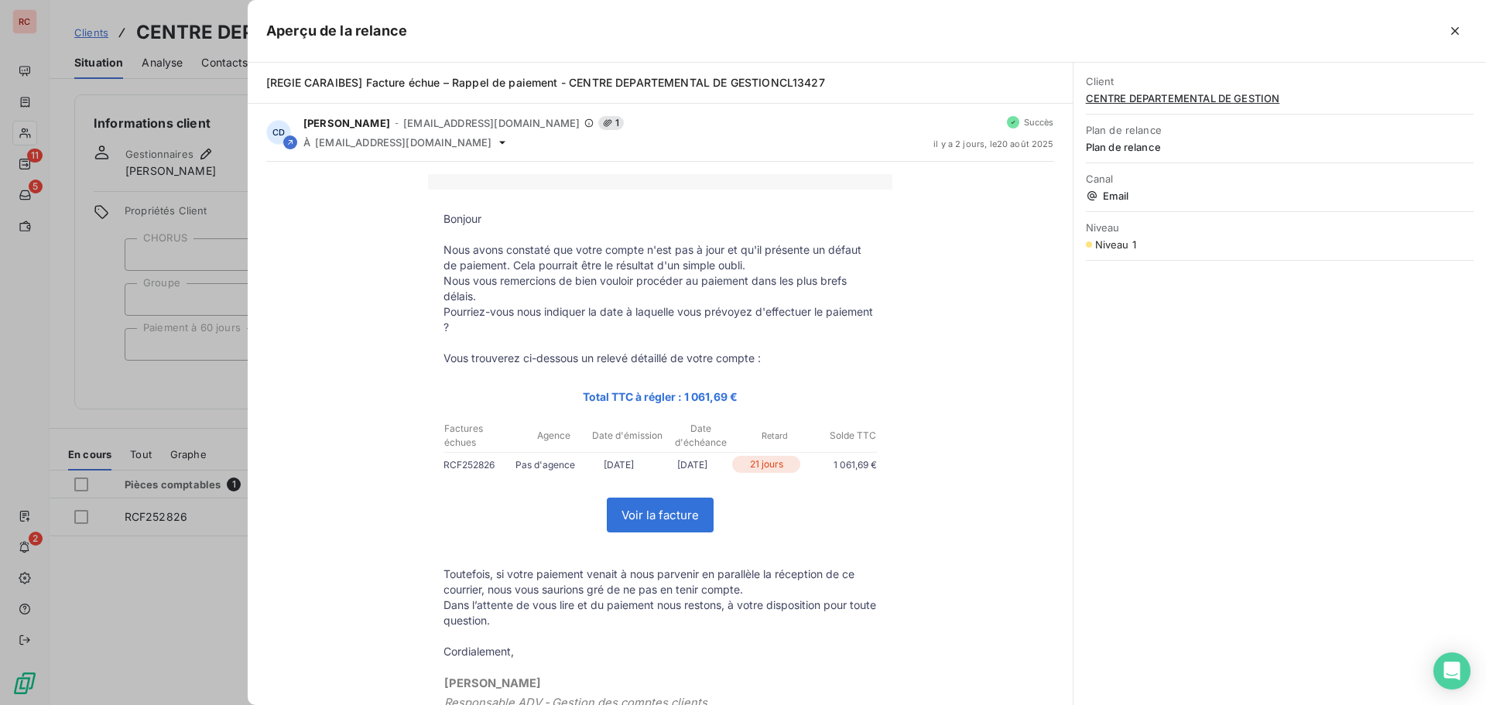
click at [193, 569] on div at bounding box center [743, 352] width 1486 height 705
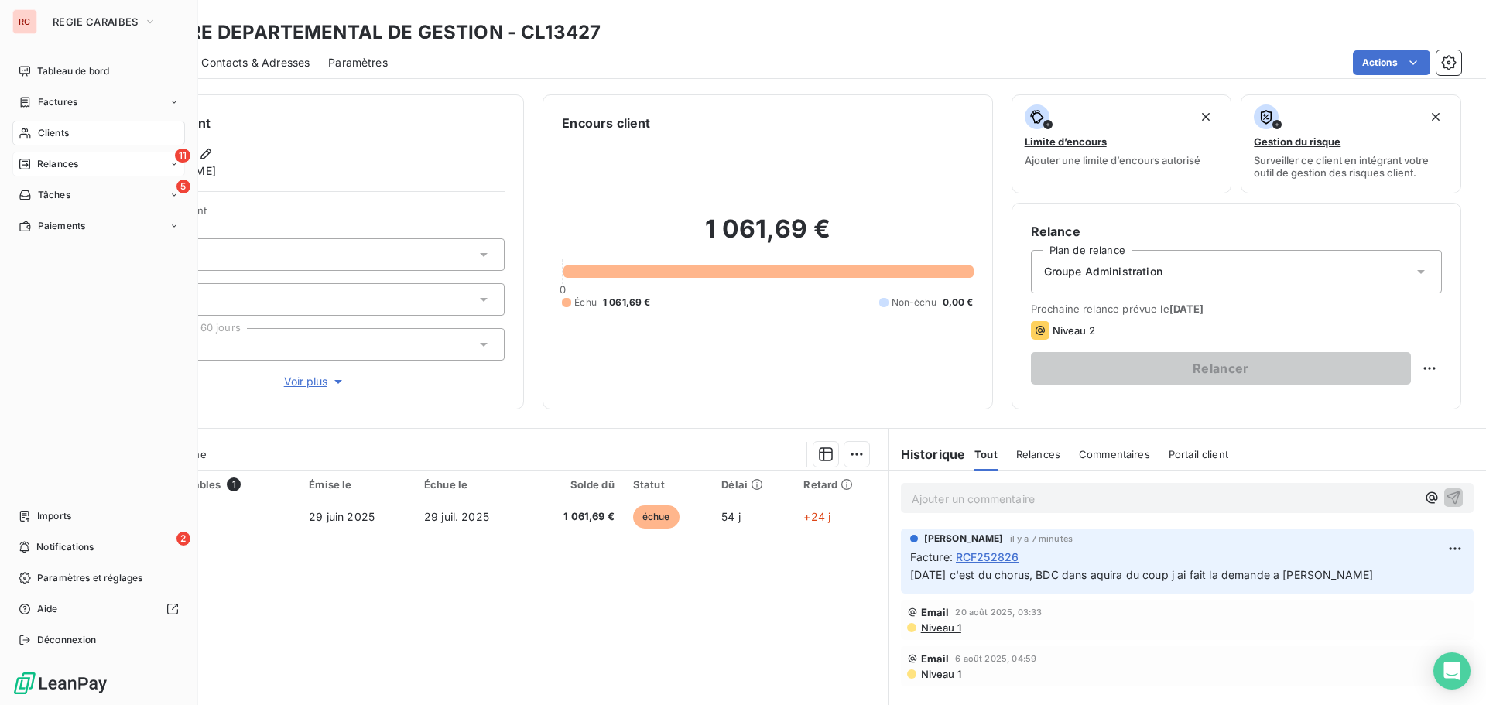
click at [87, 164] on div "11 Relances" at bounding box center [98, 164] width 173 height 25
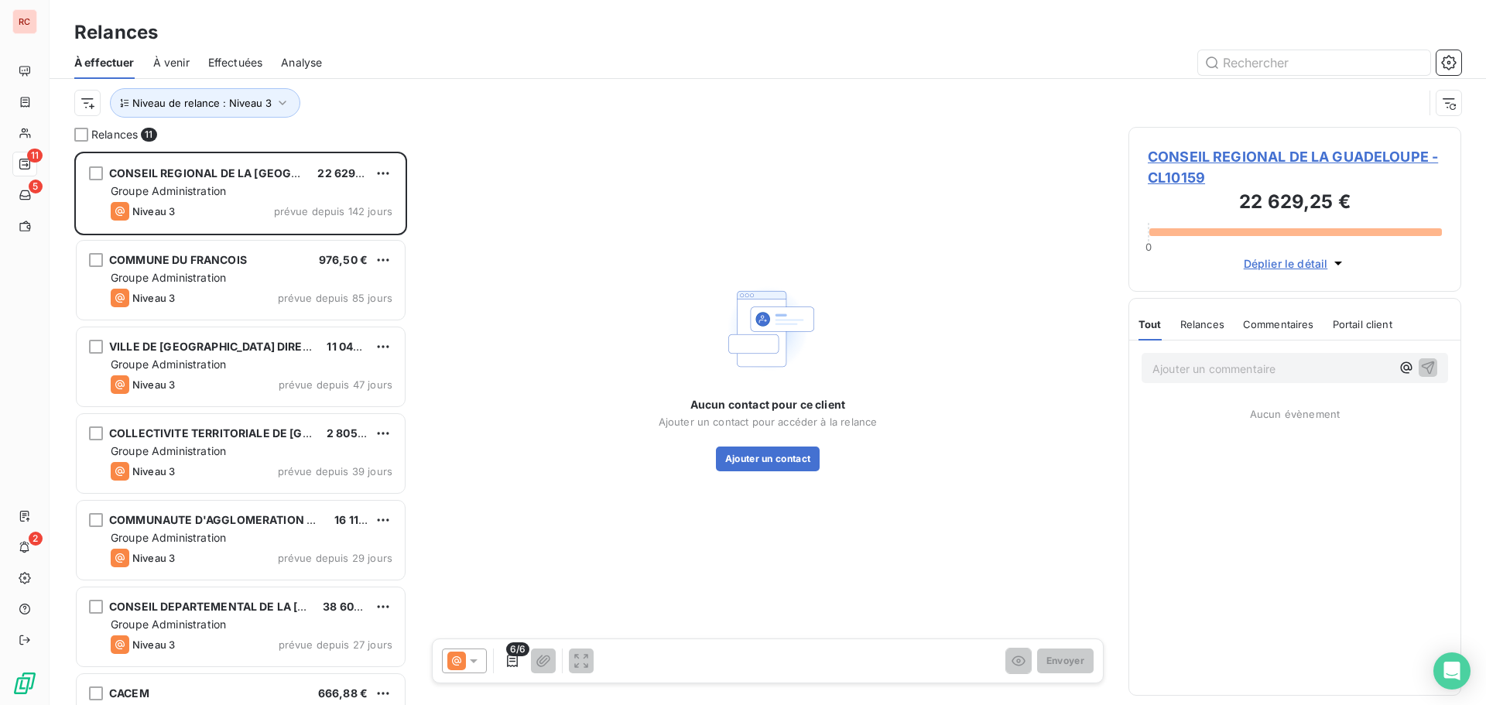
scroll to position [542, 321]
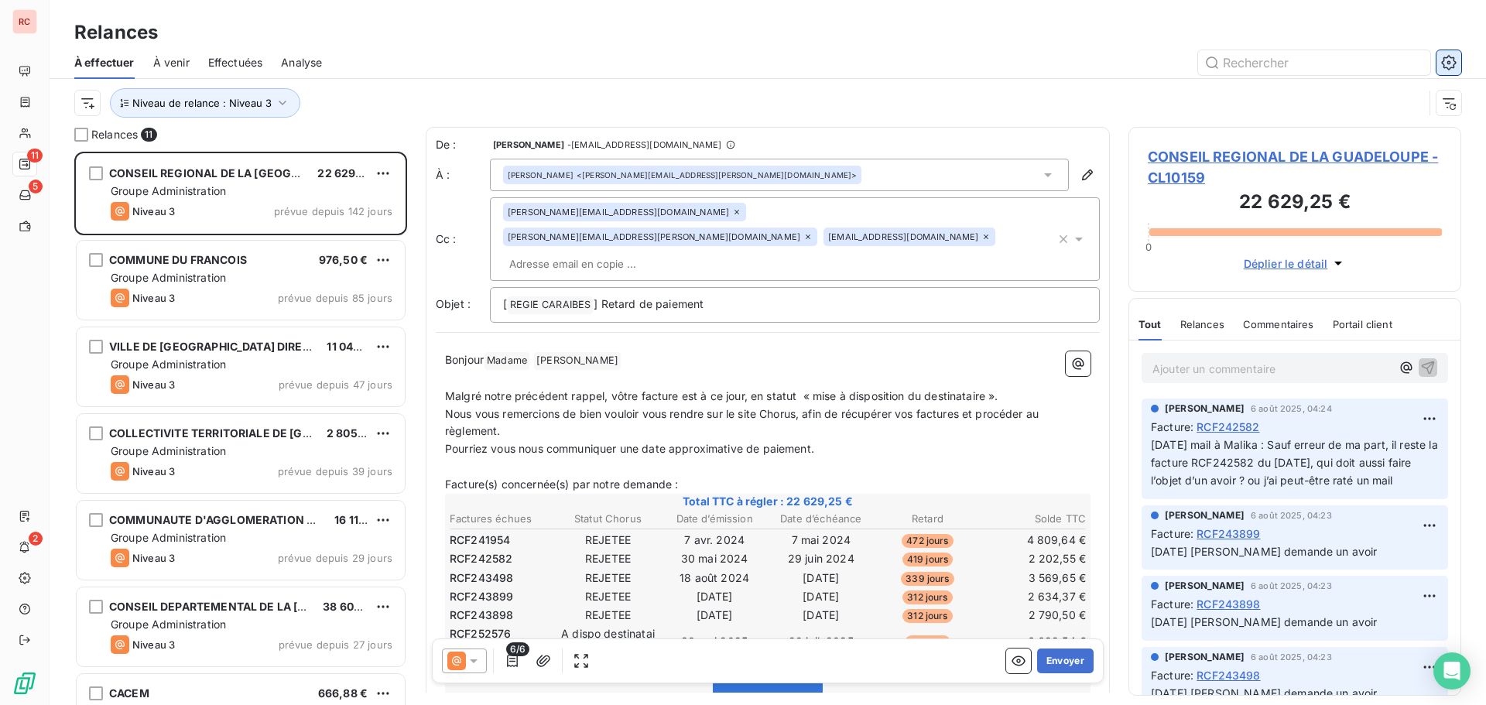
click at [1452, 59] on icon "button" at bounding box center [1448, 62] width 15 height 15
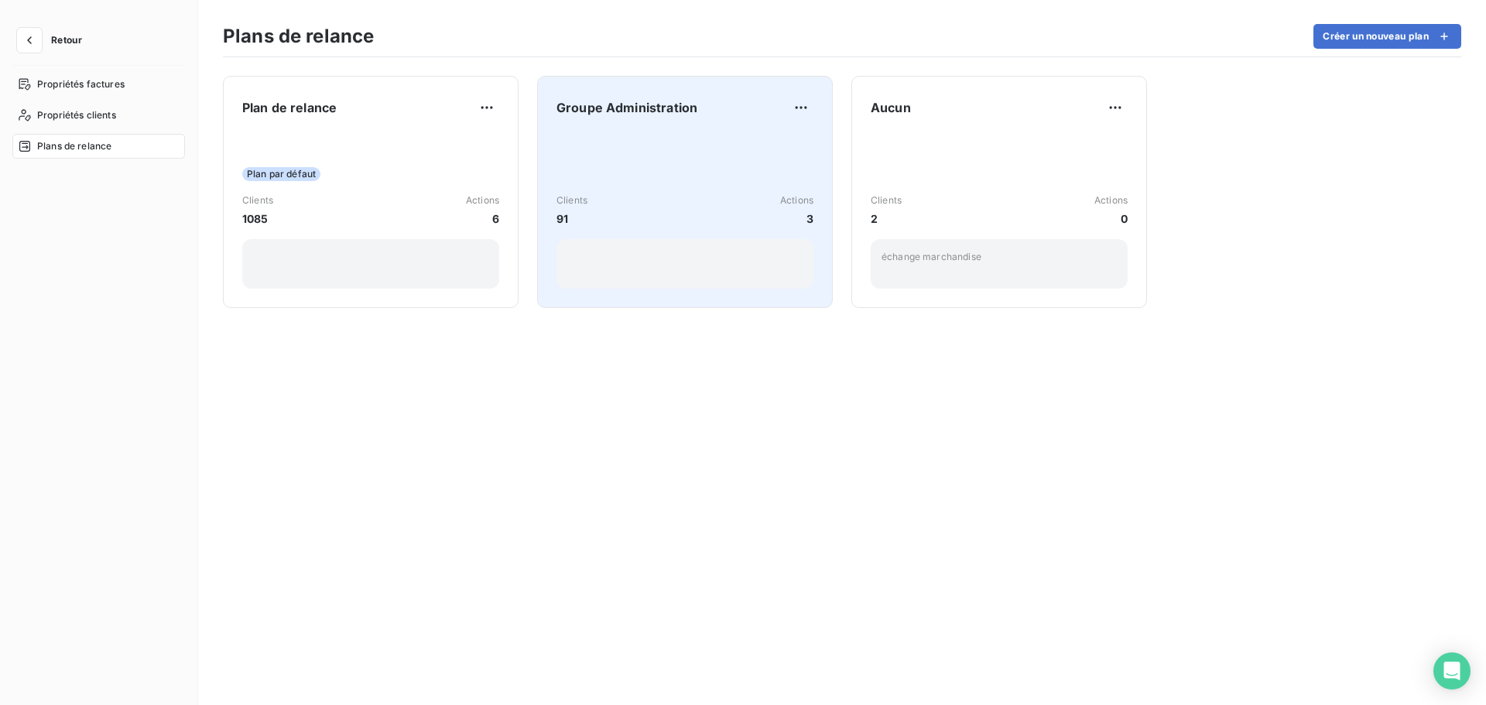
click at [689, 152] on div "Clients 91 Actions 3" at bounding box center [684, 210] width 257 height 156
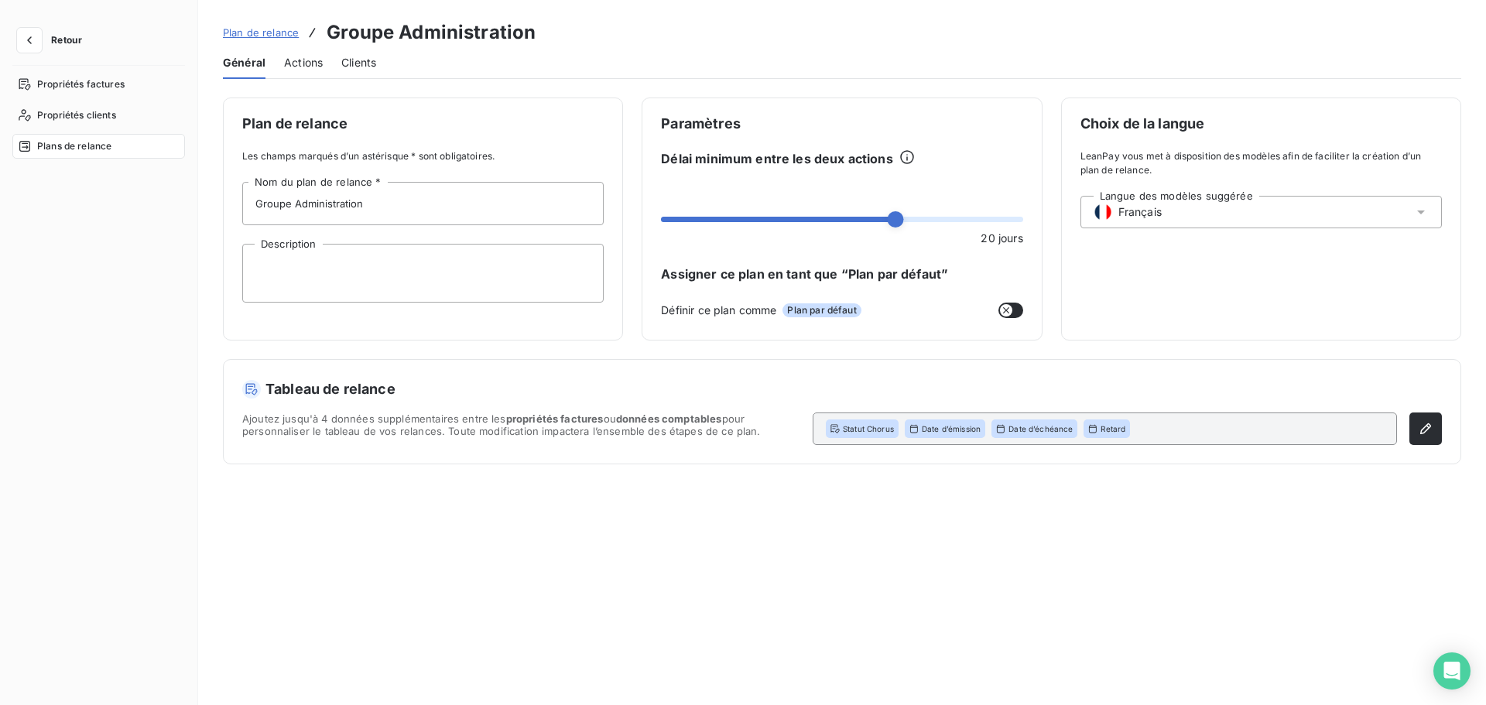
click at [313, 67] on span "Actions" at bounding box center [303, 62] width 39 height 15
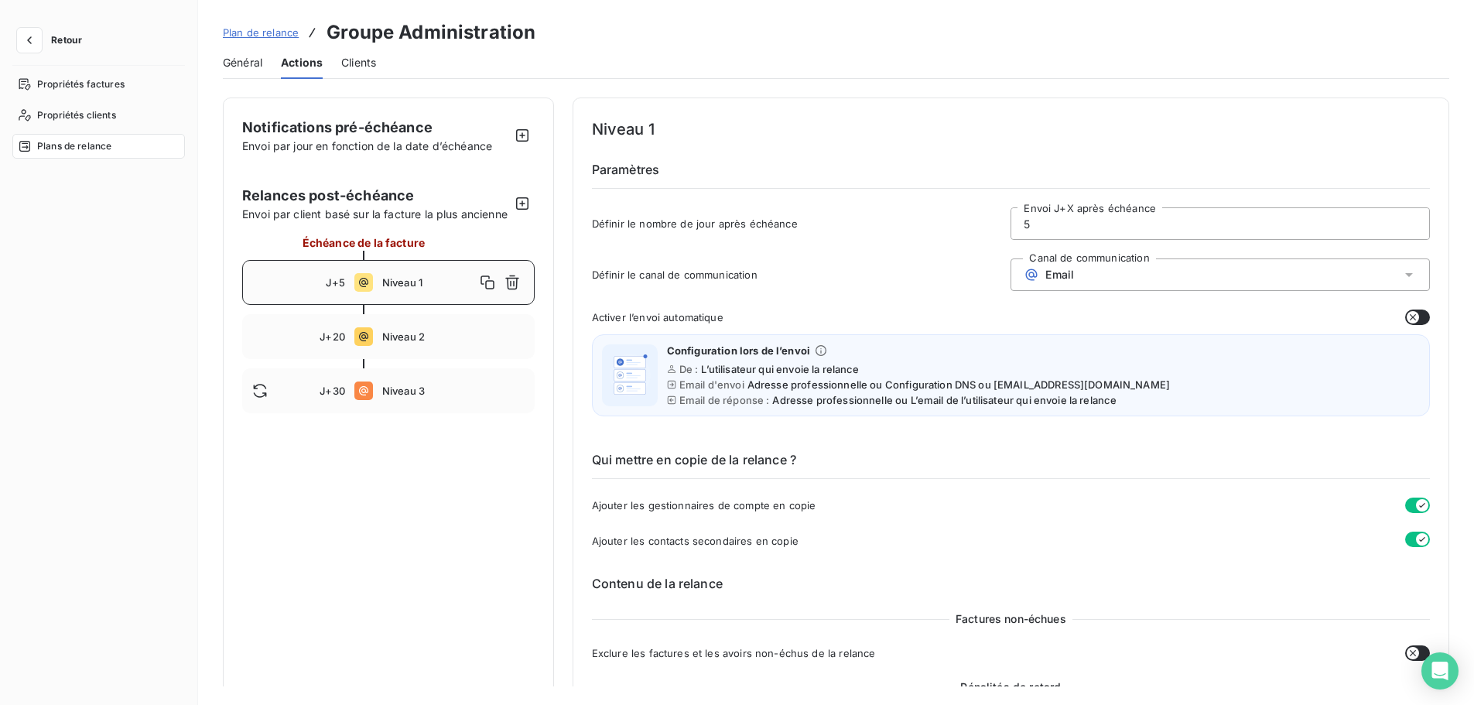
drag, startPoint x: 1039, startPoint y: 228, endPoint x: 1002, endPoint y: 231, distance: 37.2
click at [1002, 231] on div "Définir le nombre de jour après échéance 5 Envoi J+X après échéance" at bounding box center [1011, 228] width 838 height 42
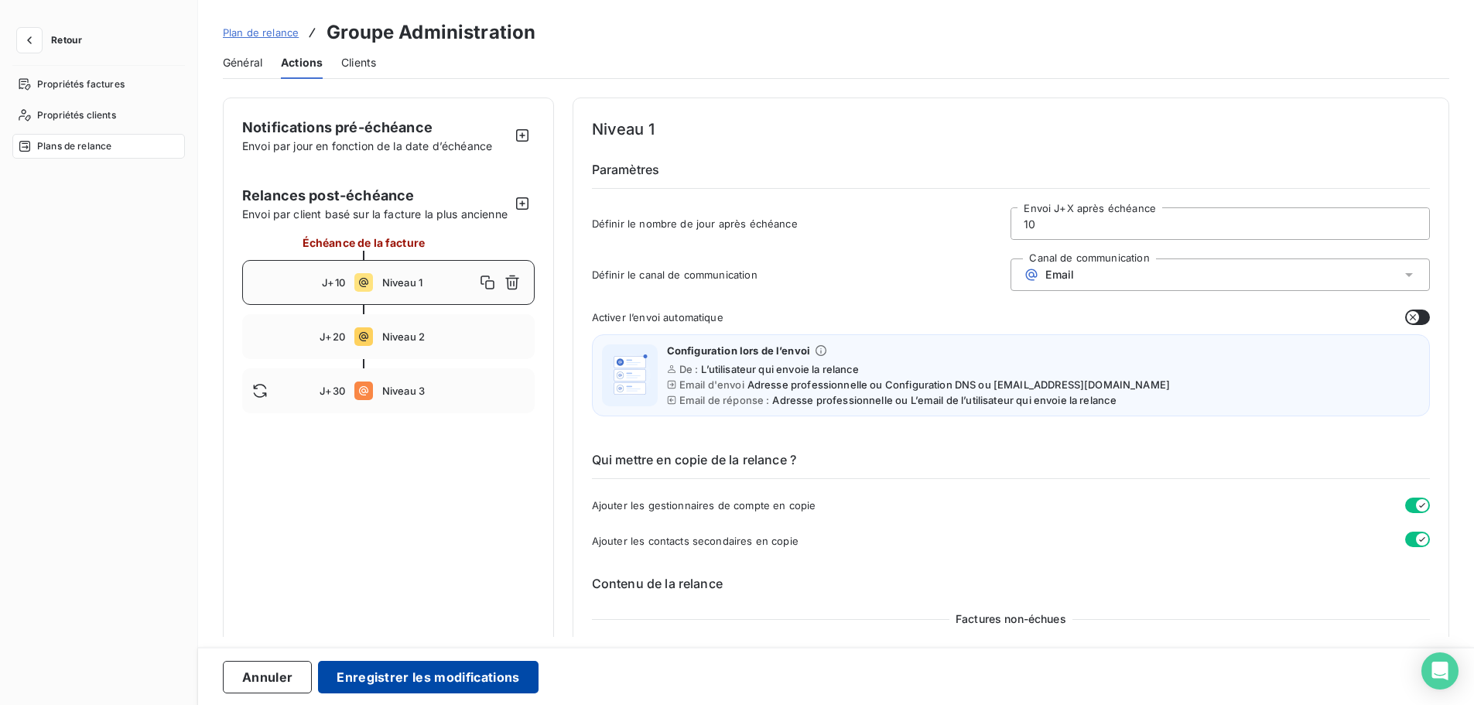
type input "10"
click at [376, 682] on button "Enregistrer les modifications" at bounding box center [428, 677] width 220 height 33
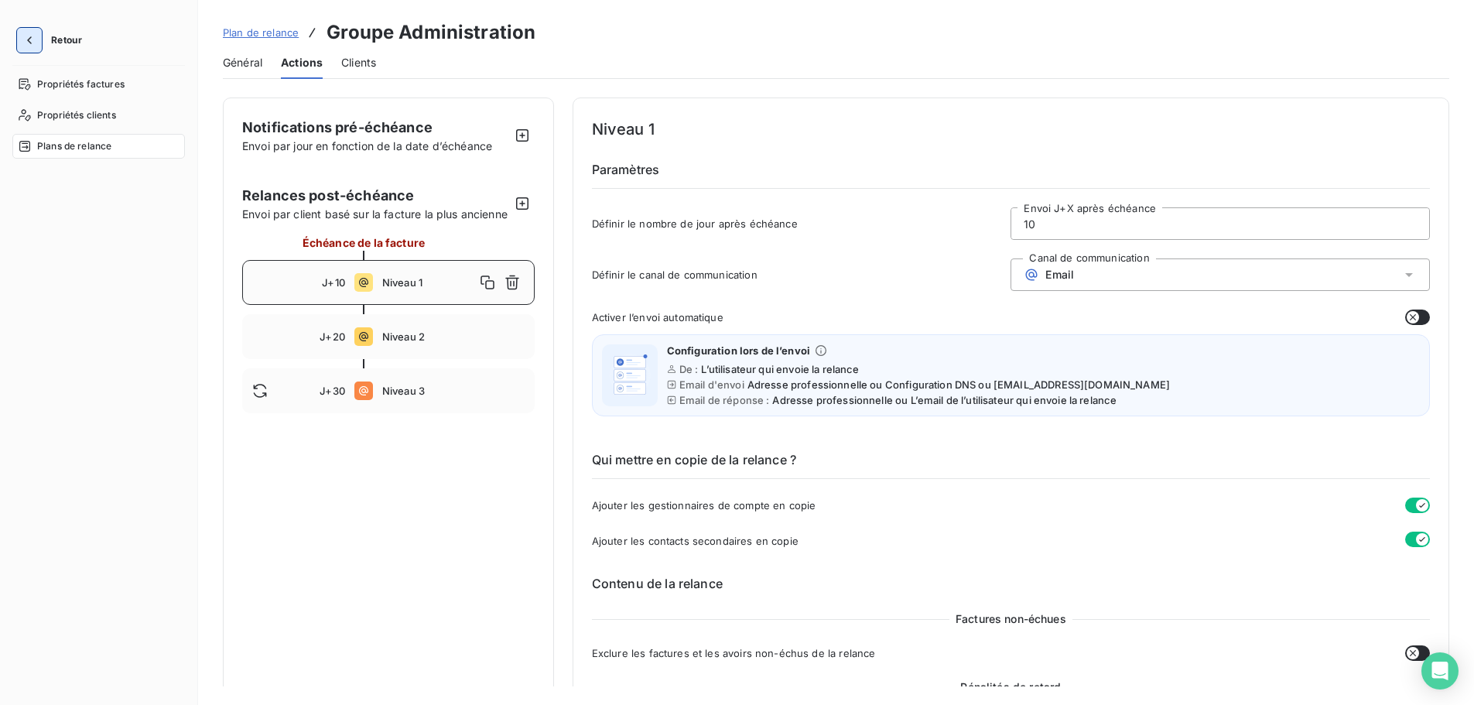
click at [29, 41] on icon "button" at bounding box center [29, 40] width 5 height 8
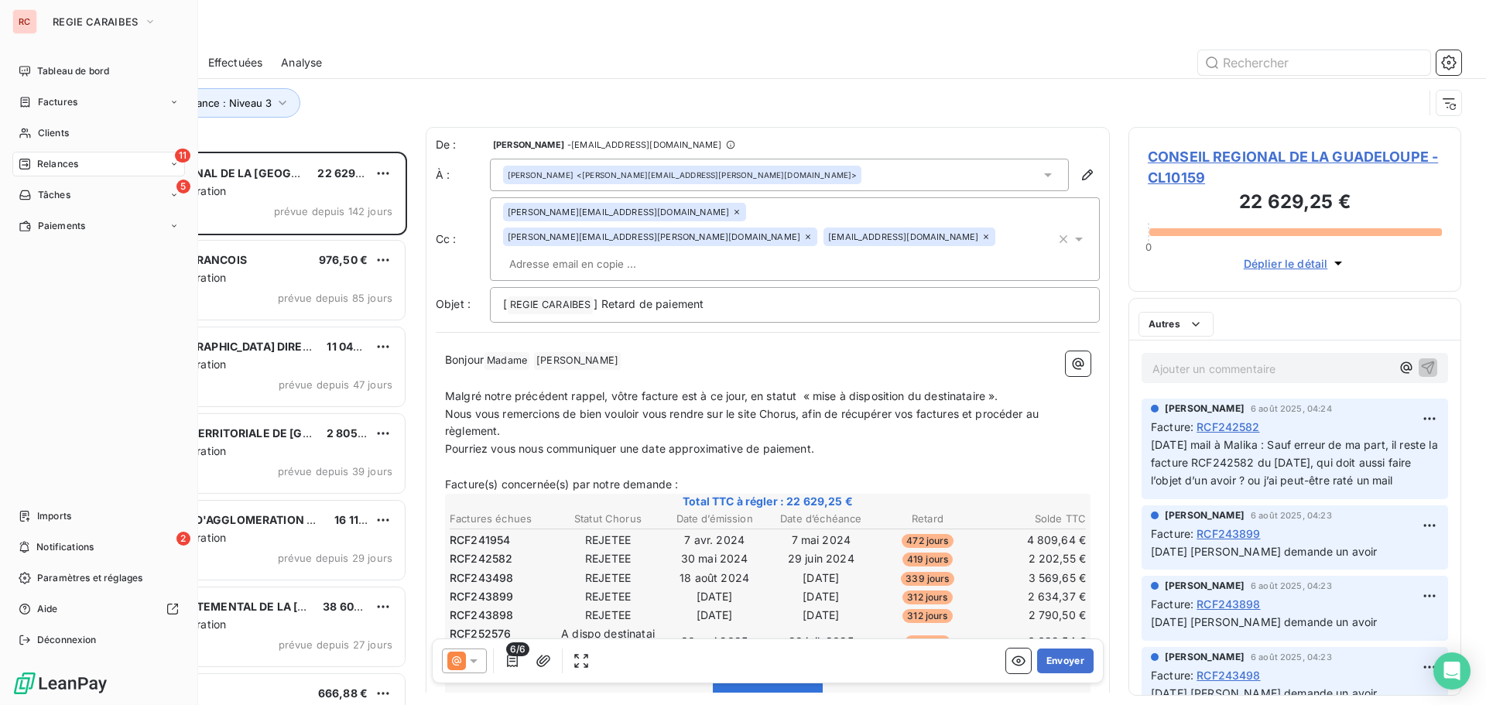
scroll to position [542, 321]
click at [38, 137] on span "Clients" at bounding box center [53, 133] width 31 height 14
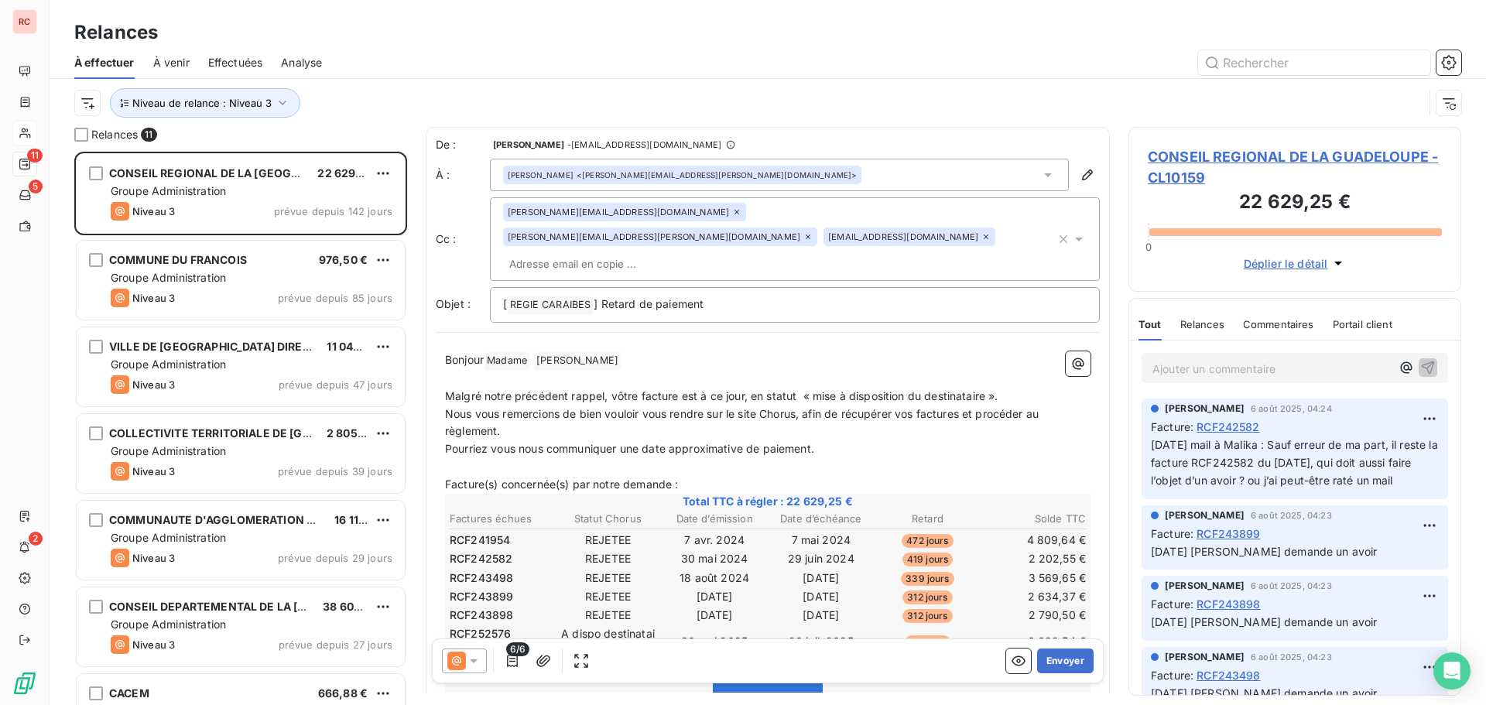
scroll to position [542, 321]
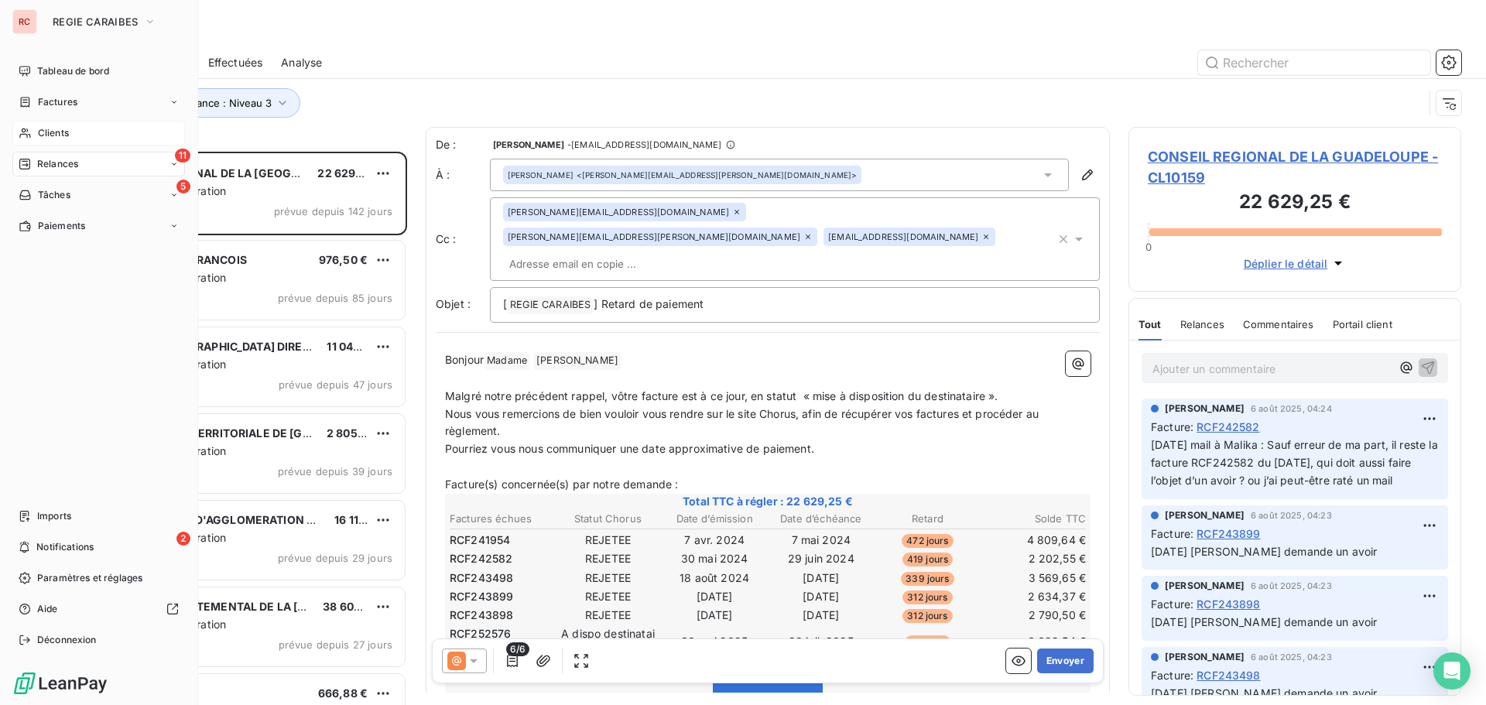
click at [64, 124] on div "Clients" at bounding box center [98, 133] width 173 height 25
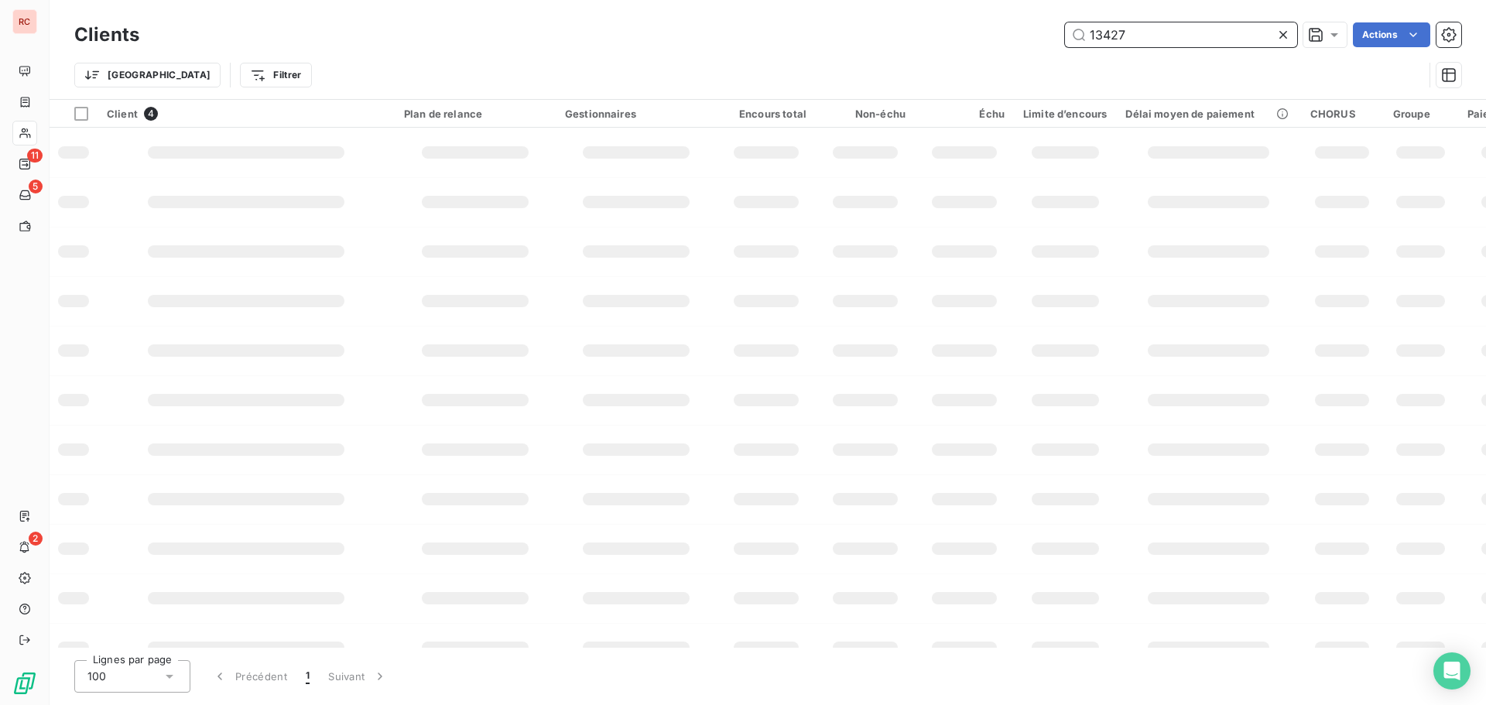
type input "13427"
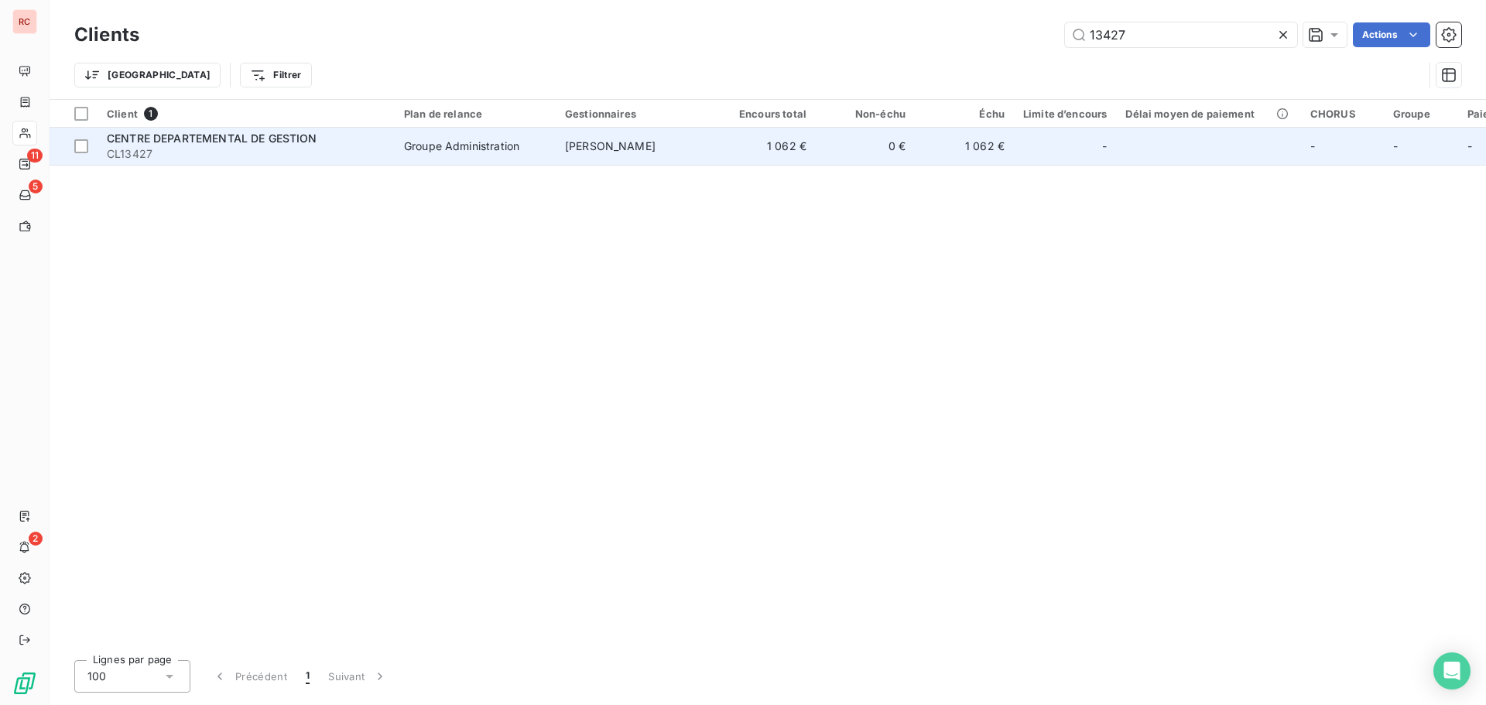
click at [551, 142] on td "Groupe Administration" at bounding box center [475, 146] width 161 height 37
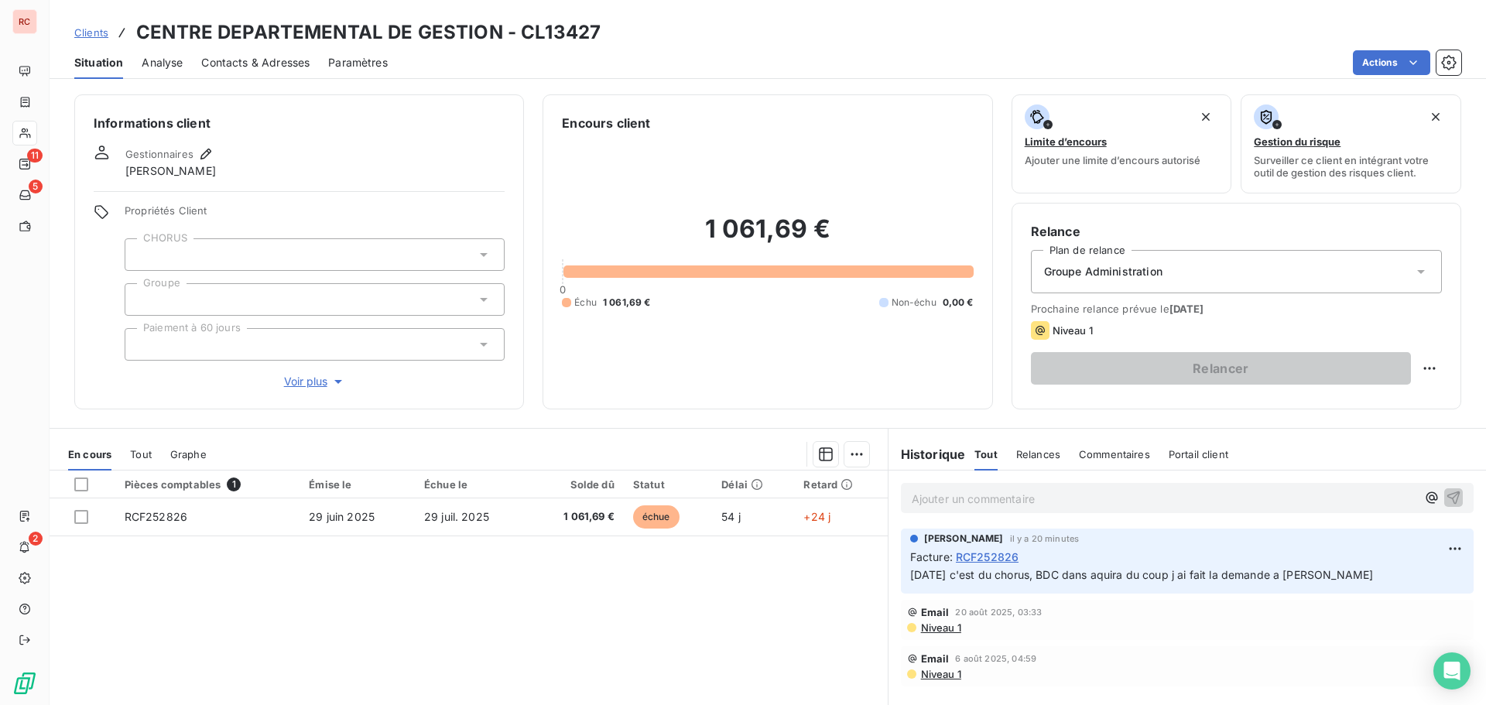
click at [111, 33] on div "Clients CENTRE DEPARTEMENTAL DE GESTION - CL13427" at bounding box center [337, 33] width 526 height 28
click at [101, 34] on span "Clients" at bounding box center [91, 32] width 34 height 12
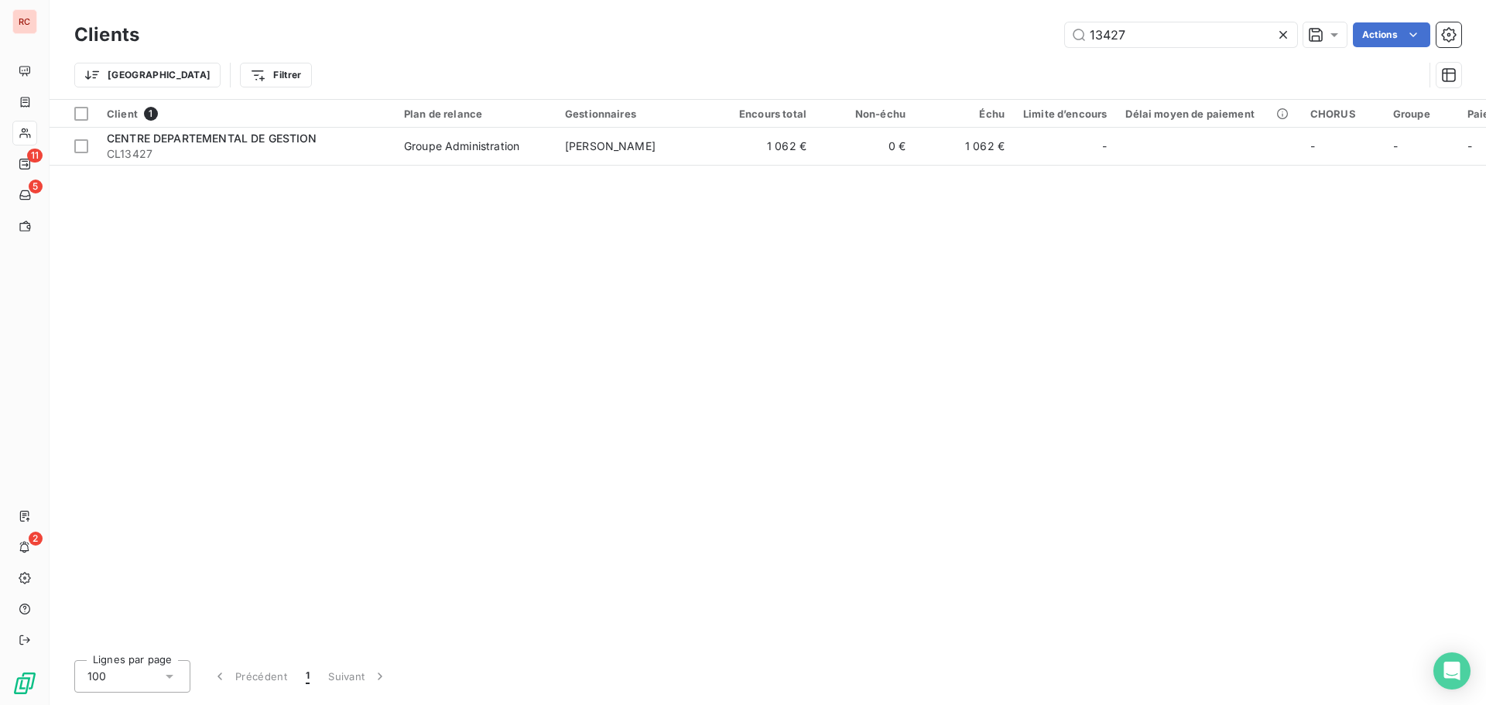
drag, startPoint x: 1138, startPoint y: 49, endPoint x: 1061, endPoint y: 43, distance: 76.9
click at [1061, 43] on div "Clients 13427 Actions" at bounding box center [767, 35] width 1387 height 33
drag, startPoint x: 1094, startPoint y: 29, endPoint x: 1043, endPoint y: 29, distance: 51.9
click at [1043, 29] on div "13427 Actions" at bounding box center [809, 34] width 1303 height 25
type input "10864"
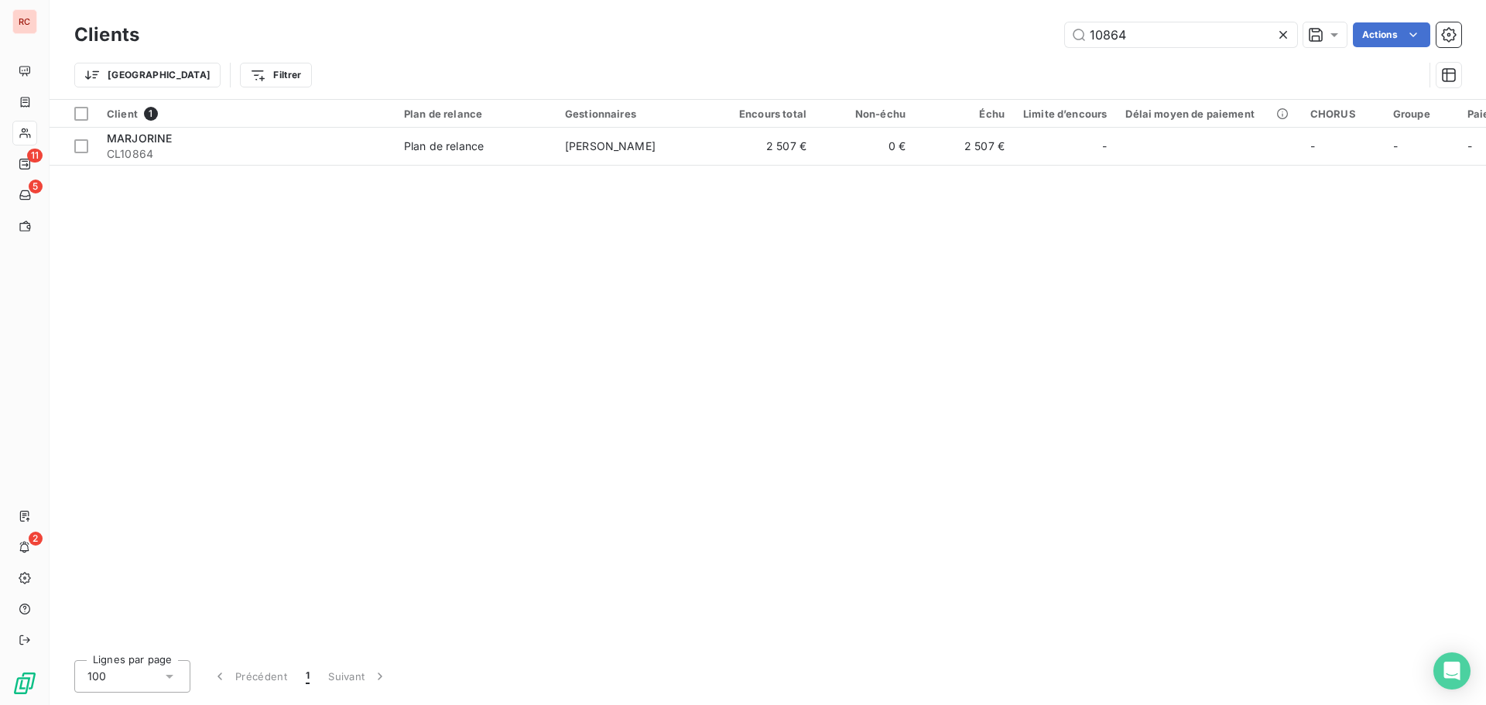
click at [726, 166] on div "Client 1 Plan de relance Gestionnaires Encours total Non-échu Échu Limite d’enc…" at bounding box center [768, 374] width 1437 height 548
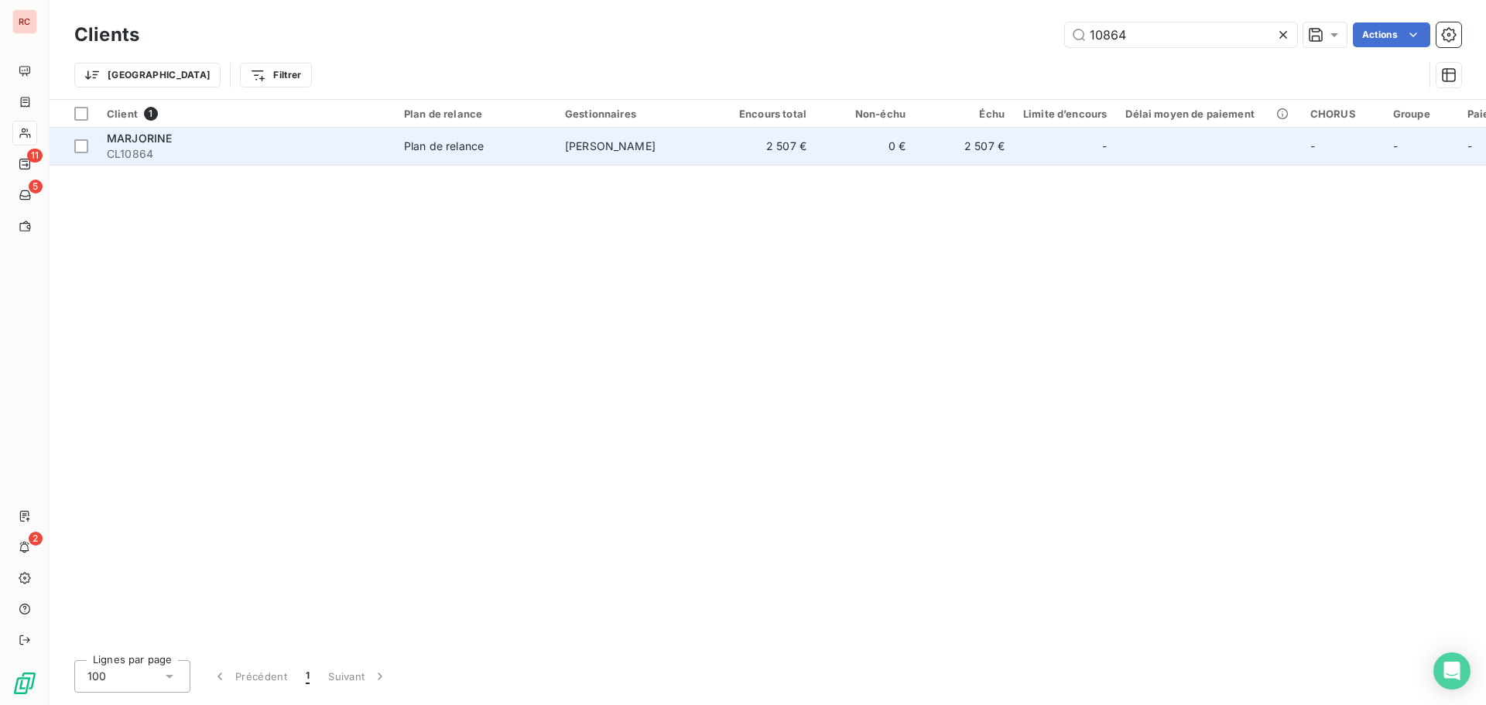
click at [725, 141] on td "2 507 €" at bounding box center [766, 146] width 99 height 37
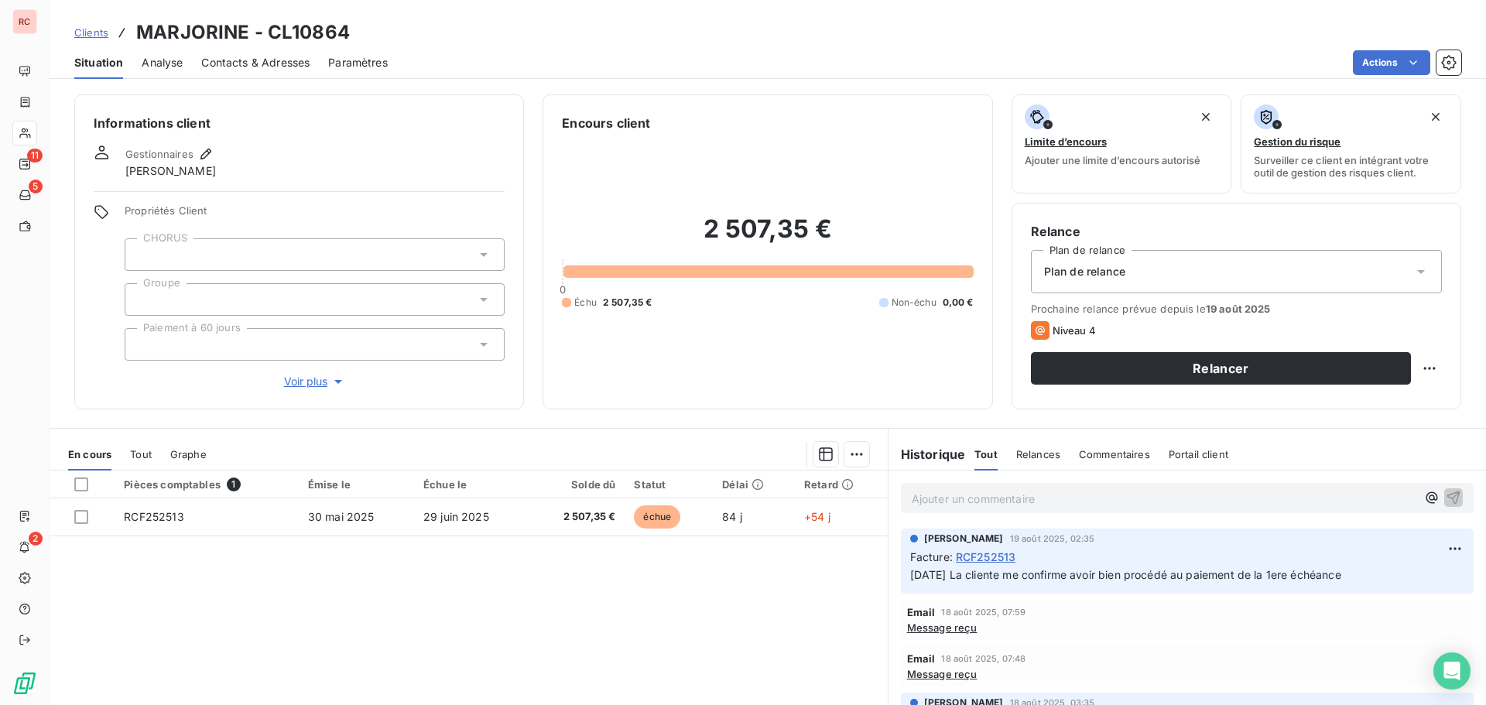
click at [930, 495] on p "Ajouter un commentaire ﻿" at bounding box center [1164, 498] width 505 height 19
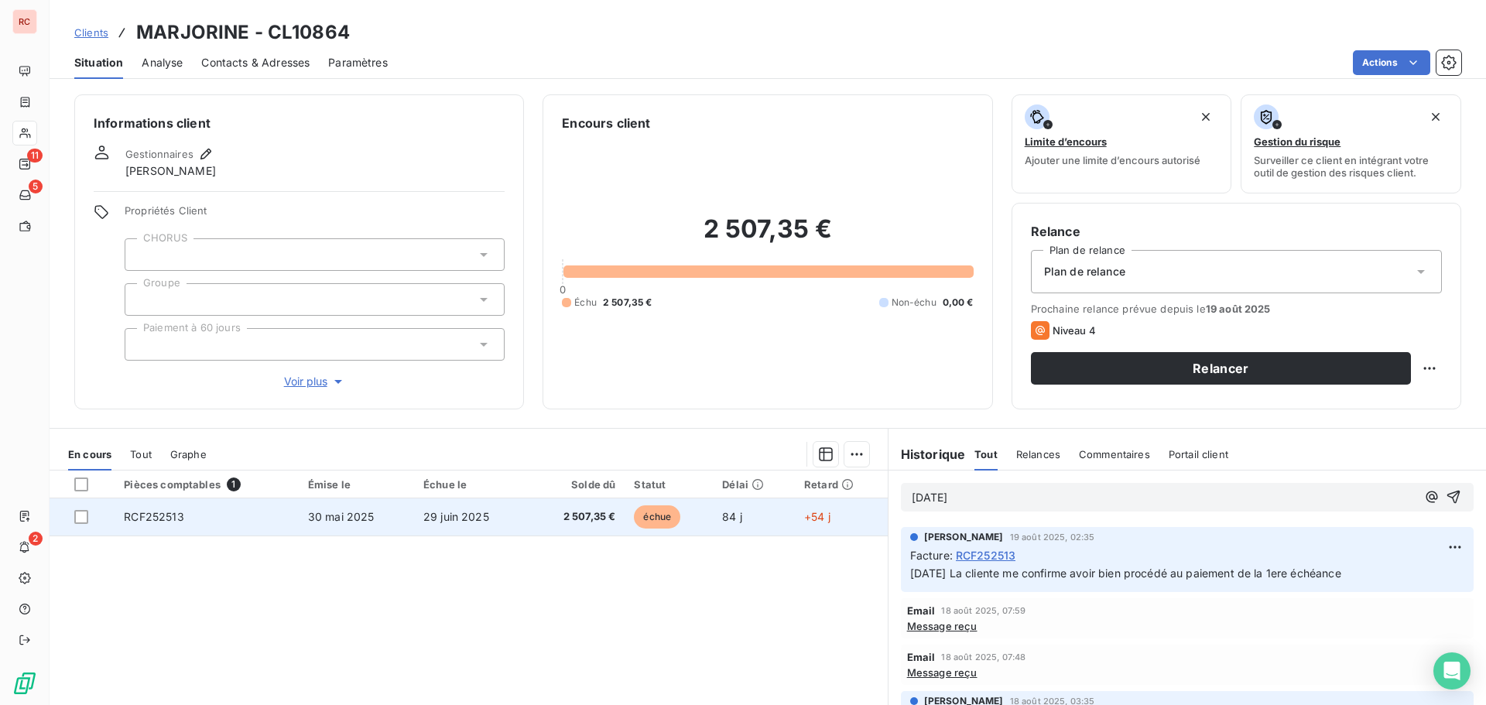
click at [520, 513] on td "29 juin 2025" at bounding box center [471, 516] width 115 height 37
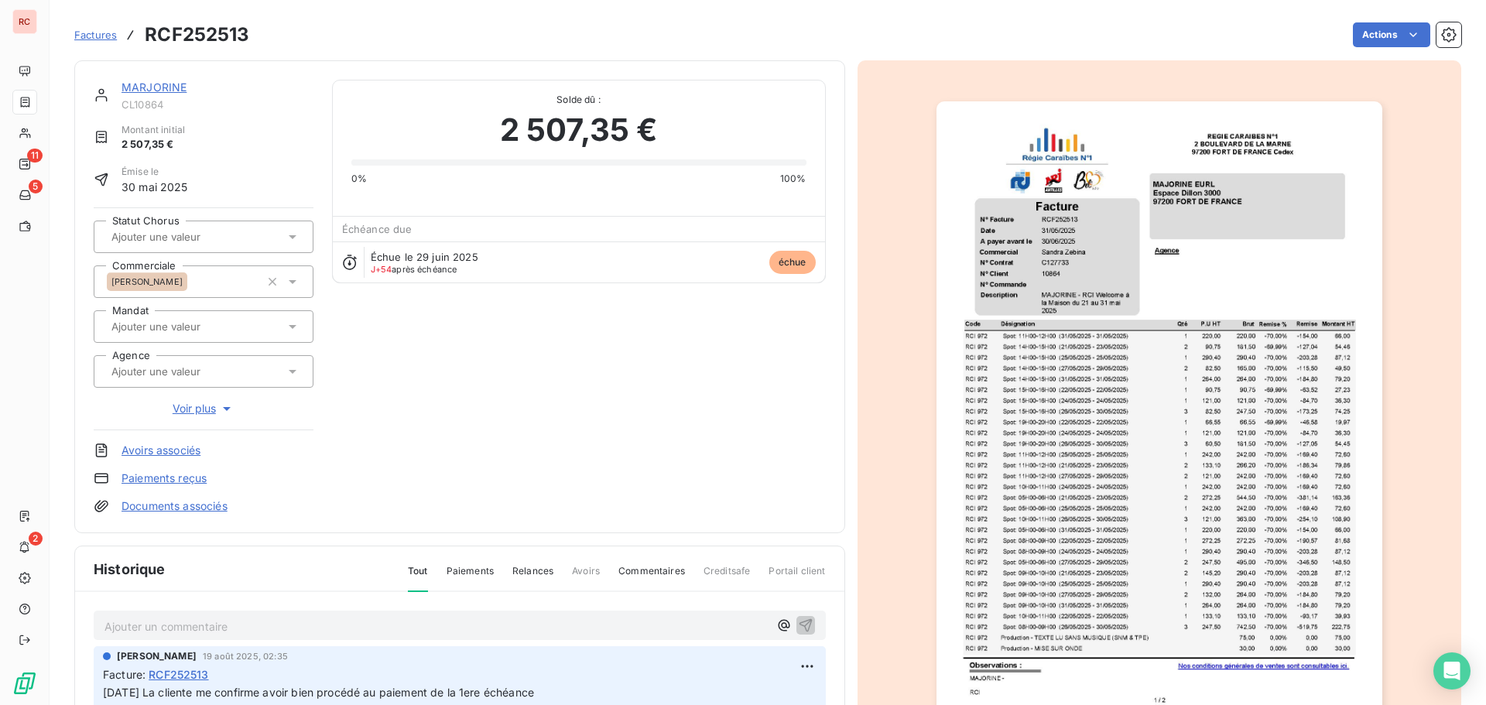
click at [128, 632] on p "Ajouter un commentaire ﻿" at bounding box center [436, 626] width 664 height 19
click at [280, 622] on p "20/08/2025 mail a Floraine :" at bounding box center [436, 626] width 664 height 18
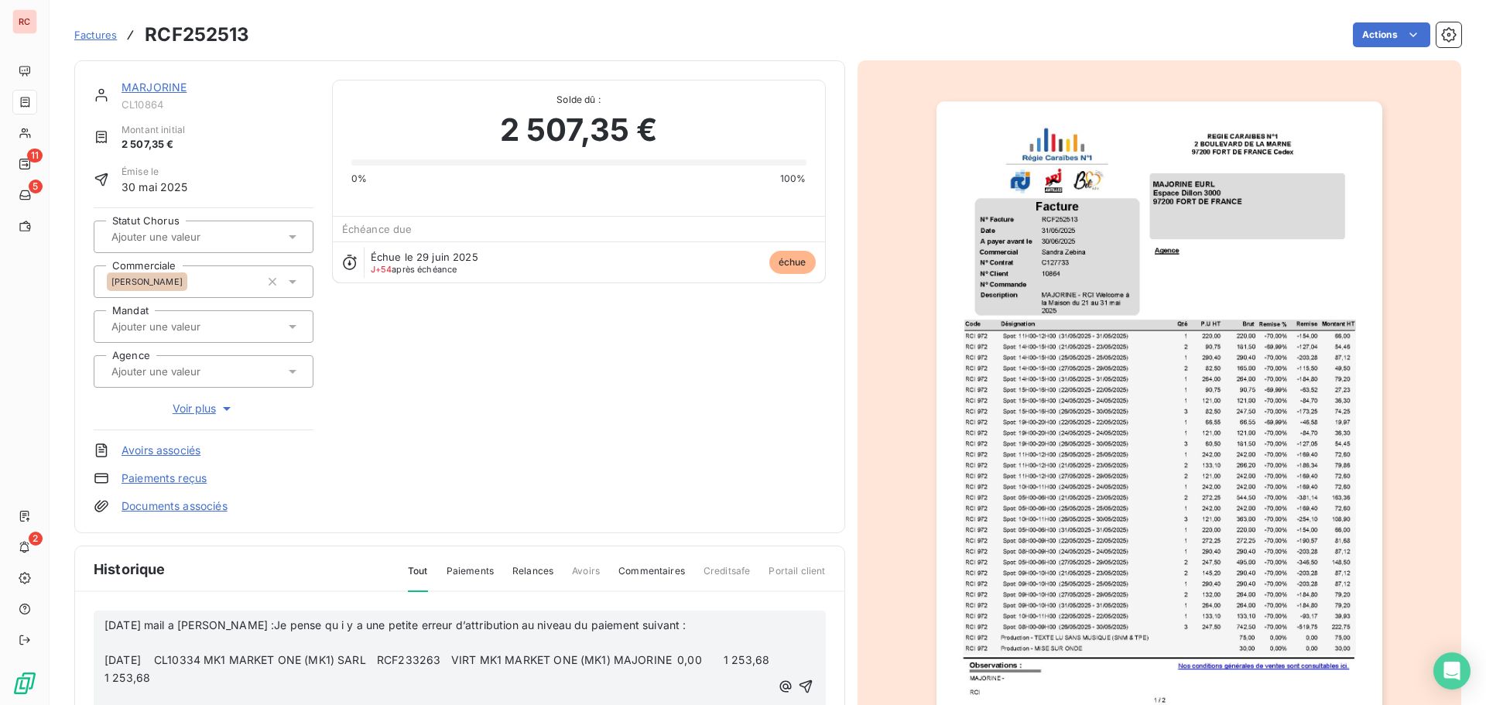
click at [176, 642] on p "﻿" at bounding box center [437, 643] width 666 height 18
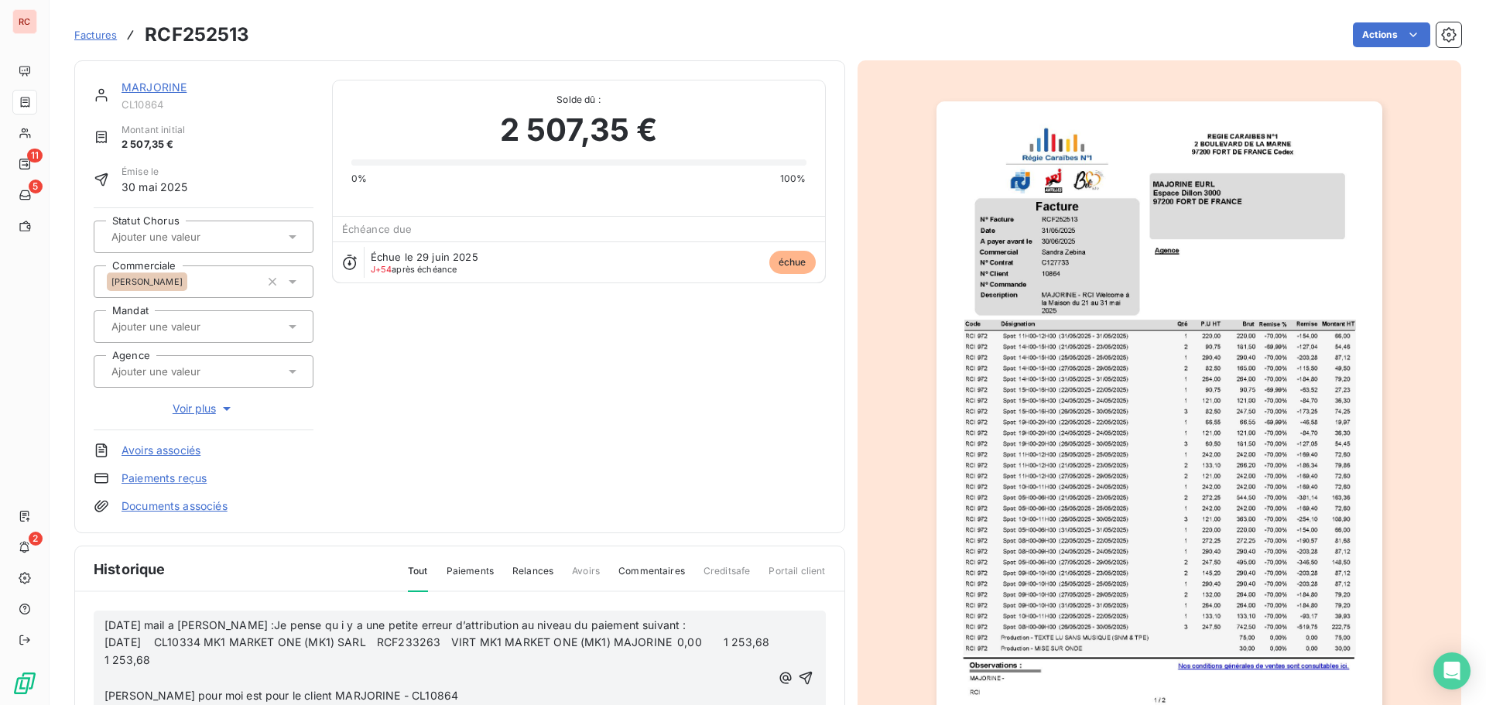
click at [132, 676] on p "﻿" at bounding box center [437, 678] width 666 height 18
click at [800, 669] on icon "button" at bounding box center [806, 669] width 13 height 13
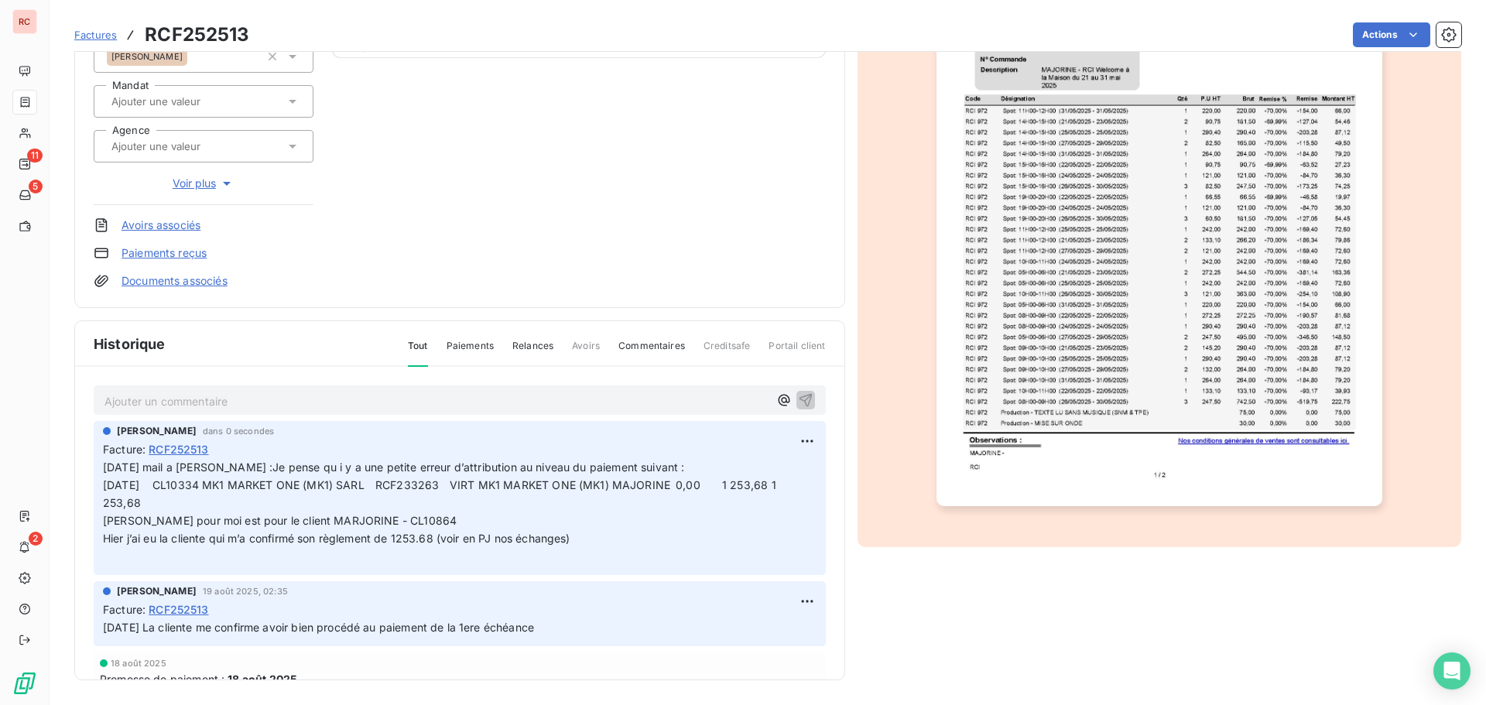
click at [150, 406] on p "Ajouter un commentaire ﻿" at bounding box center [436, 401] width 664 height 19
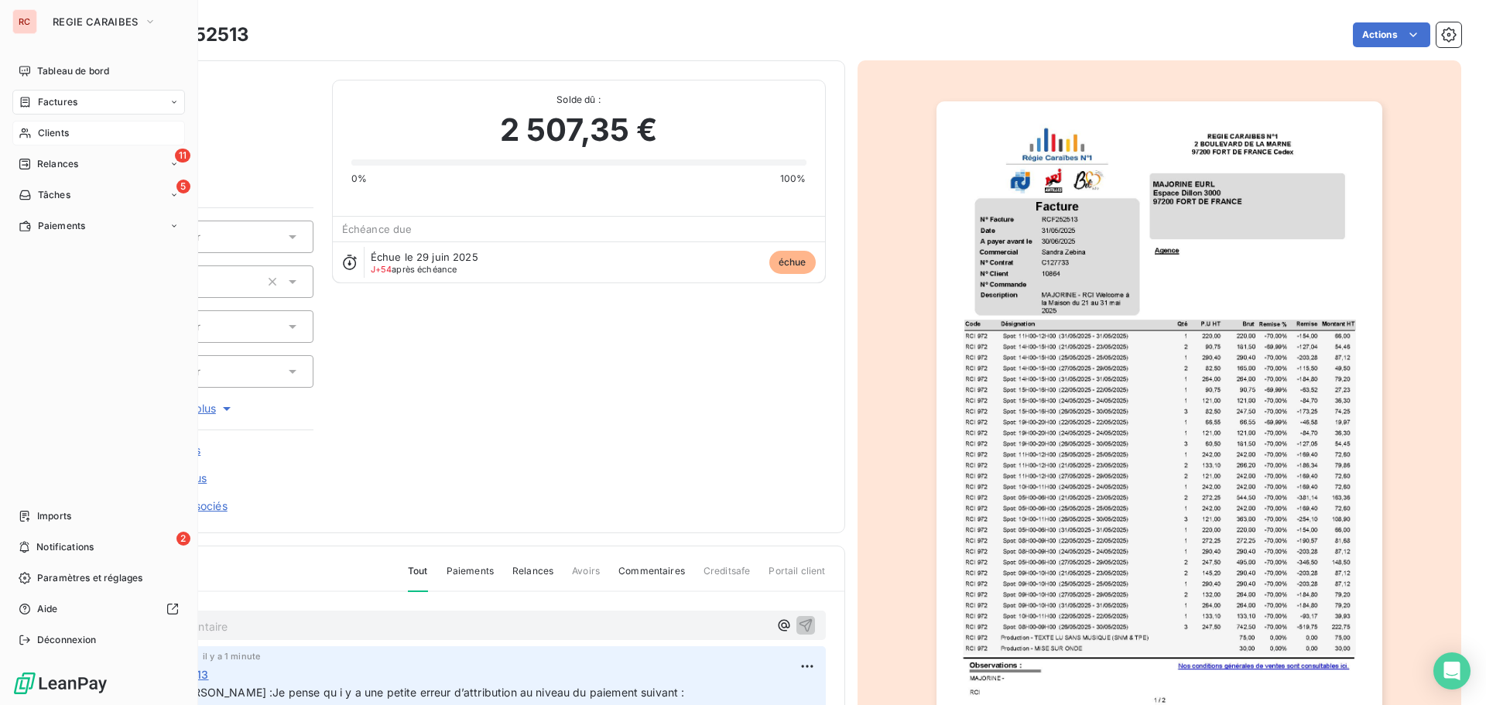
click at [63, 139] on span "Clients" at bounding box center [53, 133] width 31 height 14
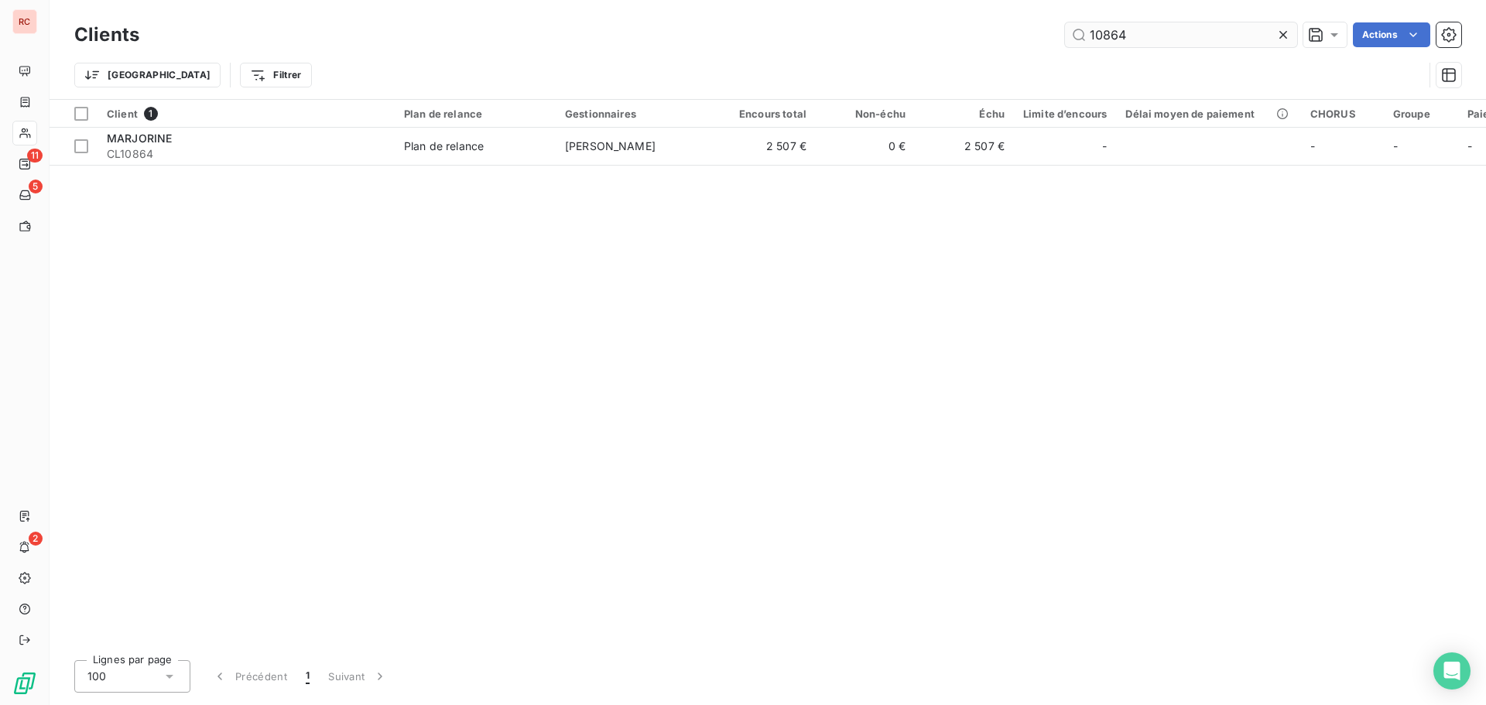
drag, startPoint x: 1181, startPoint y: 39, endPoint x: 1069, endPoint y: 39, distance: 112.2
click at [1069, 39] on input "10864" at bounding box center [1181, 34] width 232 height 25
click at [1104, 33] on input "1292" at bounding box center [1181, 34] width 232 height 25
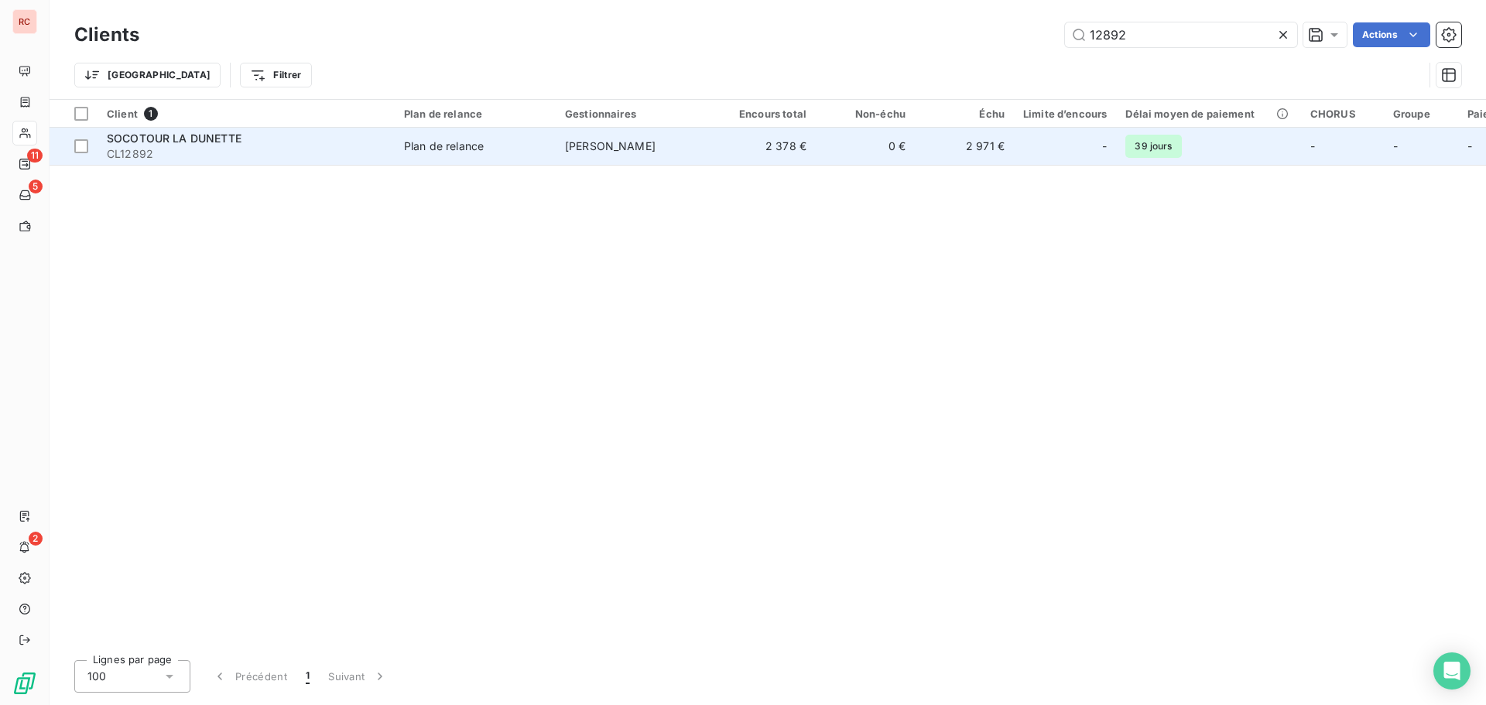
type input "12892"
click at [168, 134] on span "SOCOTOUR LA DUNETTE" at bounding box center [174, 138] width 135 height 13
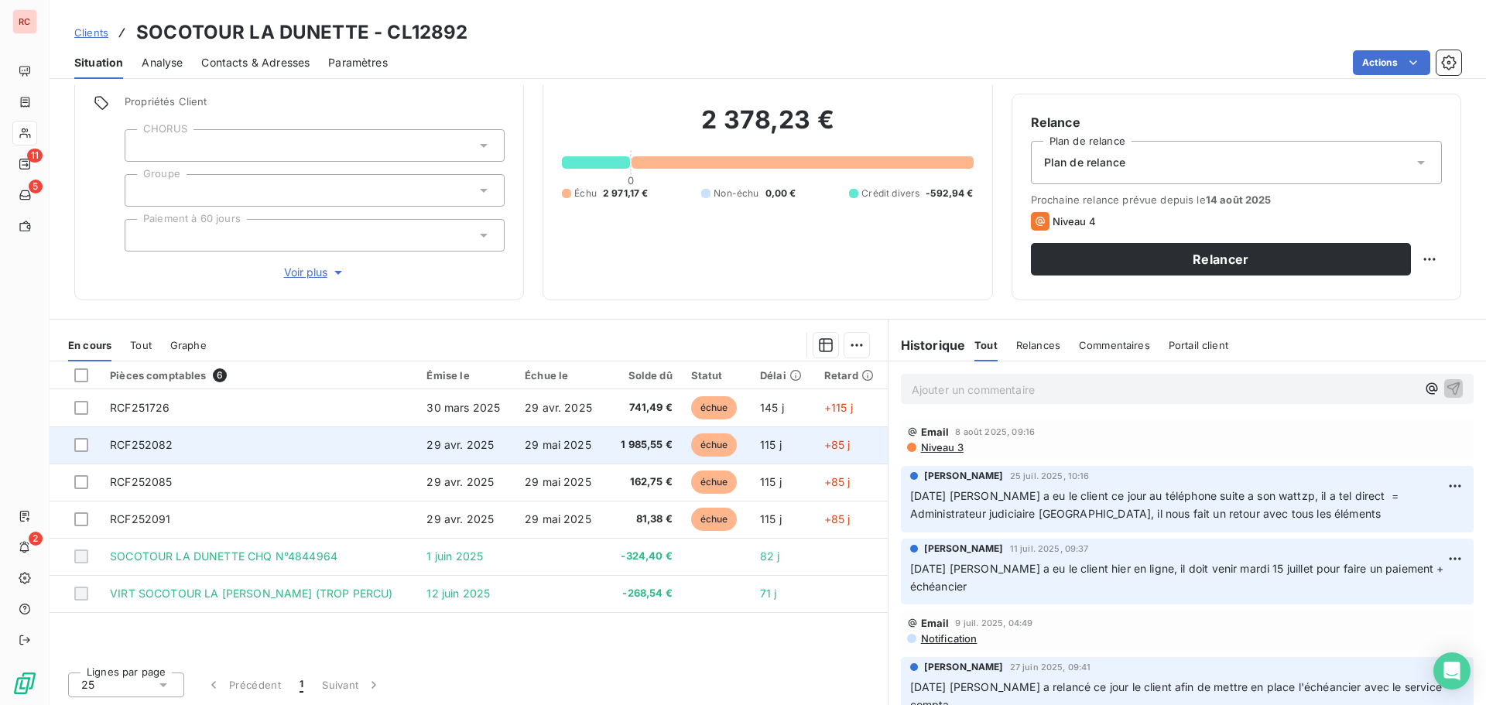
scroll to position [110, 0]
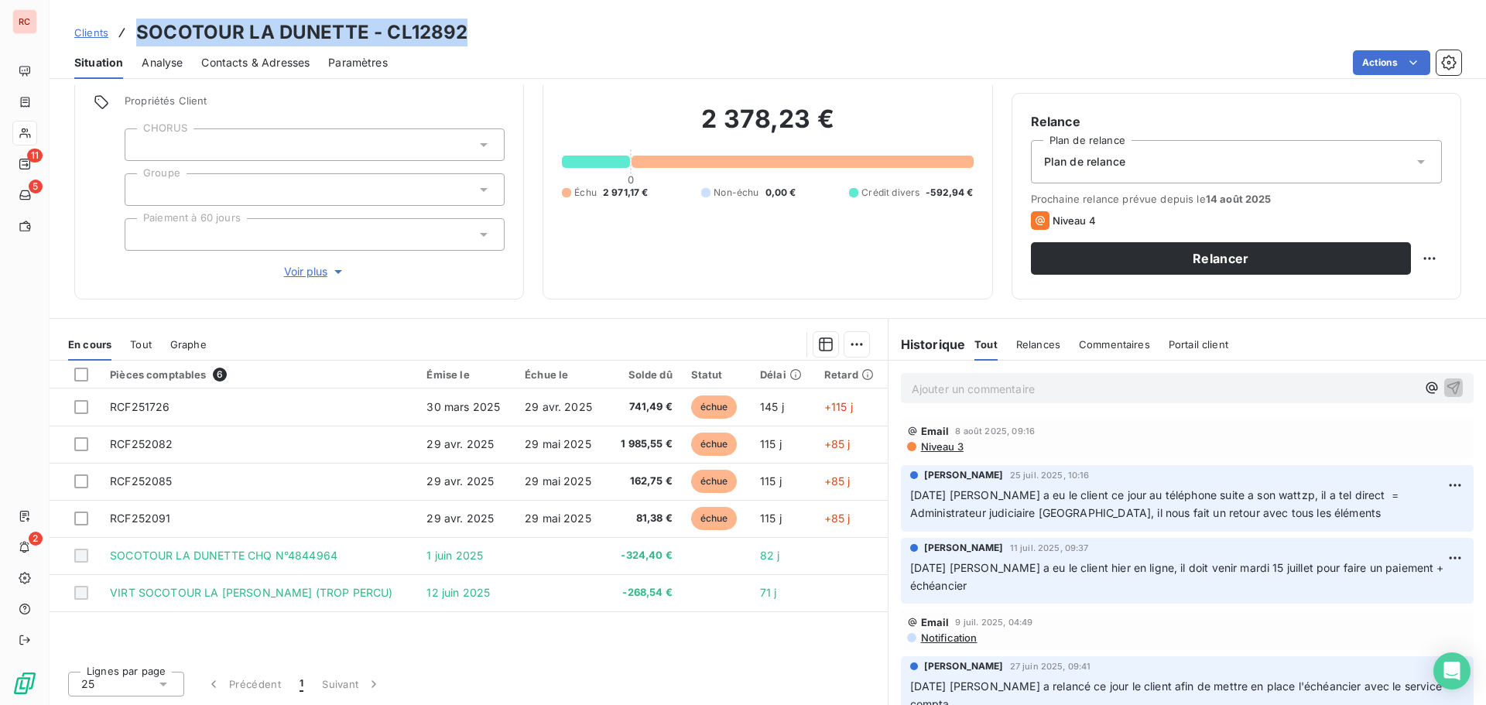
drag, startPoint x: 461, startPoint y: 30, endPoint x: 135, endPoint y: 33, distance: 326.6
click at [135, 33] on div "Clients SOCOTOUR LA DUNETTE - CL12892" at bounding box center [270, 33] width 393 height 28
copy h3 "SOCOTOUR LA DUNETTE - CL12892"
click at [661, 34] on div "Clients SOCOTOUR LA DUNETTE - CL12892" at bounding box center [768, 33] width 1437 height 28
click at [100, 32] on span "Clients" at bounding box center [91, 32] width 34 height 12
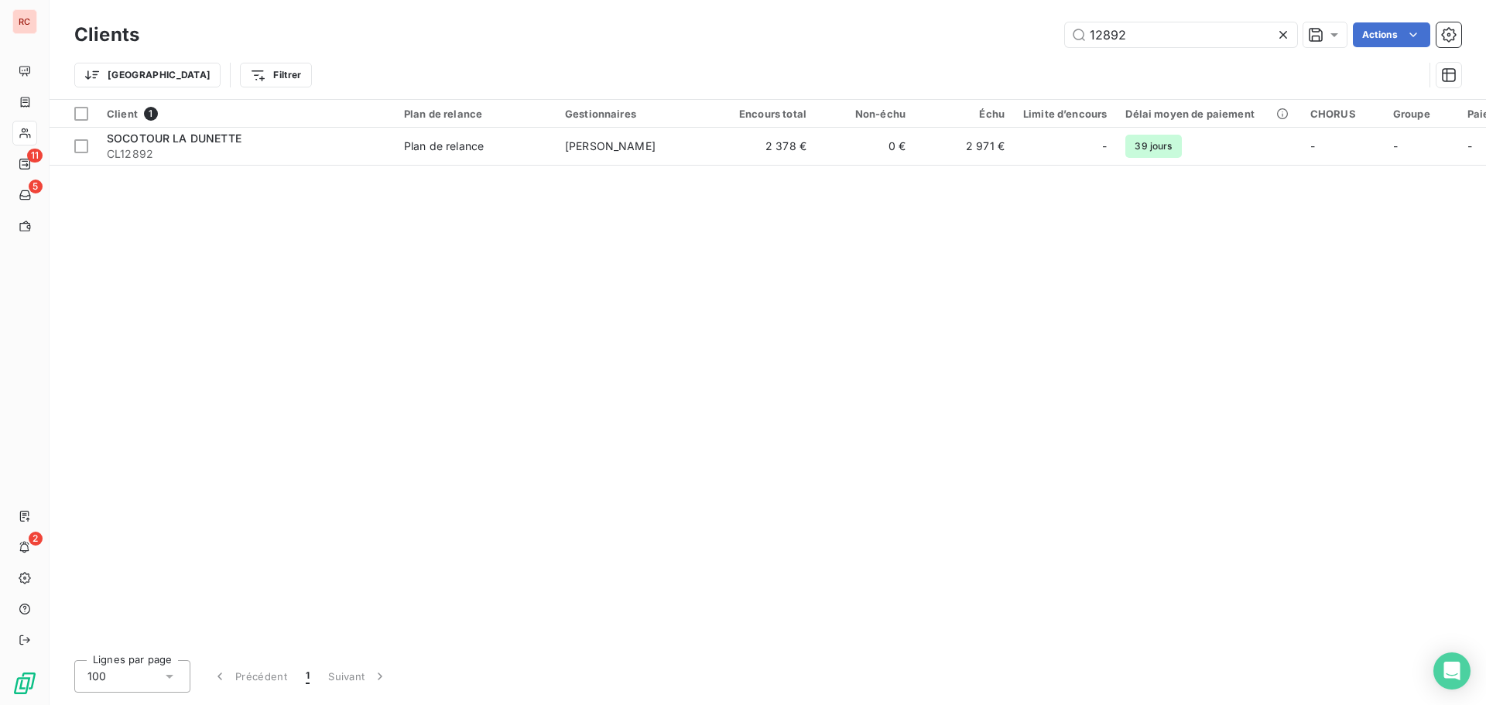
drag, startPoint x: 1140, startPoint y: 40, endPoint x: 1037, endPoint y: 38, distance: 103.0
click at [1037, 38] on div "12892 Actions" at bounding box center [809, 34] width 1303 height 25
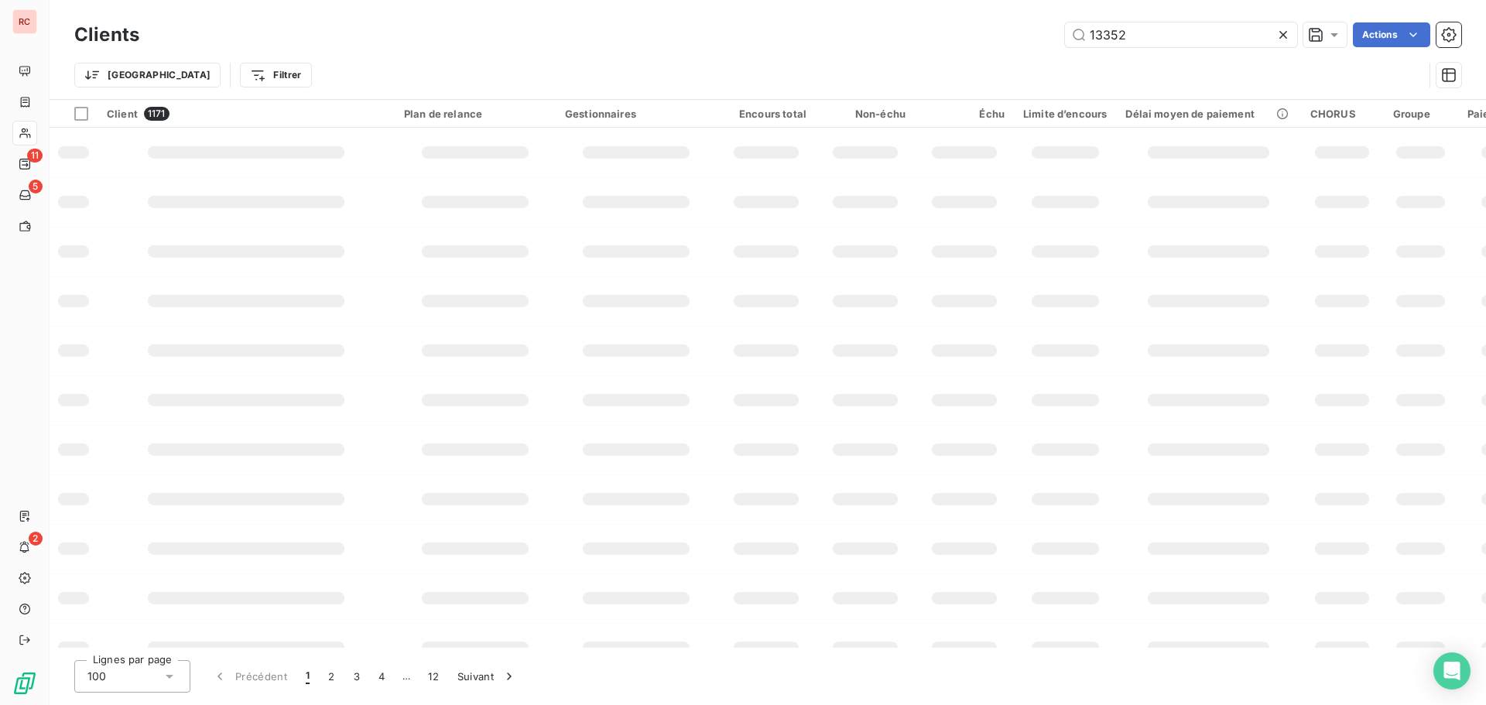
type input "13352"
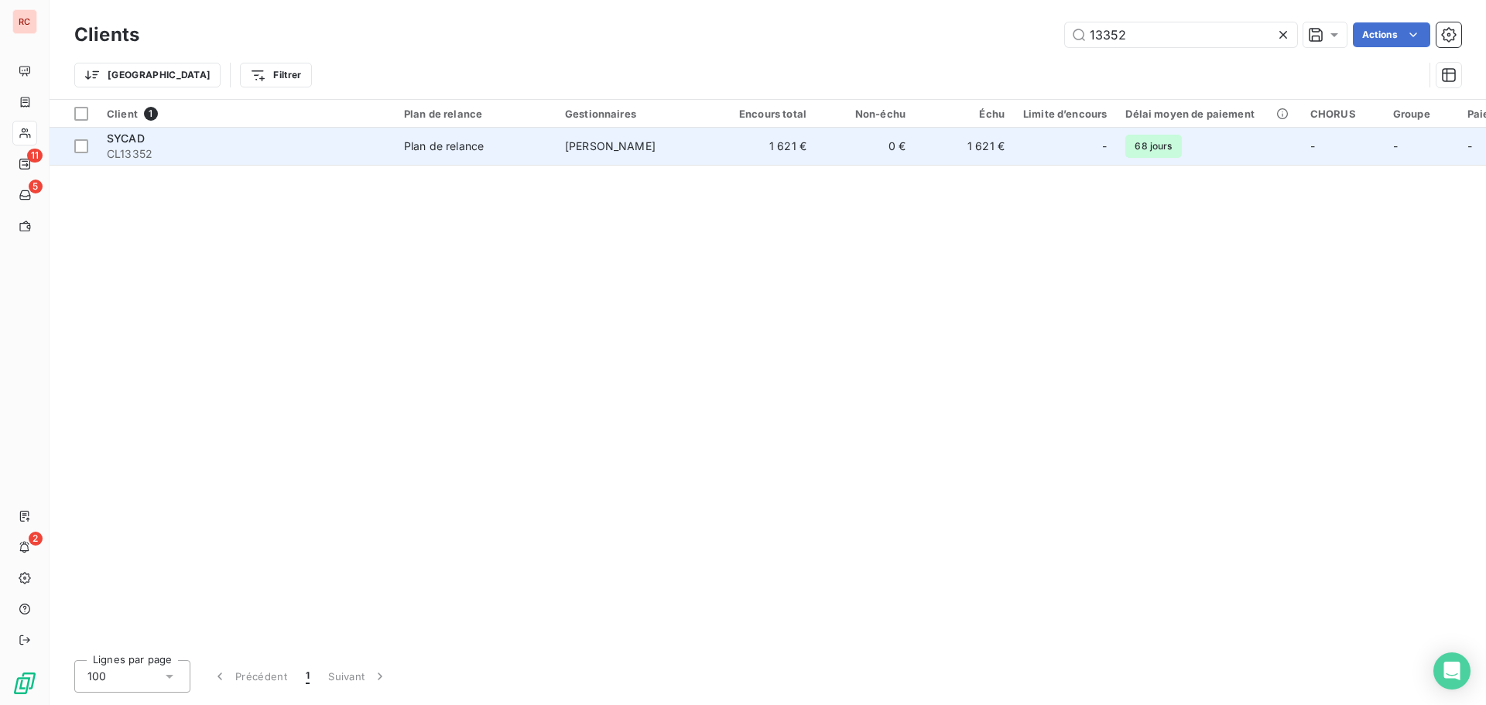
click at [512, 149] on span "Plan de relance" at bounding box center [475, 146] width 142 height 15
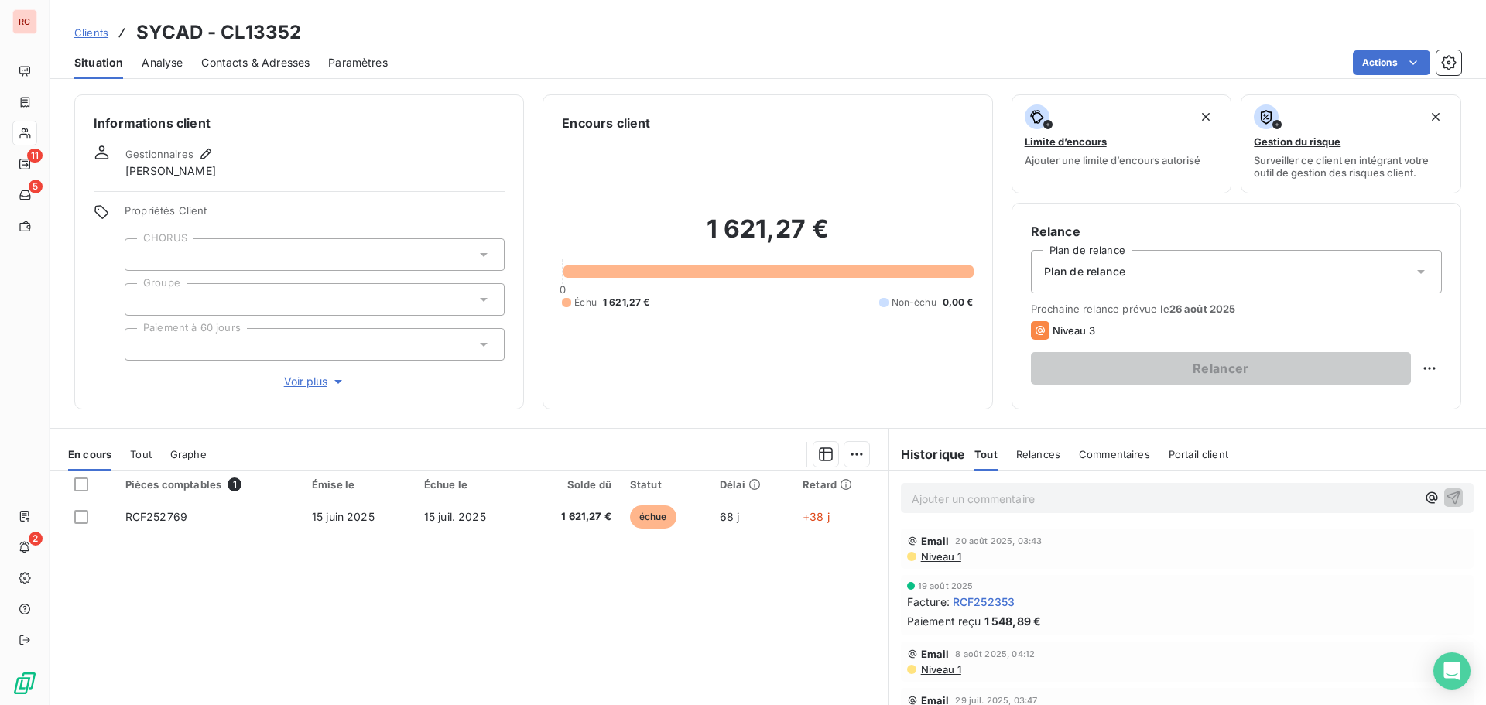
click at [279, 69] on span "Contacts & Adresses" at bounding box center [255, 62] width 108 height 15
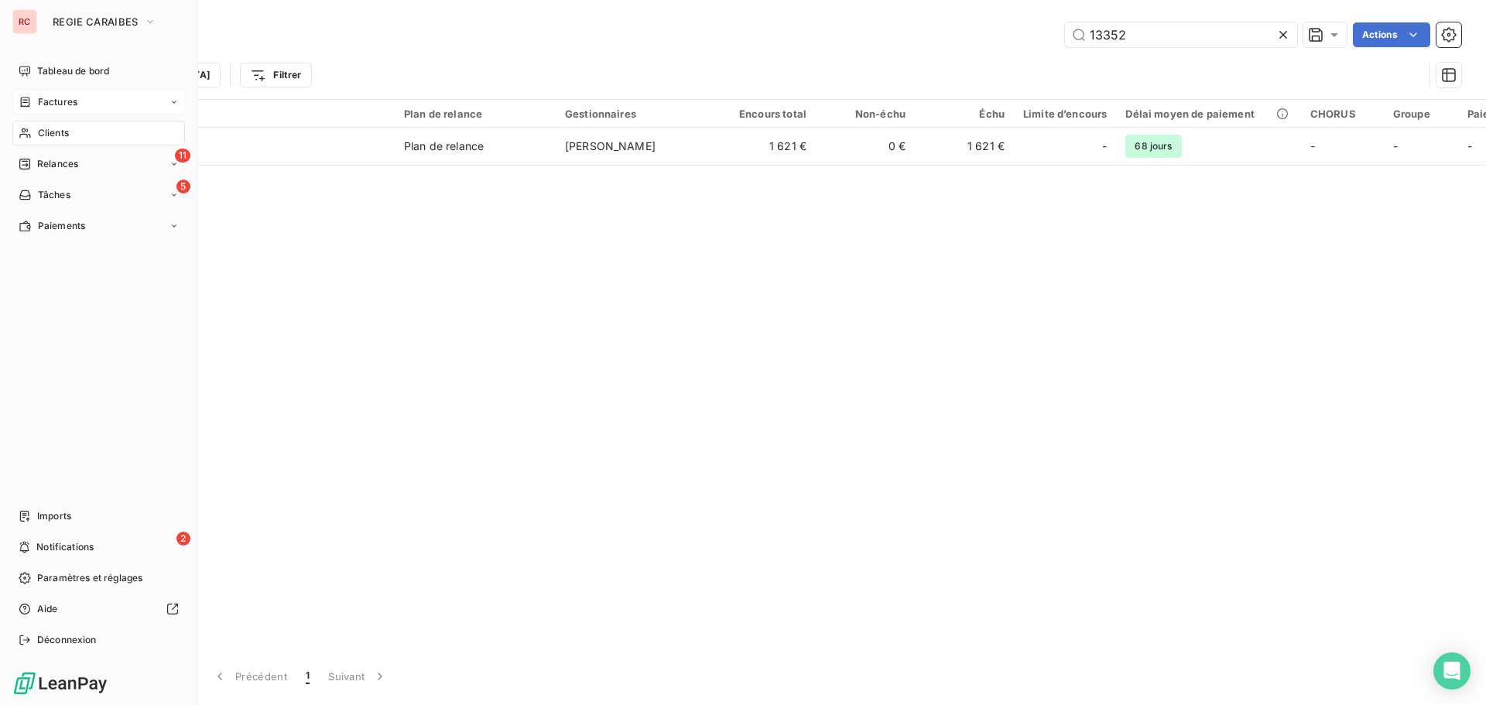
click at [46, 104] on span "Factures" at bounding box center [57, 102] width 39 height 14
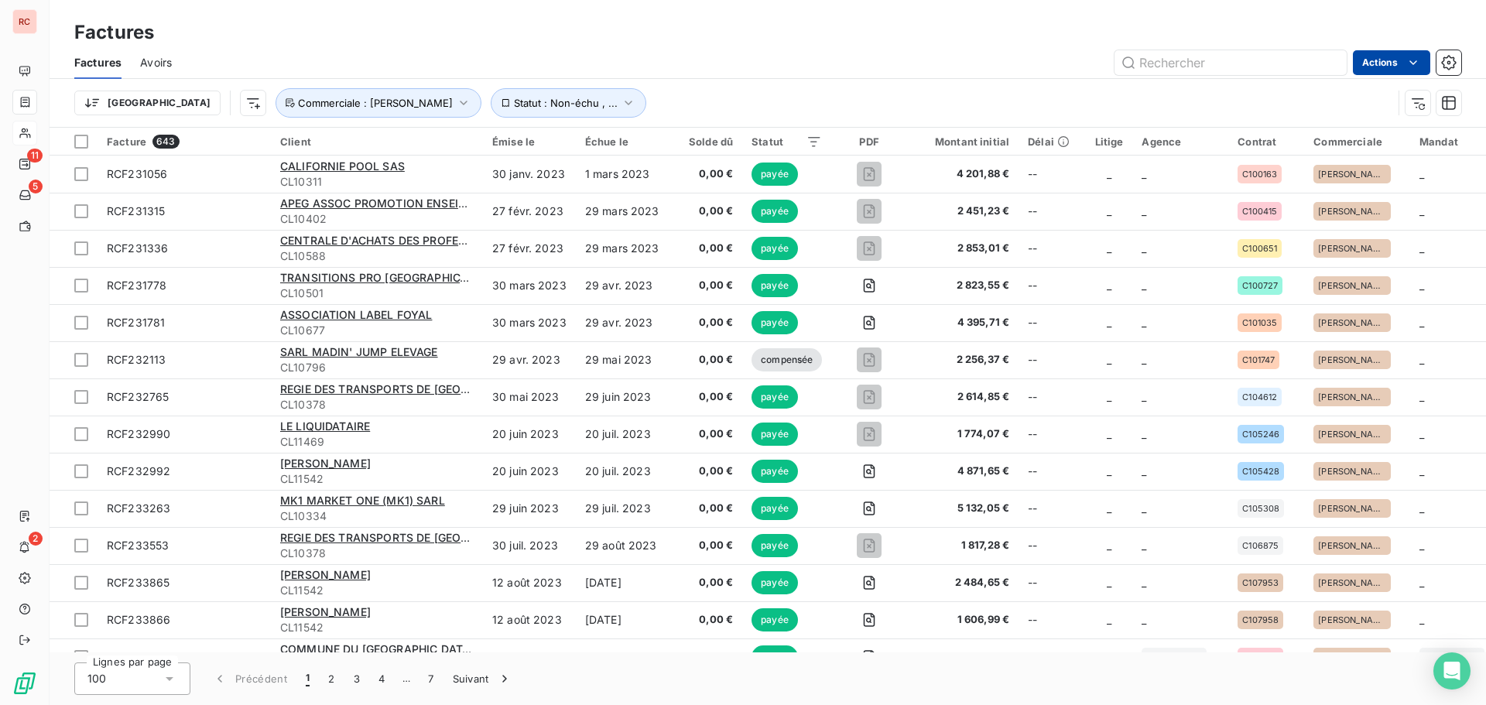
click at [1361, 72] on html "RC 11 5 2 Factures Factures Avoirs Actions Trier Statut : Non-échu , ... Commer…" at bounding box center [743, 352] width 1486 height 705
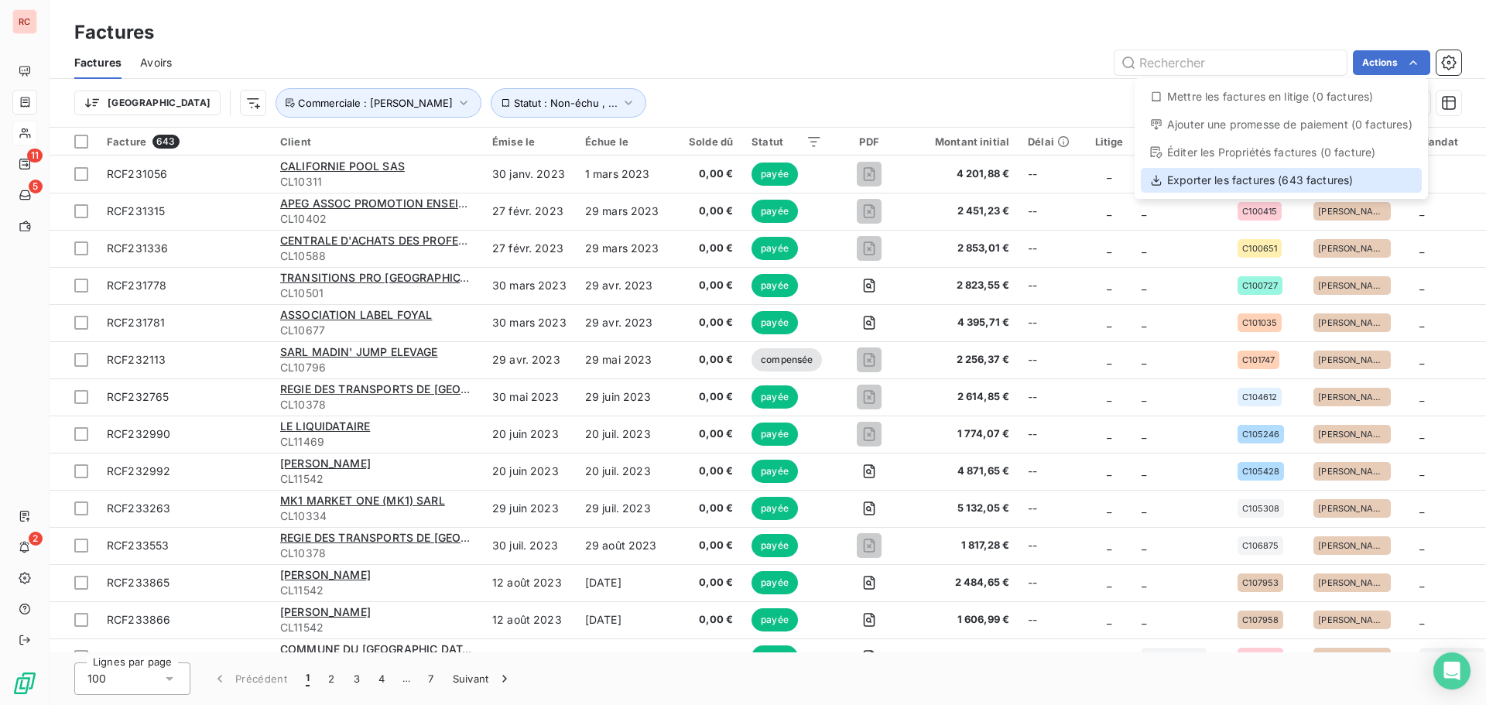
click at [1276, 187] on div "Exporter les factures (643 factures)" at bounding box center [1281, 180] width 281 height 25
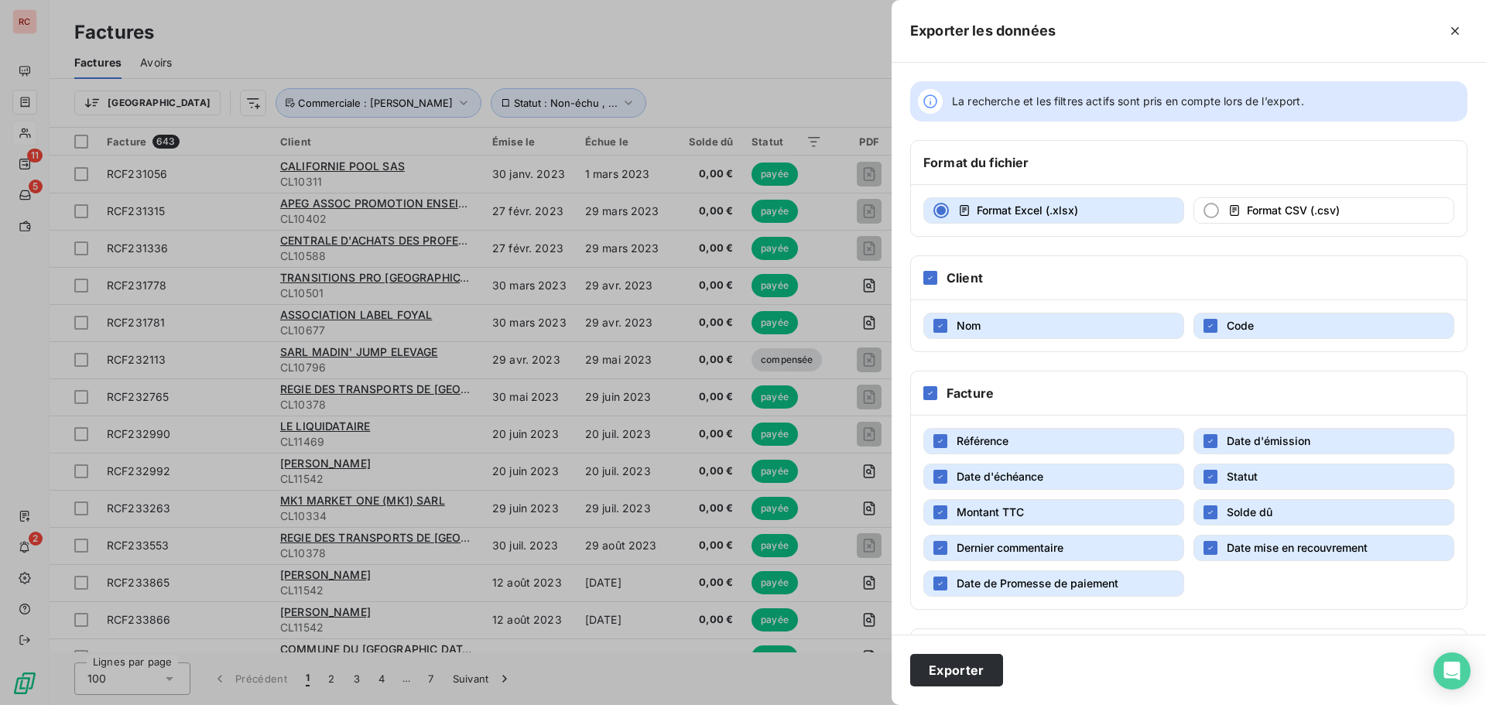
click at [945, 652] on div "Exporter" at bounding box center [1189, 670] width 594 height 70
click at [945, 669] on button "Exporter" at bounding box center [956, 670] width 93 height 33
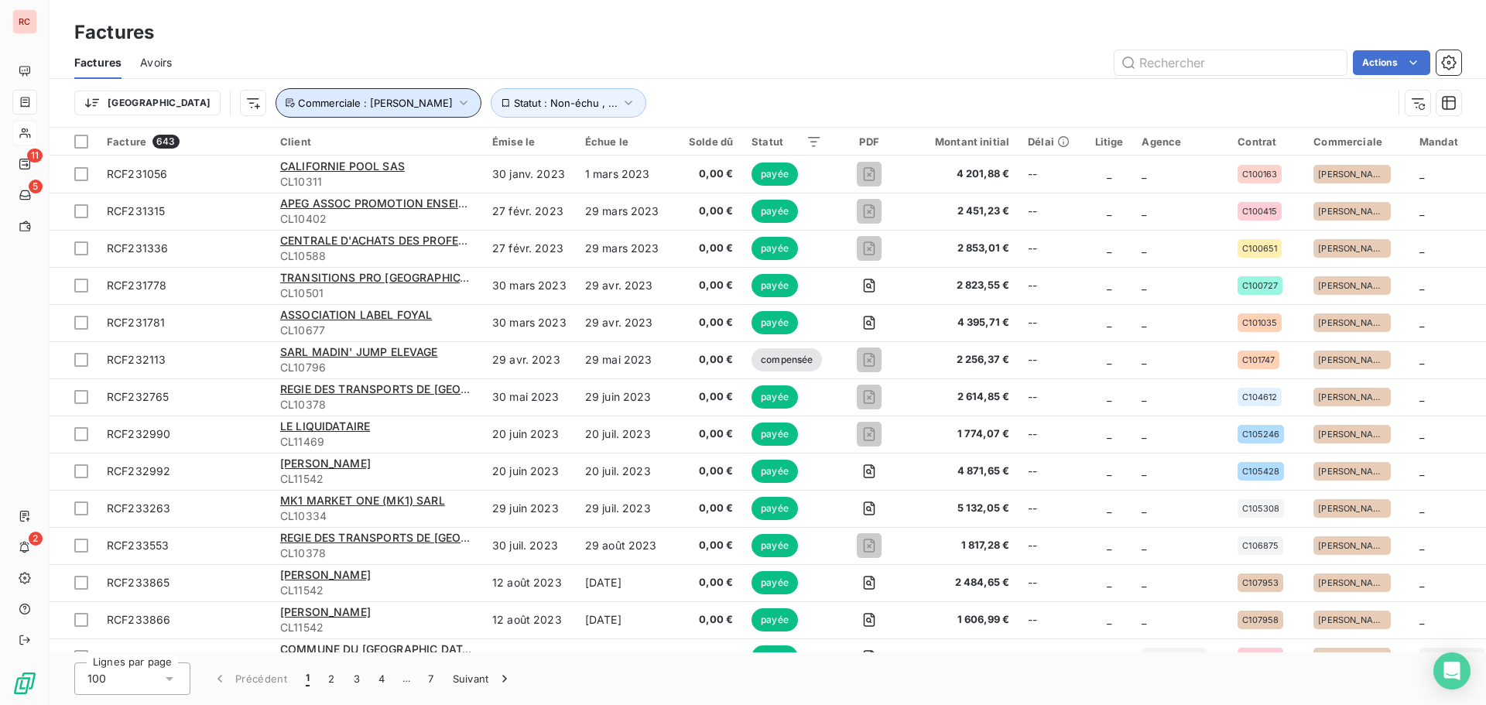
click at [456, 102] on icon "button" at bounding box center [463, 102] width 15 height 15
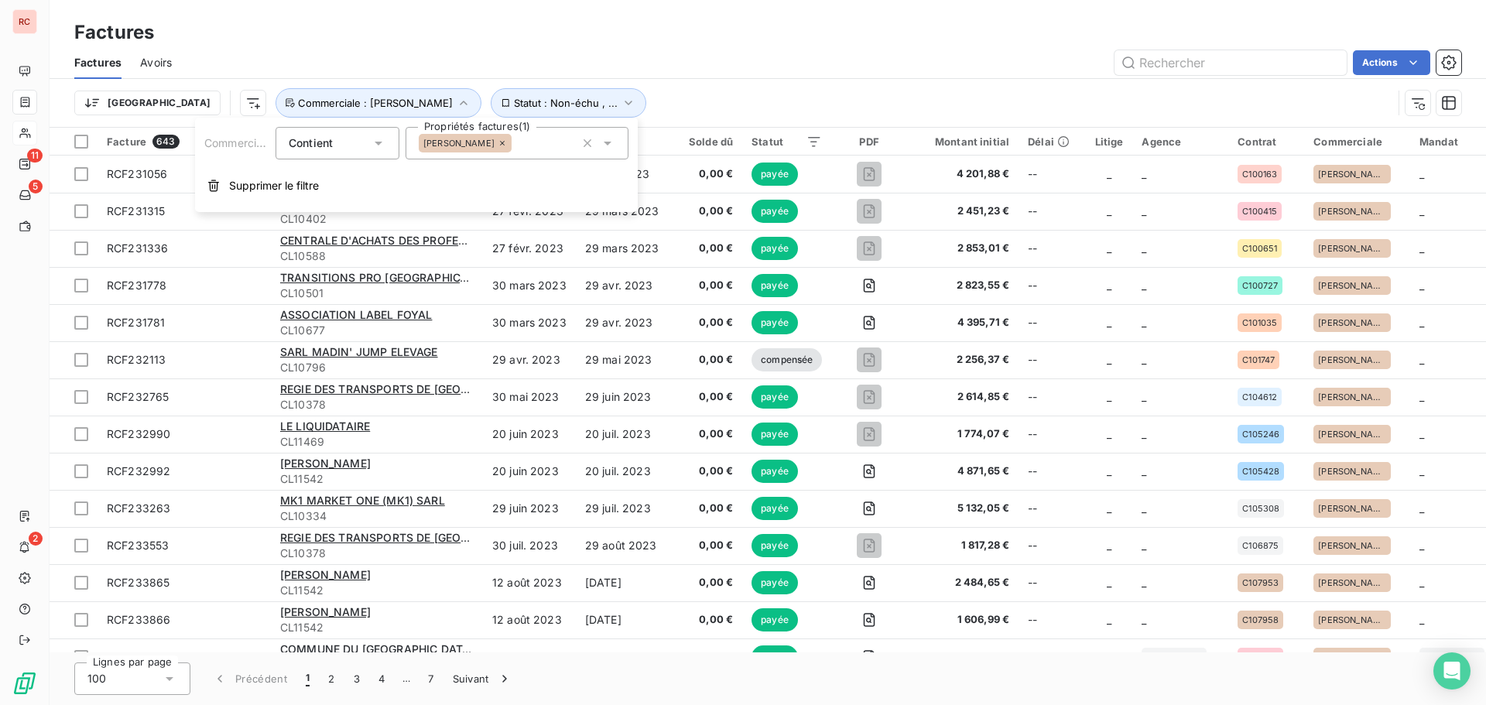
click at [608, 140] on icon at bounding box center [607, 142] width 15 height 15
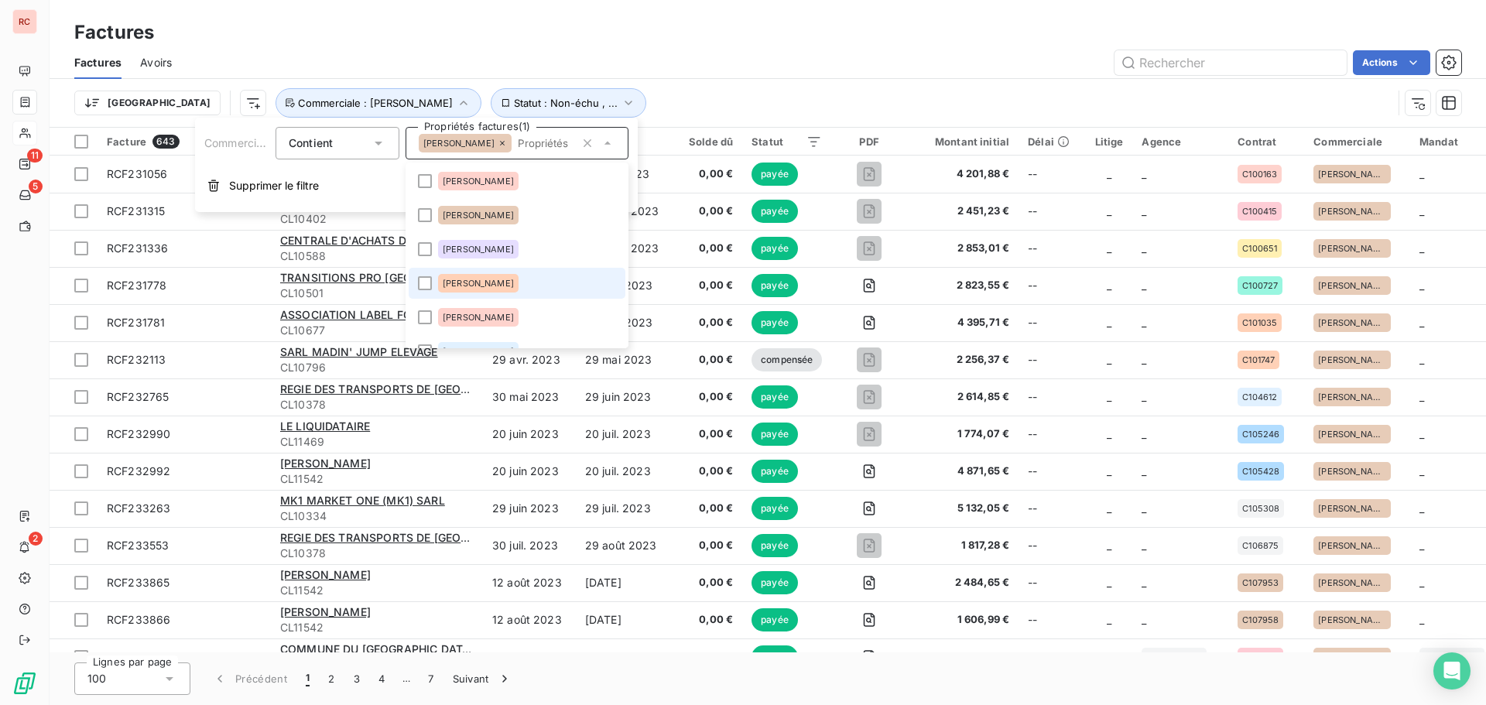
scroll to position [121, 0]
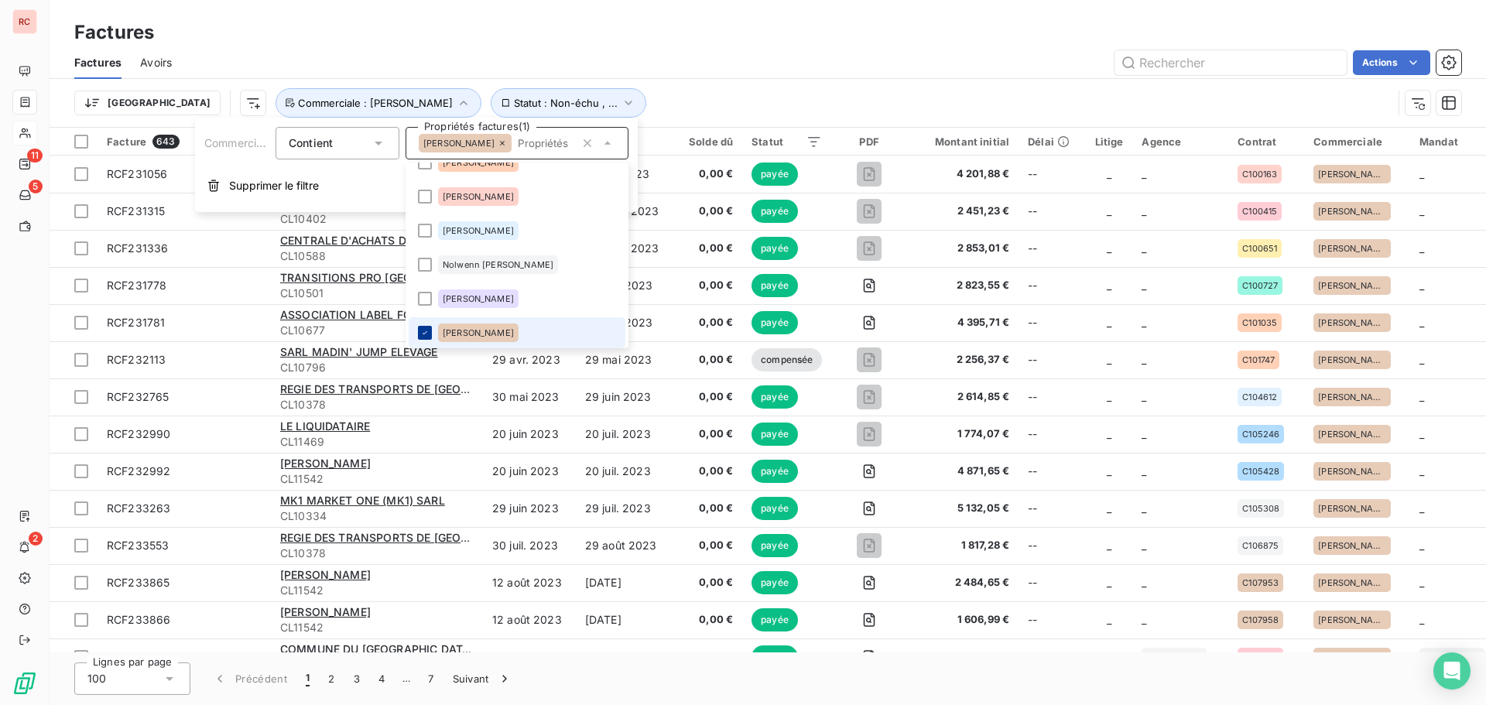
click at [426, 330] on icon at bounding box center [424, 332] width 9 height 9
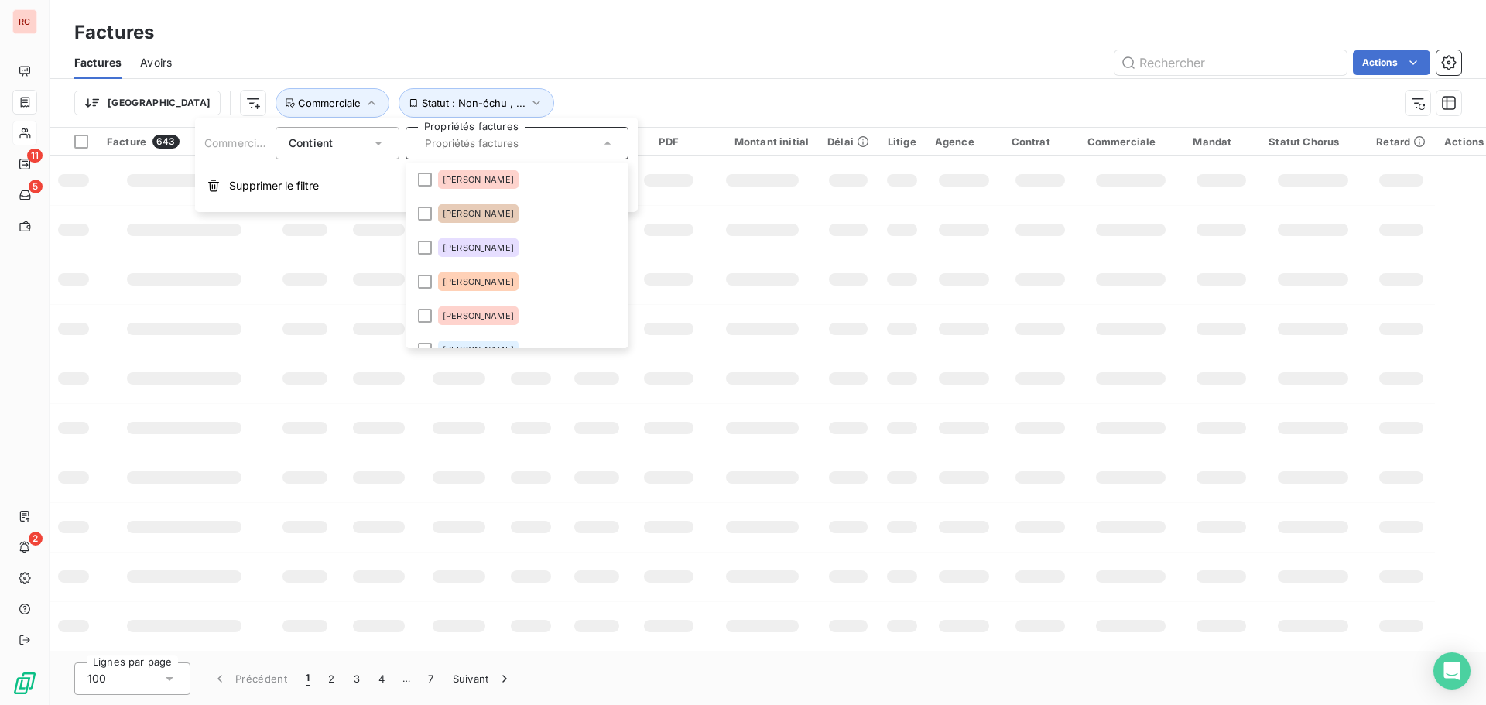
scroll to position [0, 0]
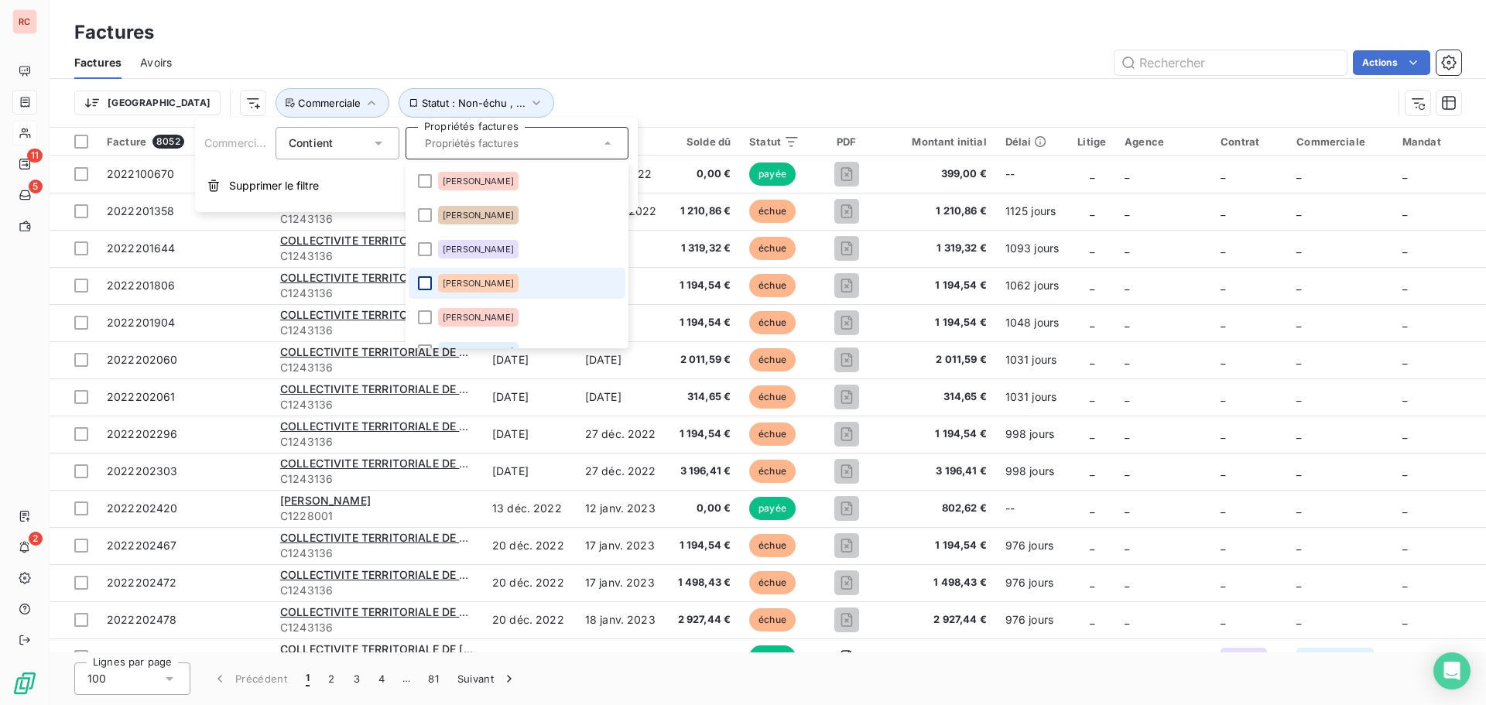
click at [423, 285] on div at bounding box center [425, 283] width 14 height 14
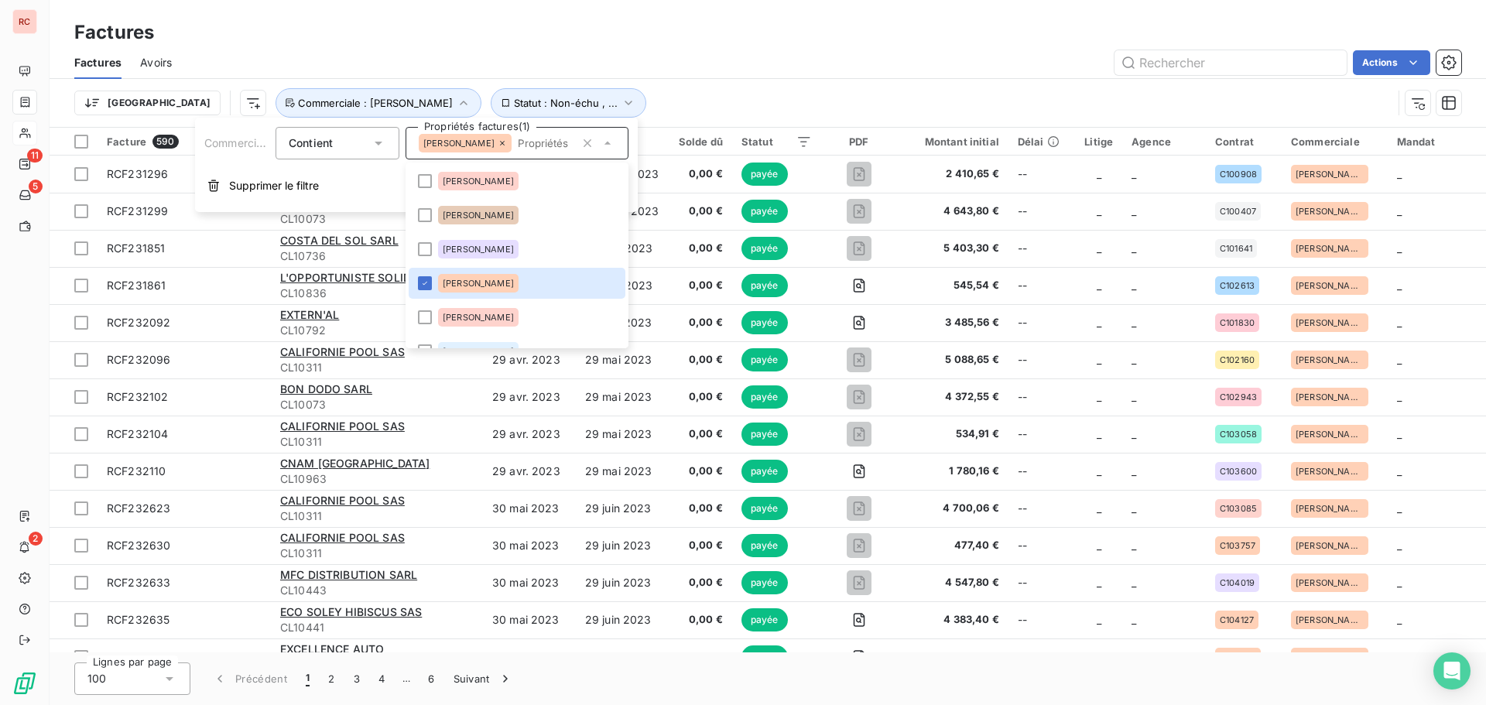
click at [795, 90] on div "Trier Statut : Non-échu , ... Commerciale : Florence Lampla" at bounding box center [733, 102] width 1318 height 29
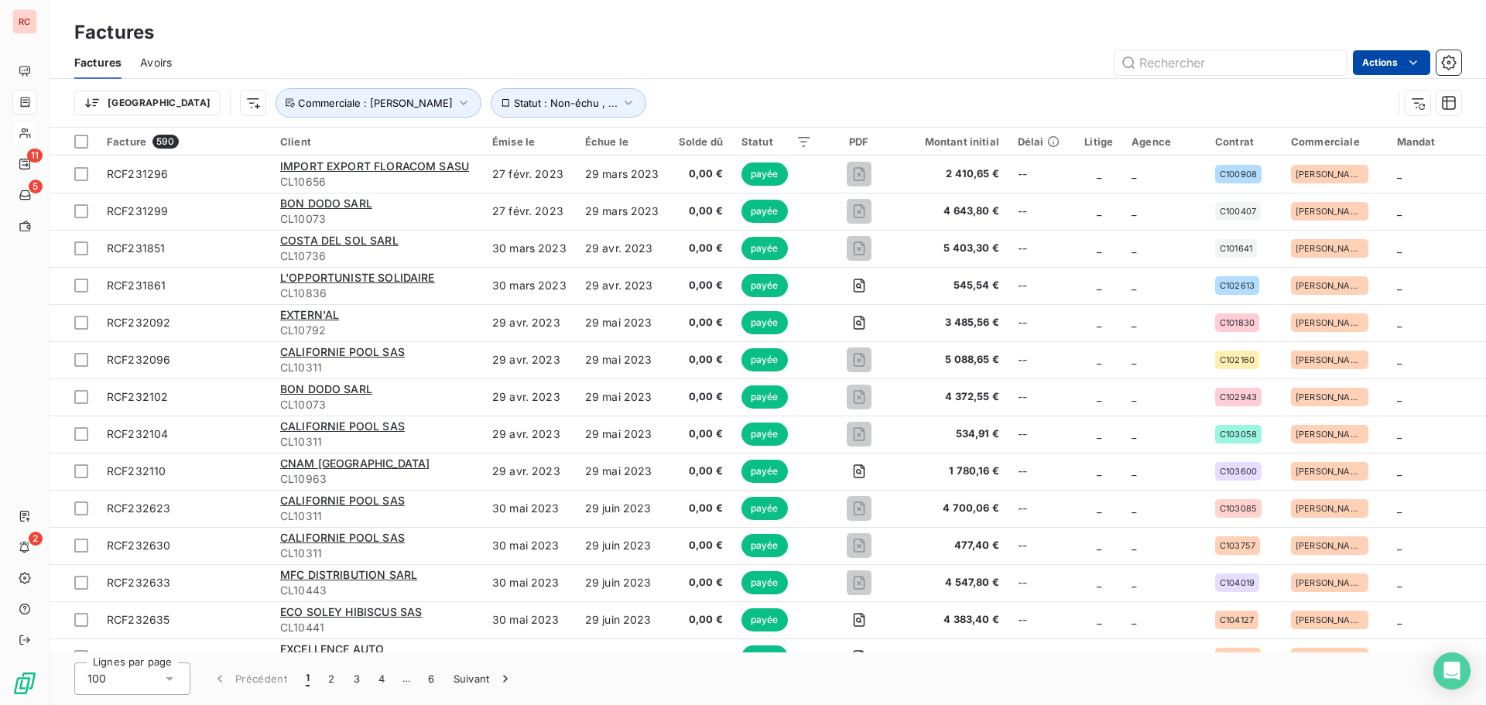
click at [1423, 56] on html "RC 11 5 2 Factures Factures Avoirs Actions Trier Statut : Non-échu , ... Commer…" at bounding box center [743, 352] width 1486 height 705
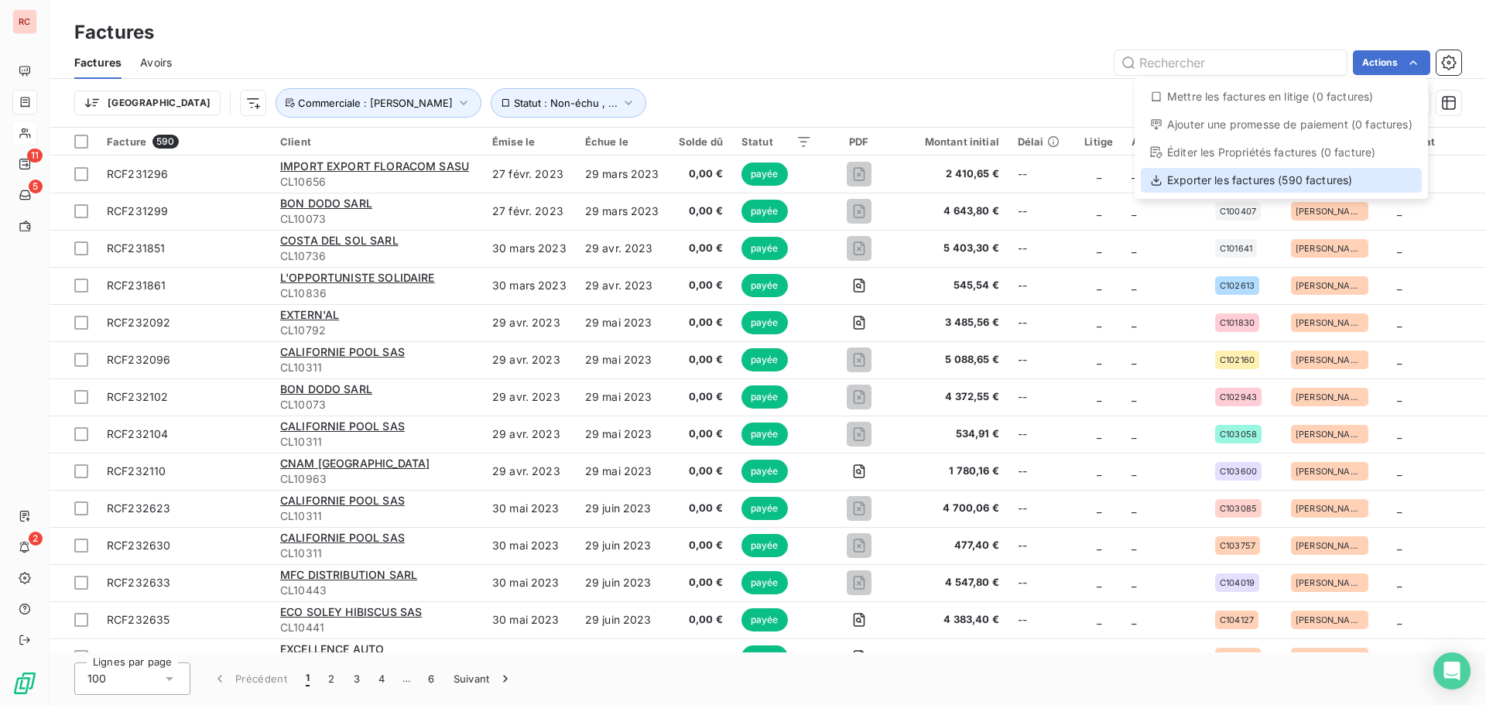
click at [1273, 176] on div "Exporter les factures (590 factures)" at bounding box center [1281, 180] width 281 height 25
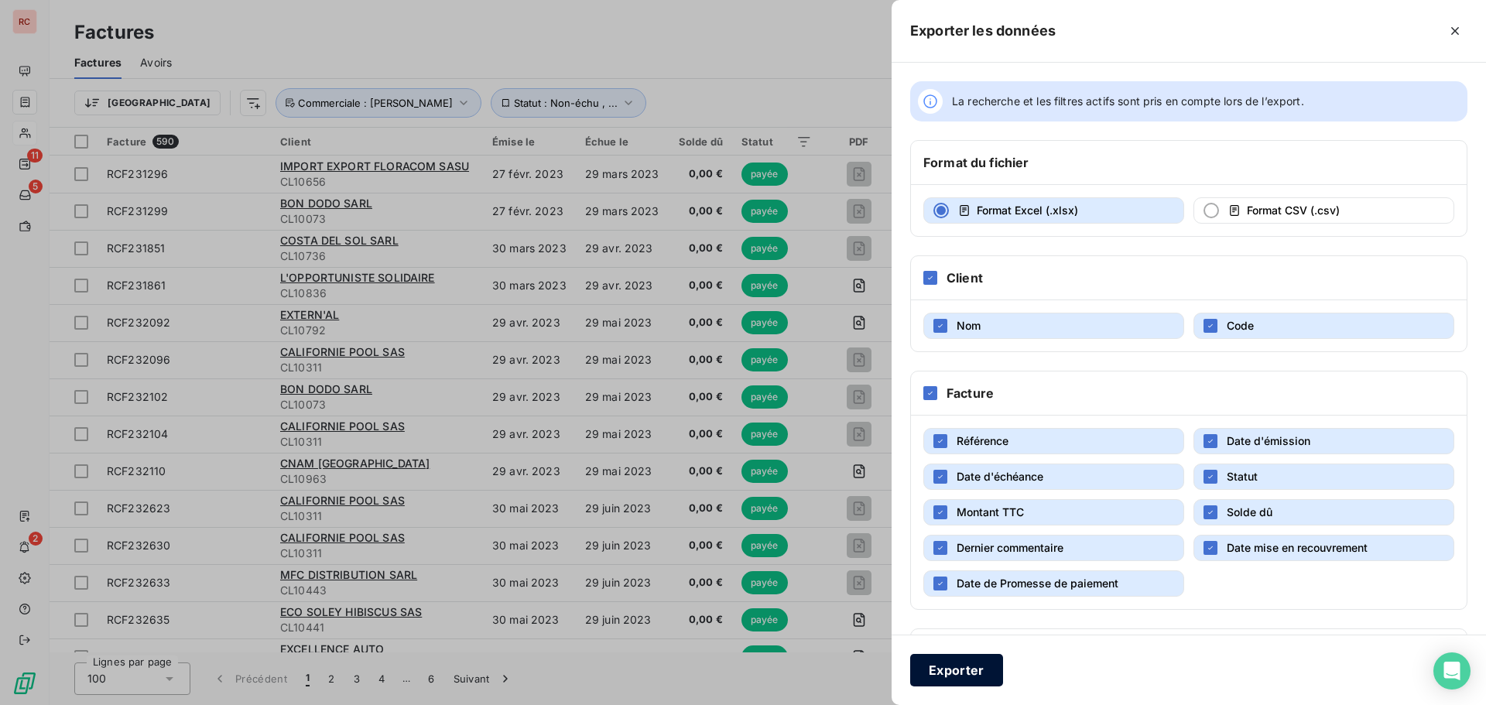
click at [944, 668] on button "Exporter" at bounding box center [956, 670] width 93 height 33
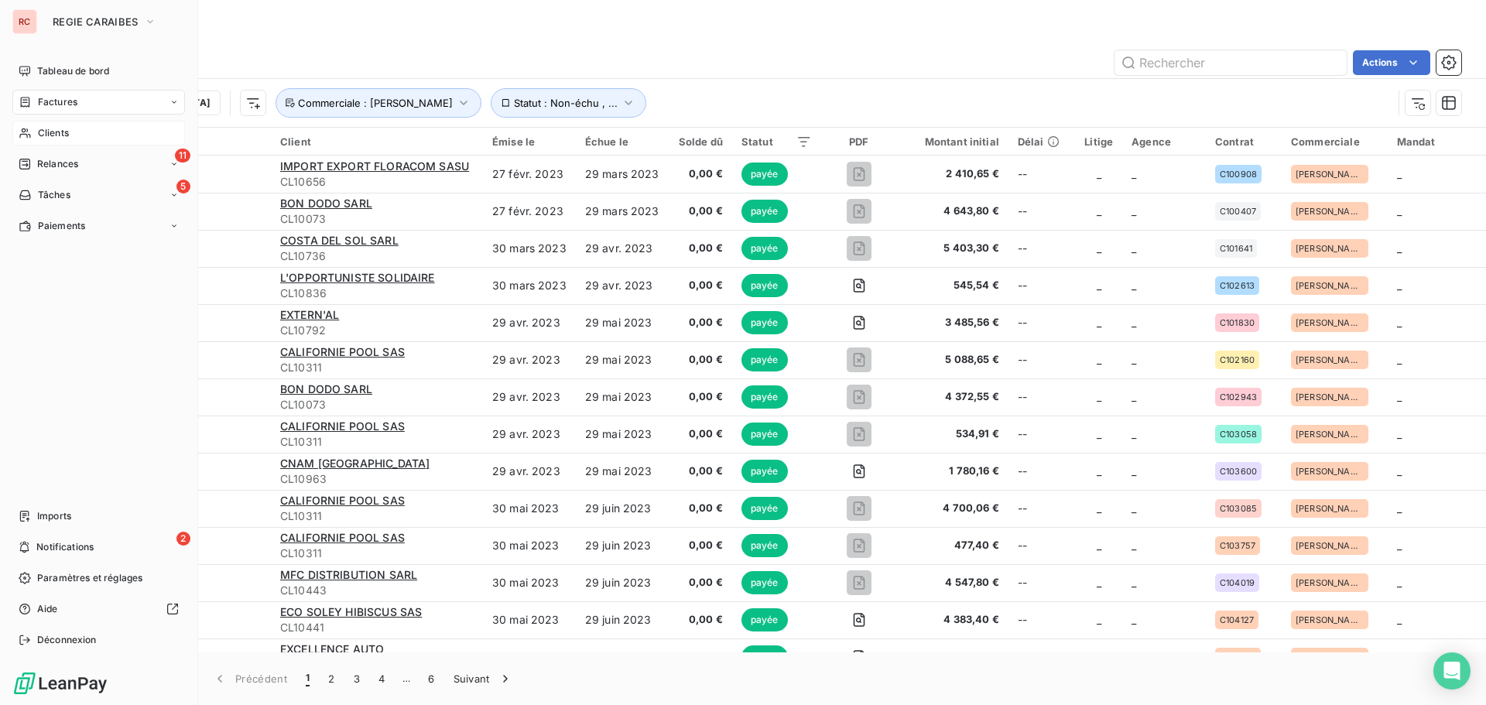
click at [71, 128] on div "Clients" at bounding box center [98, 133] width 173 height 25
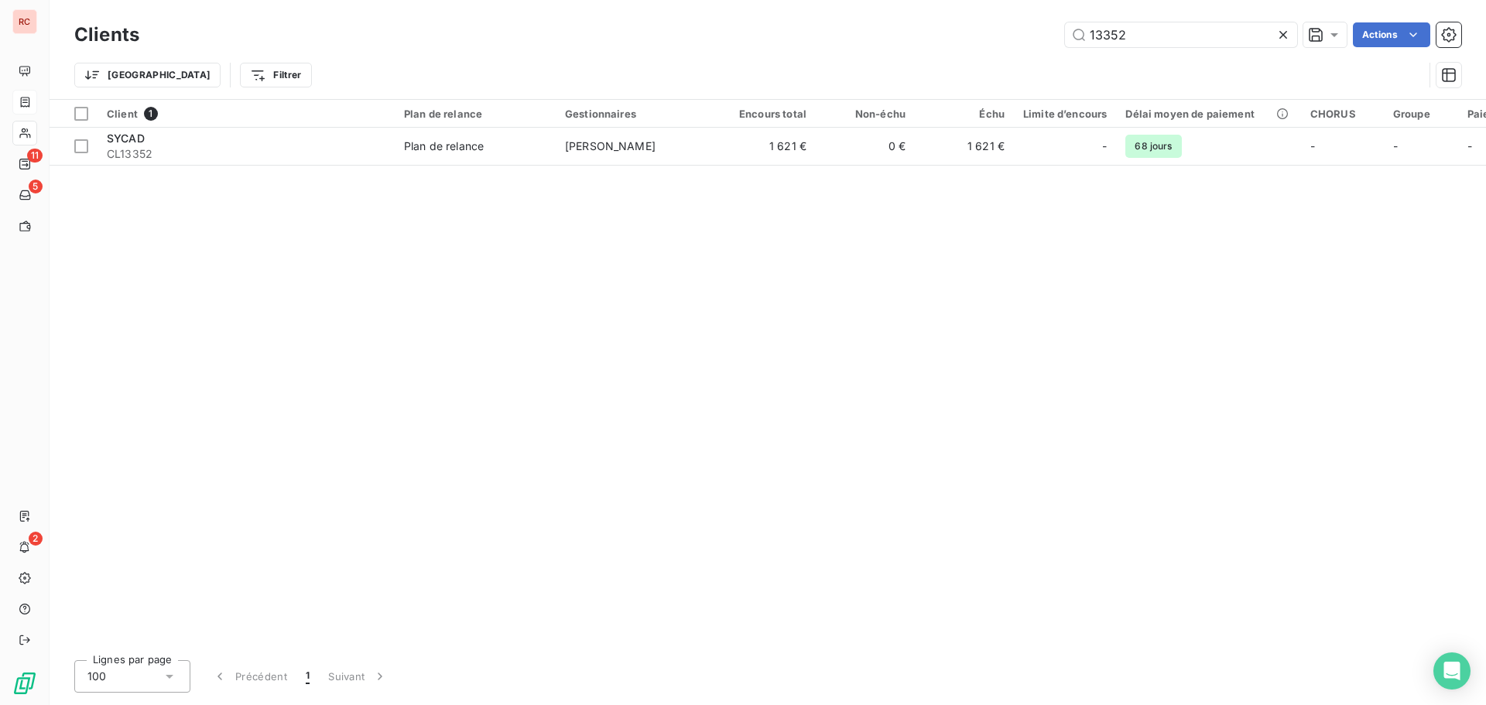
drag, startPoint x: 1139, startPoint y: 37, endPoint x: 1029, endPoint y: 55, distance: 112.1
click at [1029, 55] on div "Clients 13352 Actions Trier Filtrer" at bounding box center [767, 59] width 1387 height 80
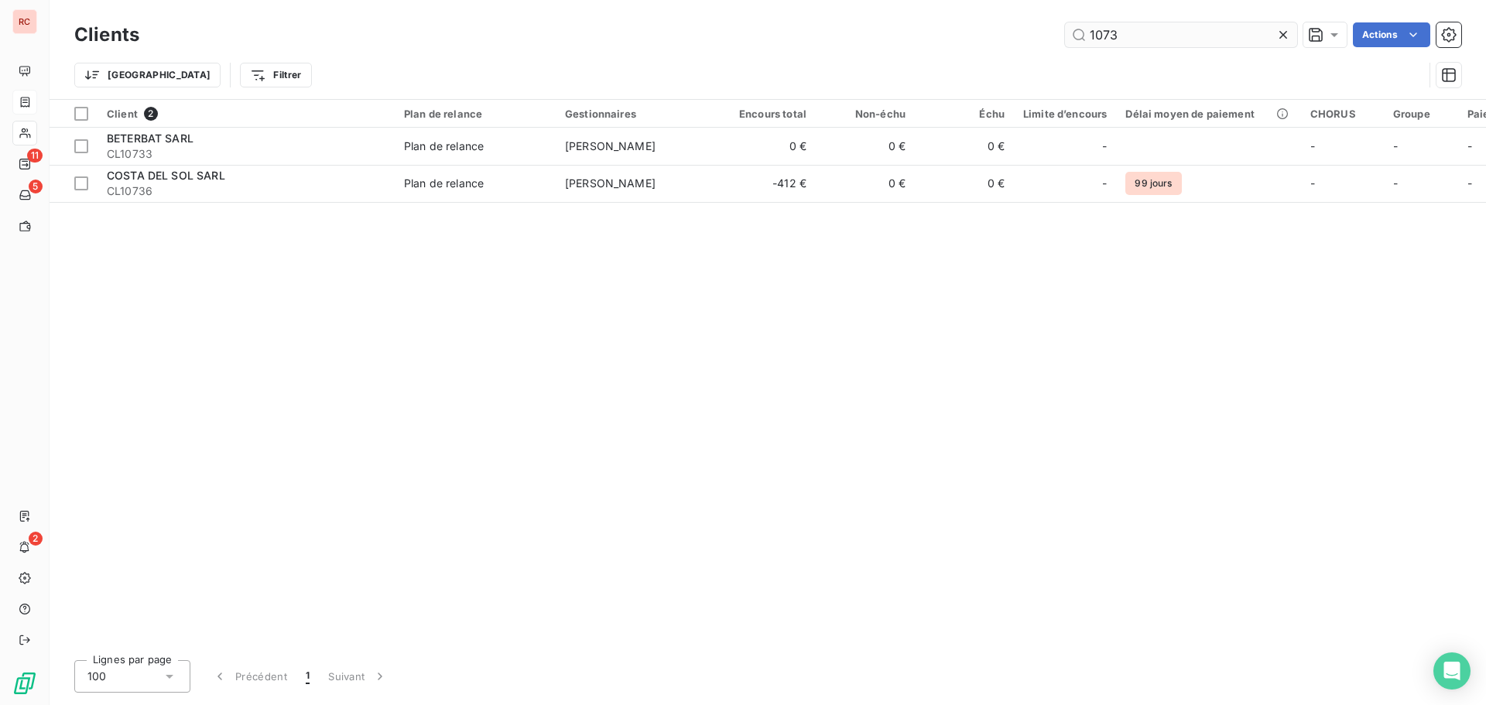
click at [1100, 36] on input "1073" at bounding box center [1181, 34] width 232 height 25
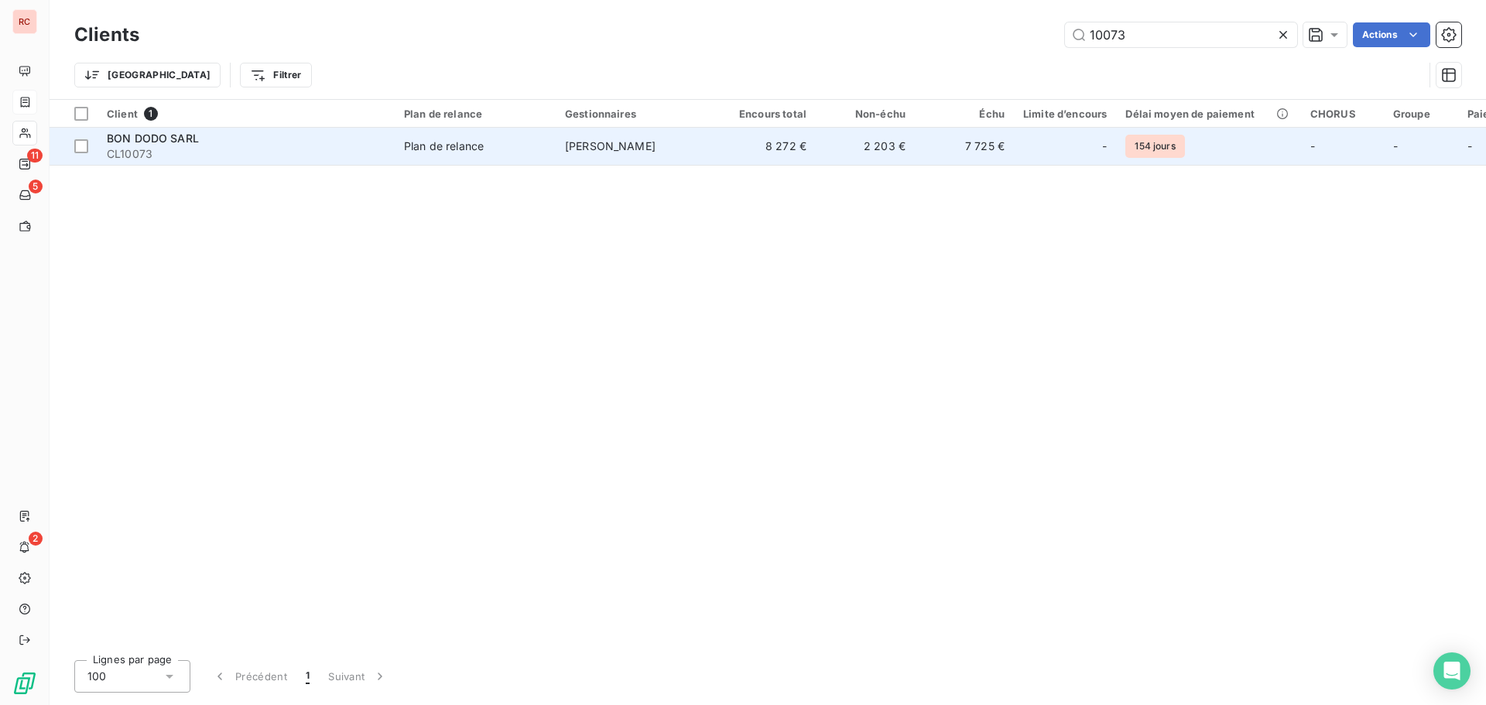
type input "10073"
click at [631, 146] on span "Florence LAMPLA" at bounding box center [610, 145] width 91 height 13
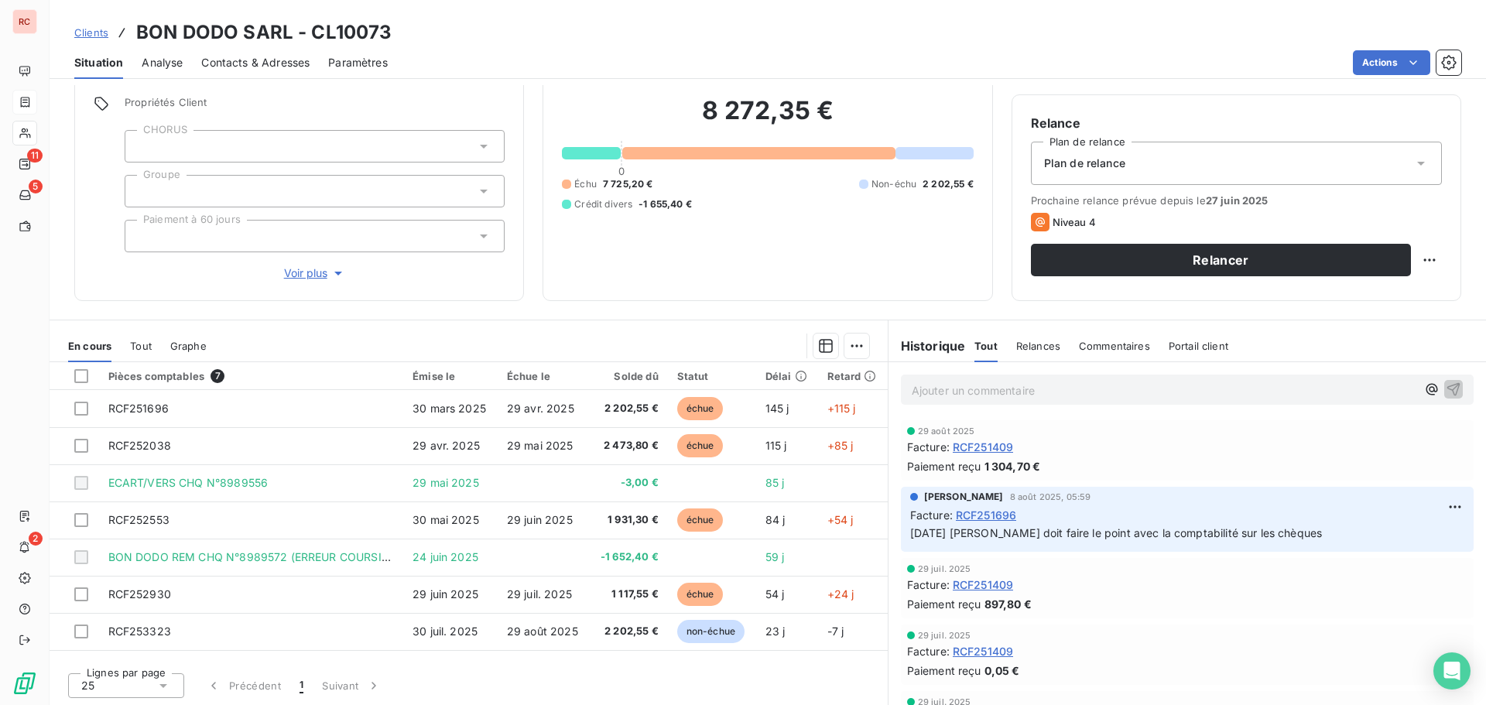
scroll to position [110, 0]
